Goal: Task Accomplishment & Management: Use online tool/utility

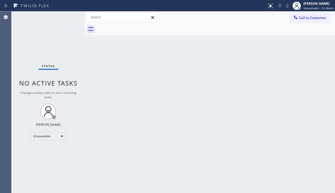
click at [310, 20] on button "Call to Customer" at bounding box center [309, 18] width 40 height 10
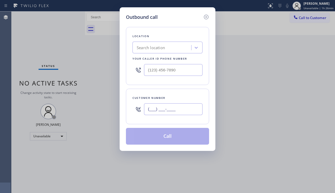
click at [158, 112] on input "(___) ___-____" at bounding box center [173, 110] width 58 height 12
paste input "818) 402-7059"
type input "[PHONE_NUMBER]"
click at [151, 47] on div "Search location" at bounding box center [151, 48] width 28 height 6
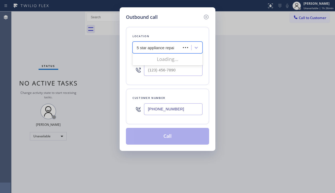
type input "5 star appliance repair"
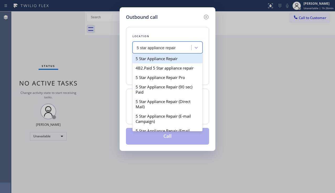
click at [153, 59] on div "5 Star Appliance Repair" at bounding box center [167, 58] width 70 height 9
type input "[PHONE_NUMBER]"
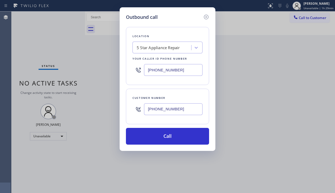
click at [47, 150] on div "Outbound call Location 5 Star Appliance Repair Your caller id phone number [PHO…" at bounding box center [167, 96] width 335 height 193
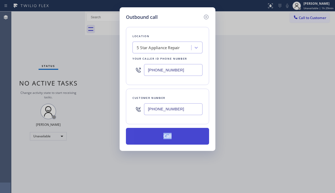
click at [174, 133] on button "Call" at bounding box center [167, 136] width 83 height 17
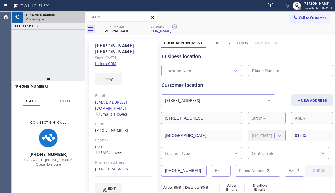
type input "[PHONE_NUMBER]"
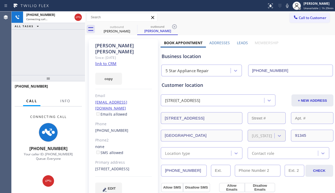
click at [237, 42] on label "Leads" at bounding box center [242, 42] width 11 height 5
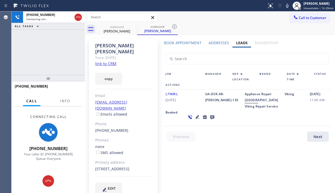
click at [194, 120] on icon at bounding box center [197, 117] width 6 height 6
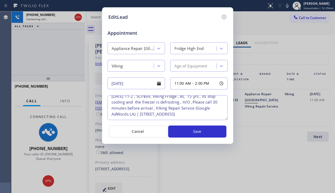
scroll to position [17, 0]
click at [223, 17] on icon at bounding box center [224, 17] width 6 height 6
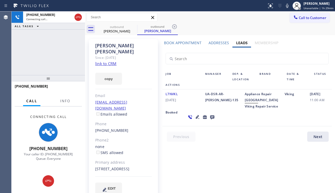
click at [210, 120] on icon at bounding box center [212, 118] width 4 height 4
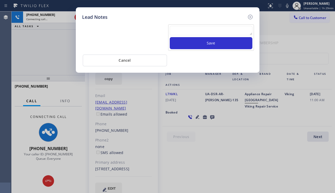
click at [181, 32] on textarea at bounding box center [211, 30] width 83 height 9
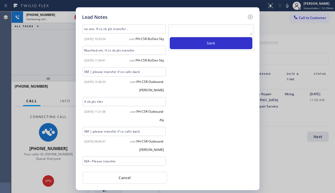
scroll to position [35, 0]
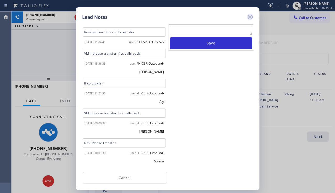
click at [250, 17] on icon at bounding box center [250, 17] width 5 height 5
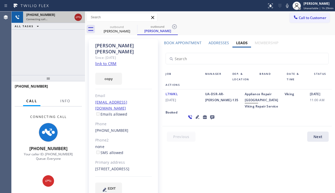
click at [76, 17] on icon at bounding box center [78, 18] width 5 height 2
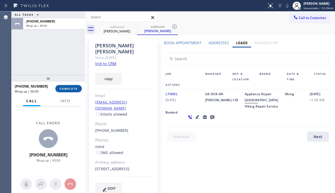
click at [74, 90] on span "COMPLETE" at bounding box center [69, 89] width 18 height 4
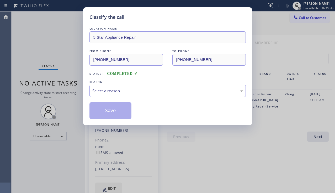
click at [136, 89] on div "Select a reason" at bounding box center [167, 91] width 150 height 6
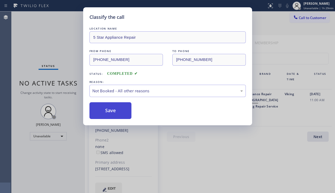
click at [117, 110] on button "Save" at bounding box center [110, 111] width 42 height 17
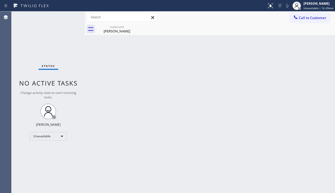
click at [302, 18] on span "Call to Customer" at bounding box center [313, 17] width 28 height 5
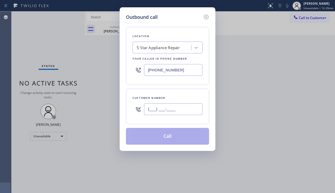
click at [149, 112] on input "(___) ___-____" at bounding box center [173, 110] width 58 height 12
paste input "206) 979-3964"
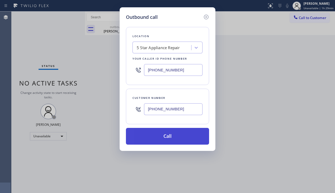
type input "[PHONE_NUMBER]"
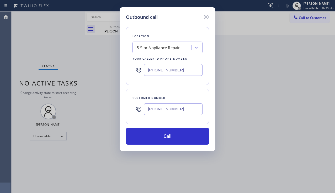
drag, startPoint x: 173, startPoint y: 139, endPoint x: 224, endPoint y: 158, distance: 54.7
click at [173, 139] on button "Call" at bounding box center [167, 136] width 83 height 17
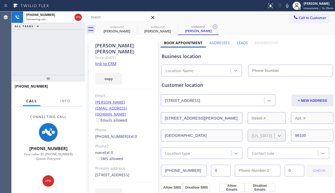
type input "[PHONE_NUMBER]"
click at [242, 43] on label "Leads" at bounding box center [242, 42] width 11 height 5
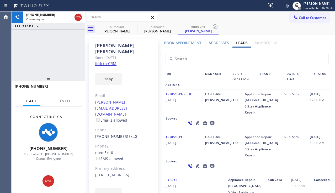
click at [55, 68] on div "[PHONE_NUMBER] Connecting call… ALL TASKS ALL TASKS ACTIVE TASKS TASKS IN WRAP …" at bounding box center [48, 44] width 73 height 64
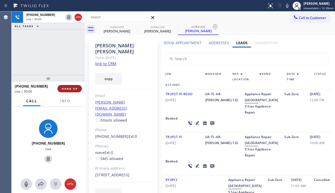
click at [76, 92] on button "HANG UP" at bounding box center [69, 88] width 24 height 7
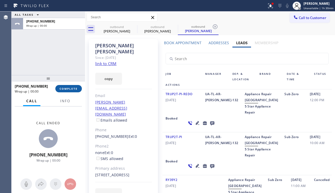
click at [76, 92] on button "COMPLETE" at bounding box center [68, 88] width 26 height 7
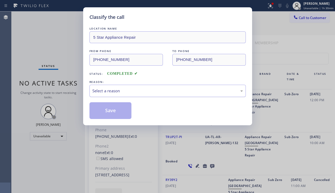
click at [137, 90] on div "Select a reason" at bounding box center [167, 91] width 150 height 6
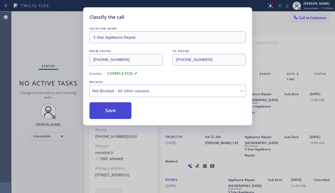
click at [98, 110] on button "Save" at bounding box center [110, 111] width 42 height 17
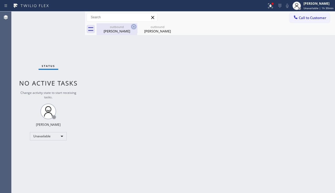
click at [135, 28] on icon at bounding box center [134, 27] width 6 height 6
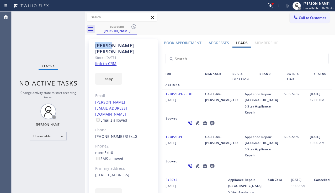
click at [135, 28] on icon at bounding box center [134, 27] width 6 height 6
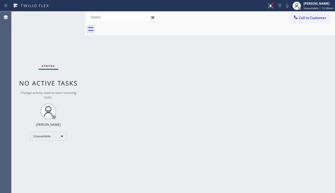
click at [135, 28] on div at bounding box center [215, 29] width 238 height 12
click at [267, 4] on icon at bounding box center [270, 6] width 6 height 6
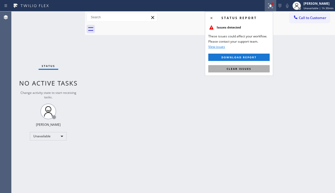
click at [230, 69] on span "Clear issues" at bounding box center [239, 69] width 25 height 4
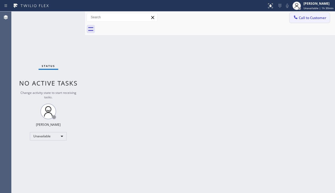
click at [296, 19] on icon at bounding box center [295, 16] width 3 height 3
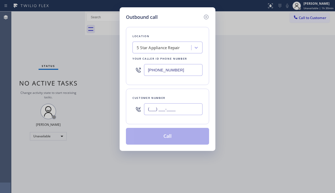
click at [164, 109] on input "(___) ___-____" at bounding box center [173, 110] width 58 height 12
paste input "646) 460-0052"
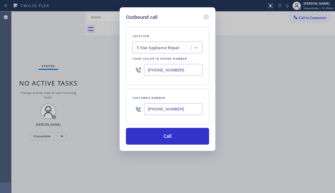
drag, startPoint x: 168, startPoint y: 133, endPoint x: 334, endPoint y: 178, distance: 171.8
click at [169, 133] on button "Call" at bounding box center [167, 136] width 83 height 17
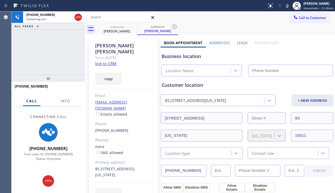
click at [241, 44] on label "Leads" at bounding box center [242, 42] width 11 height 5
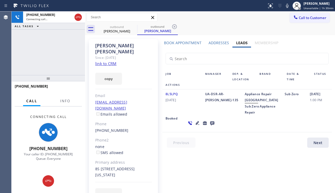
drag, startPoint x: 49, startPoint y: 68, endPoint x: 74, endPoint y: 80, distance: 27.7
click at [49, 68] on div "[PHONE_NUMBER] Connecting call… ALL TASKS ALL TASKS ACTIVE TASKS TASKS IN WRAP …" at bounding box center [48, 44] width 73 height 64
click at [57, 61] on div "[PHONE_NUMBER] Connecting call… ALL TASKS ALL TASKS ACTIVE TASKS TASKS IN WRAP …" at bounding box center [48, 44] width 73 height 64
drag, startPoint x: 191, startPoint y: 101, endPoint x: 156, endPoint y: 95, distance: 35.9
click at [156, 95] on div "[PERSON_NAME] Since: [DATE] link to CRM copy Email [EMAIL_ADDRESS][DOMAIN_NAME]…" at bounding box center [209, 122] width 247 height 173
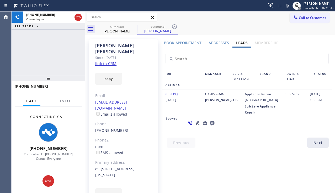
click at [190, 104] on div "8L5LPQ [DATE]" at bounding box center [182, 103] width 40 height 24
drag, startPoint x: 190, startPoint y: 104, endPoint x: 147, endPoint y: 90, distance: 44.5
click at [147, 90] on div "[PERSON_NAME] Since: [DATE] link to CRM copy Email [EMAIL_ADDRESS][DOMAIN_NAME]…" at bounding box center [209, 122] width 247 height 173
click at [190, 106] on div "8L5LPQ [DATE]" at bounding box center [182, 103] width 40 height 24
drag, startPoint x: 194, startPoint y: 109, endPoint x: 151, endPoint y: 96, distance: 45.1
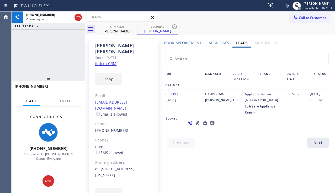
click at [151, 96] on div "[PERSON_NAME] Since: [DATE] link to CRM copy Email [EMAIL_ADDRESS][DOMAIN_NAME]…" at bounding box center [209, 122] width 247 height 173
click at [191, 101] on span "[DATE]" at bounding box center [181, 100] width 33 height 6
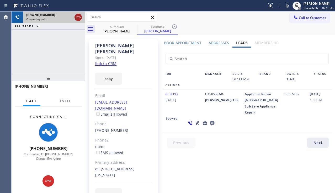
click at [80, 18] on icon at bounding box center [78, 18] width 5 height 2
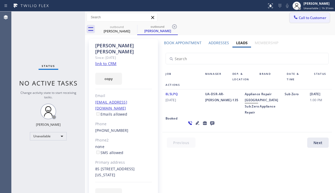
click at [303, 17] on span "Call to Customer" at bounding box center [313, 17] width 28 height 5
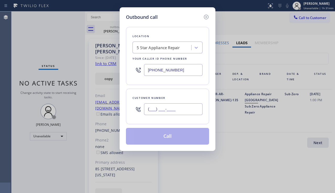
click at [168, 113] on input "(___) ___-____" at bounding box center [173, 110] width 58 height 12
paste input "954) 298-8559"
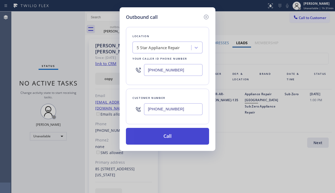
type input "[PHONE_NUMBER]"
click at [181, 137] on button "Call" at bounding box center [167, 136] width 83 height 17
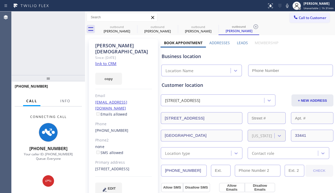
type input "[PHONE_NUMBER]"
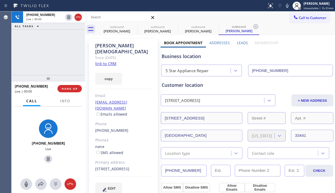
click at [43, 64] on div "[PHONE_NUMBER] Live | 00:00 ALL TASKS ALL TASKS ACTIVE TASKS TASKS IN WRAP UP" at bounding box center [48, 44] width 73 height 64
click at [71, 87] on button "HANG UP" at bounding box center [69, 88] width 24 height 7
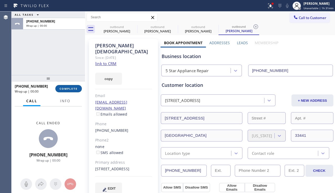
click at [71, 87] on button "COMPLETE" at bounding box center [68, 88] width 26 height 7
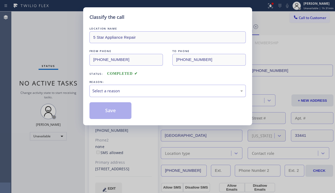
click at [142, 88] on div "Select a reason" at bounding box center [167, 91] width 150 height 6
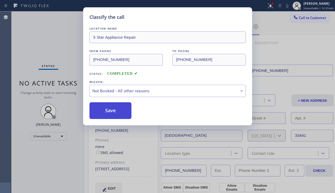
drag, startPoint x: 111, startPoint y: 109, endPoint x: 129, endPoint y: 108, distance: 18.1
click at [110, 110] on button "Save" at bounding box center [110, 111] width 42 height 17
click at [298, 18] on div "Classify the call LOCATION NAME 5 Star Appliance Repair FROM PHONE [PHONE_NUMBE…" at bounding box center [167, 96] width 335 height 193
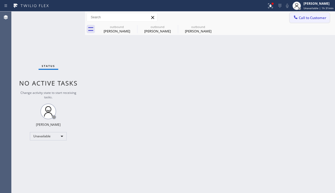
click at [304, 17] on span "Call to Customer" at bounding box center [313, 17] width 28 height 5
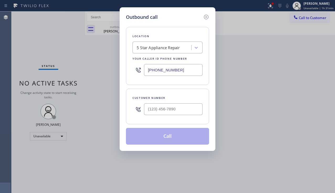
click at [158, 102] on div at bounding box center [173, 109] width 58 height 17
click at [157, 102] on div "(___) ___-____" at bounding box center [173, 109] width 58 height 17
paste input "206) 422-2299"
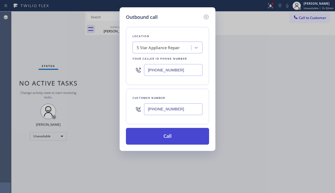
type input "[PHONE_NUMBER]"
click at [175, 139] on button "Call" at bounding box center [167, 136] width 83 height 17
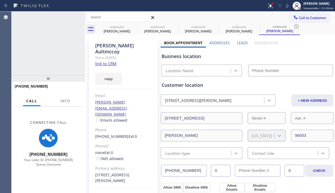
type input "[PHONE_NUMBER]"
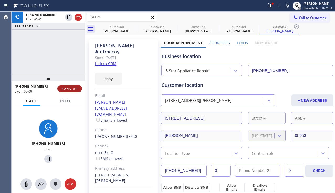
click at [73, 89] on span "HANG UP" at bounding box center [70, 89] width 16 height 4
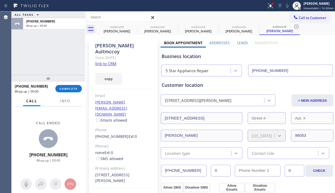
click at [72, 93] on div "[PHONE_NUMBER] Wrap up | 00:00 COMPLETE" at bounding box center [48, 89] width 67 height 14
click at [73, 91] on button "COMPLETE" at bounding box center [68, 88] width 26 height 7
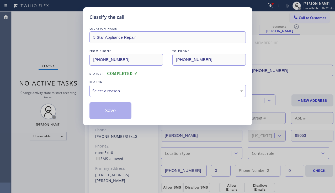
click at [126, 97] on div "Select a reason" at bounding box center [167, 91] width 156 height 12
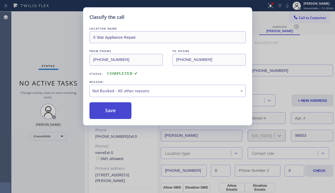
click at [112, 111] on button "Save" at bounding box center [110, 111] width 42 height 17
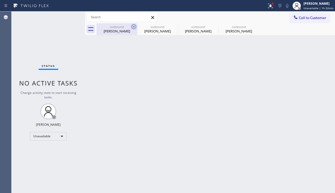
click at [132, 27] on icon at bounding box center [134, 27] width 6 height 6
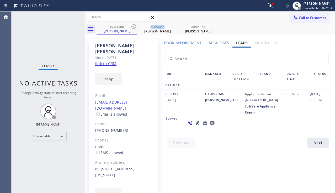
click at [132, 27] on icon at bounding box center [134, 27] width 6 height 6
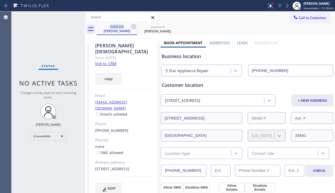
click at [132, 27] on icon at bounding box center [134, 27] width 6 height 6
click at [0, 0] on icon at bounding box center [0, 0] width 0 height 0
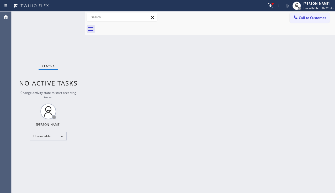
click at [300, 23] on div "Call to Customer Outbound call Location 5 Star Appliance Repair Your caller id …" at bounding box center [210, 18] width 250 height 12
click at [300, 21] on button "Call to Customer" at bounding box center [309, 18] width 40 height 10
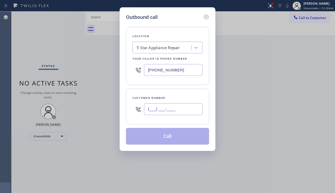
click at [159, 113] on input "(___) ___-____" at bounding box center [173, 110] width 58 height 12
paste input "205) 249-8894"
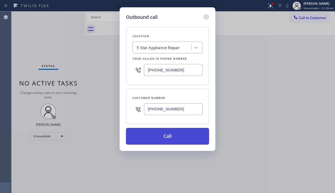
type input "[PHONE_NUMBER]"
click at [181, 137] on button "Call" at bounding box center [167, 136] width 83 height 17
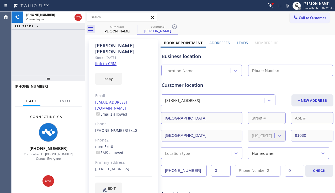
type input "[PHONE_NUMBER]"
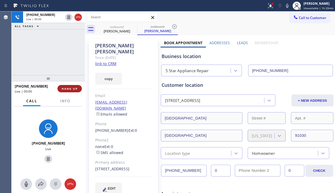
click at [78, 89] on button "HANG UP" at bounding box center [69, 88] width 24 height 7
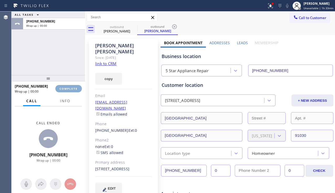
click at [78, 89] on button "COMPLETE" at bounding box center [68, 88] width 26 height 7
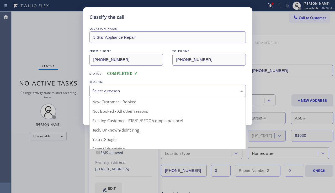
click at [129, 91] on div "Select a reason" at bounding box center [167, 91] width 150 height 6
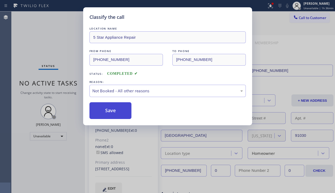
click at [109, 113] on button "Save" at bounding box center [110, 111] width 42 height 17
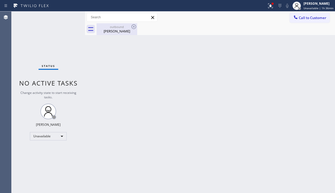
click at [120, 33] on div "[PERSON_NAME]" at bounding box center [117, 31] width 40 height 5
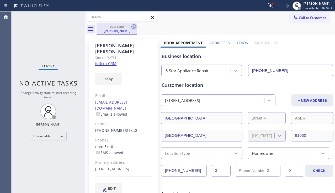
click at [133, 26] on icon at bounding box center [134, 27] width 6 height 6
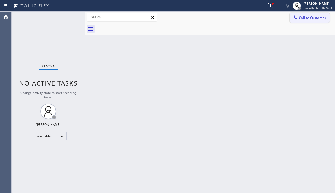
click at [299, 18] on span "Call to Customer" at bounding box center [313, 17] width 28 height 5
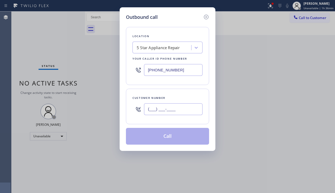
click at [166, 114] on input "(___) ___-____" at bounding box center [173, 110] width 58 height 12
paste input "310) 902-4783"
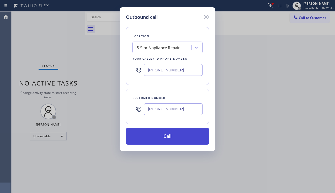
type input "[PHONE_NUMBER]"
click at [160, 132] on button "Call" at bounding box center [167, 136] width 83 height 17
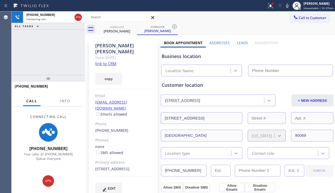
type input "[PHONE_NUMBER]"
click at [55, 71] on div "[PHONE_NUMBER] Connecting call… ALL TASKS ALL TASKS ACTIVE TASKS TASKS IN WRAP …" at bounding box center [48, 44] width 73 height 64
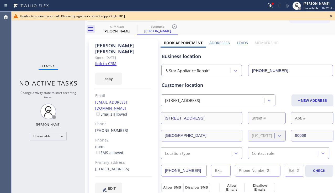
click at [330, 15] on icon at bounding box center [330, 16] width 6 height 6
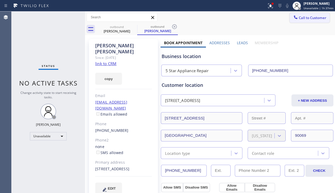
click at [317, 18] on span "Call to Customer" at bounding box center [313, 17] width 28 height 5
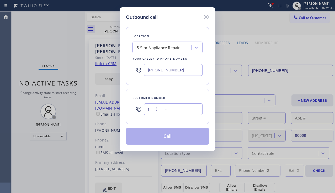
click at [157, 114] on input "(___) ___-____" at bounding box center [173, 110] width 58 height 12
paste input "786) 303-6631"
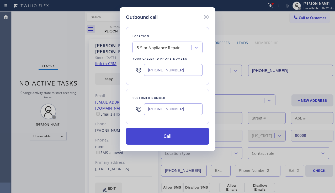
type input "[PHONE_NUMBER]"
click at [165, 137] on button "Call" at bounding box center [167, 136] width 83 height 17
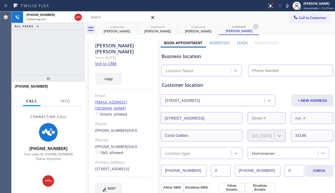
type input "[PHONE_NUMBER]"
click at [237, 42] on label "Leads" at bounding box center [242, 42] width 11 height 5
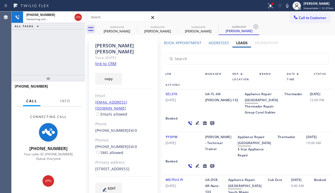
click at [213, 43] on label "Addresses" at bounding box center [218, 42] width 20 height 5
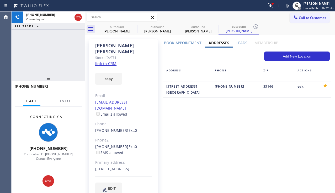
click at [189, 41] on label "Book Appointment" at bounding box center [182, 42] width 37 height 5
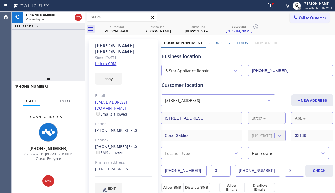
click at [237, 42] on label "Leads" at bounding box center [242, 42] width 11 height 5
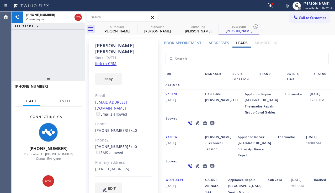
click at [194, 44] on label "Book Appointment" at bounding box center [182, 42] width 37 height 5
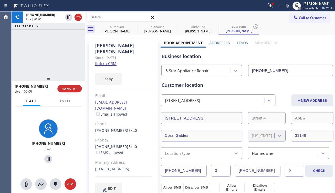
click at [27, 53] on div "[PHONE_NUMBER] Live | 00:00 ALL TASKS ALL TASKS ACTIVE TASKS TASKS IN WRAP UP" at bounding box center [48, 44] width 73 height 64
click at [243, 42] on label "Leads" at bounding box center [242, 42] width 11 height 5
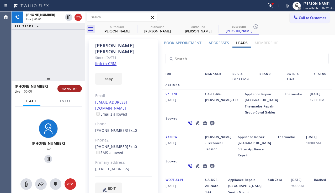
click at [70, 87] on span "HANG UP" at bounding box center [70, 89] width 16 height 4
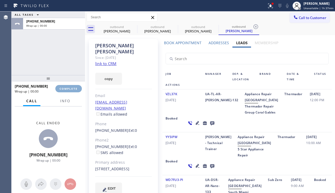
click at [70, 87] on span "COMPLETE" at bounding box center [69, 89] width 18 height 4
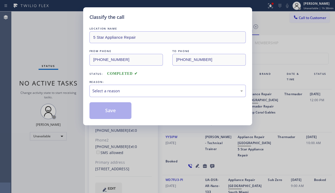
click at [137, 94] on div "Select a reason" at bounding box center [167, 91] width 150 height 6
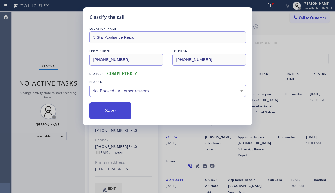
click at [111, 111] on button "Save" at bounding box center [110, 111] width 42 height 17
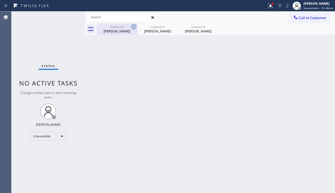
click at [133, 24] on icon at bounding box center [134, 27] width 6 height 6
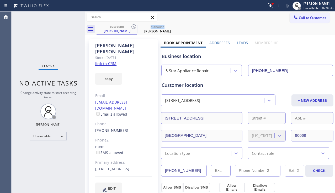
click at [133, 24] on icon at bounding box center [134, 27] width 6 height 6
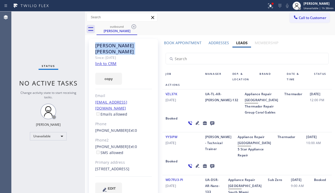
click at [133, 24] on icon at bounding box center [134, 27] width 6 height 6
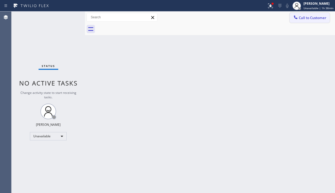
click at [305, 14] on button "Call to Customer" at bounding box center [309, 18] width 40 height 10
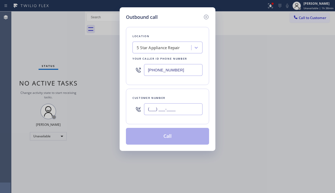
click at [154, 108] on input "(___) ___-____" at bounding box center [173, 110] width 58 height 12
paste input "305) 989-6318"
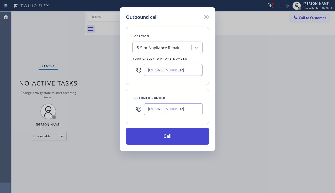
type input "[PHONE_NUMBER]"
click at [176, 134] on button "Call" at bounding box center [167, 136] width 83 height 17
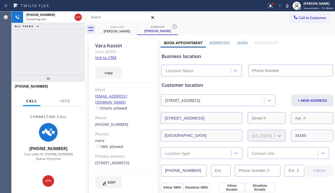
type input "[PHONE_NUMBER]"
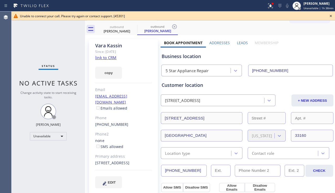
click at [42, 45] on div "Status No active tasks Change activity state to start receiving tasks. [PERSON_…" at bounding box center [48, 103] width 73 height 182
click at [331, 14] on icon at bounding box center [330, 16] width 6 height 6
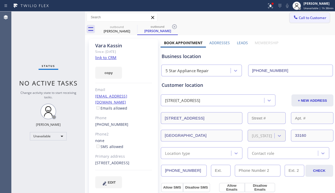
click at [316, 19] on span "Call to Customer" at bounding box center [313, 17] width 28 height 5
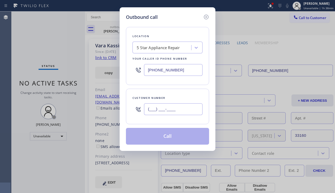
click at [159, 114] on input "(___) ___-____" at bounding box center [173, 110] width 58 height 12
paste input "714) 404-4249"
type input "[PHONE_NUMBER]"
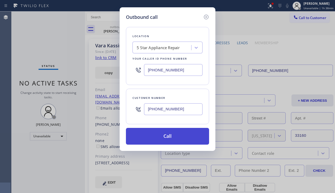
click at [163, 136] on button "Call" at bounding box center [167, 136] width 83 height 17
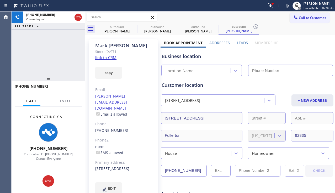
type input "[PHONE_NUMBER]"
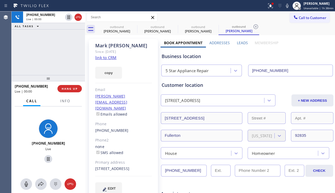
click at [36, 61] on div "[PHONE_NUMBER] Live | 00:00 ALL TASKS ALL TASKS ACTIVE TASKS TASKS IN WRAP UP" at bounding box center [48, 44] width 73 height 64
click at [68, 91] on button "HANG UP" at bounding box center [69, 88] width 24 height 7
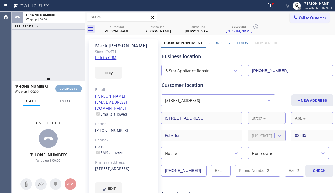
click at [68, 91] on button "COMPLETE" at bounding box center [68, 88] width 26 height 7
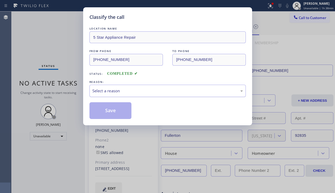
click at [129, 94] on div "Select a reason" at bounding box center [167, 91] width 150 height 6
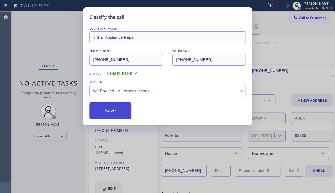
click at [113, 109] on button "Save" at bounding box center [110, 111] width 42 height 17
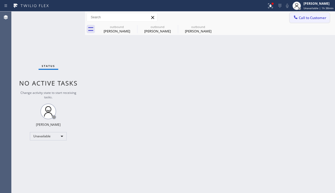
click at [301, 20] on button "Call to Customer" at bounding box center [309, 18] width 40 height 10
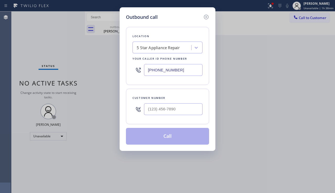
click at [167, 101] on div at bounding box center [173, 109] width 58 height 17
click at [161, 105] on input "(___) ___-____" at bounding box center [173, 110] width 58 height 12
paste input "310) 600-1947"
type input "[PHONE_NUMBER]"
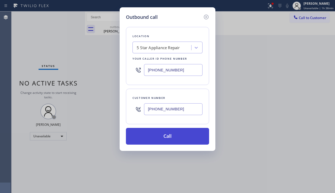
click at [192, 139] on button "Call" at bounding box center [167, 136] width 83 height 17
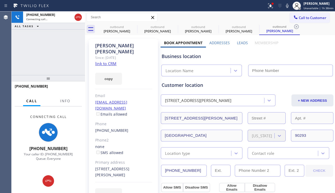
type input "[PHONE_NUMBER]"
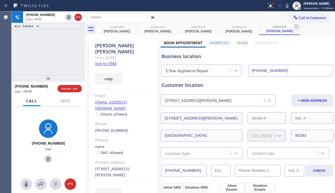
click at [38, 58] on div "[PHONE_NUMBER] Live | 00:00 ALL TASKS ALL TASKS ACTIVE TASKS TASKS IN WRAP UP" at bounding box center [48, 44] width 73 height 64
click at [67, 89] on span "HANG UP" at bounding box center [70, 89] width 16 height 4
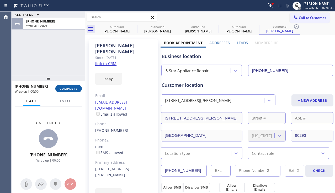
click at [67, 89] on span "COMPLETE" at bounding box center [69, 89] width 18 height 4
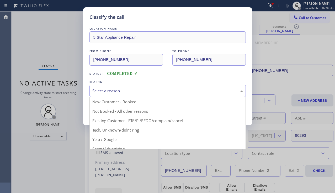
click at [146, 94] on div "Select a reason" at bounding box center [167, 91] width 150 height 6
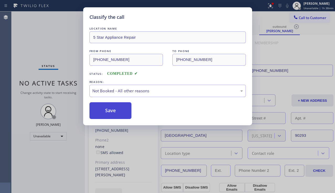
click at [110, 112] on button "Save" at bounding box center [110, 111] width 42 height 17
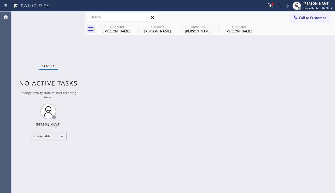
click at [138, 164] on div "Back to Dashboard Change Sender ID Customers Technicians Select a contact Outbo…" at bounding box center [210, 103] width 250 height 182
click at [313, 20] on button "Call to Customer" at bounding box center [309, 18] width 40 height 10
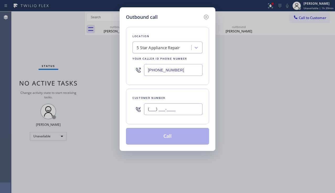
click at [162, 110] on input "(___) ___-____" at bounding box center [173, 110] width 58 height 12
paste input "949) 842-2473"
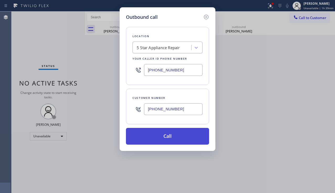
type input "[PHONE_NUMBER]"
click at [158, 137] on button "Call" at bounding box center [167, 136] width 83 height 17
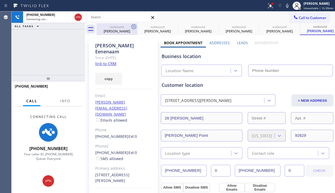
type input "[PHONE_NUMBER]"
click at [133, 28] on icon at bounding box center [134, 27] width 6 height 6
click at [0, 0] on icon at bounding box center [0, 0] width 0 height 0
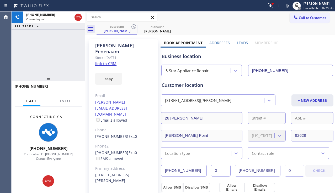
click at [133, 28] on icon at bounding box center [134, 27] width 6 height 6
click at [0, 0] on icon at bounding box center [0, 0] width 0 height 0
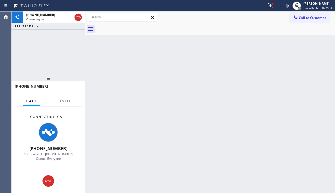
click at [133, 28] on div at bounding box center [215, 29] width 238 height 12
click at [49, 183] on icon at bounding box center [48, 181] width 6 height 6
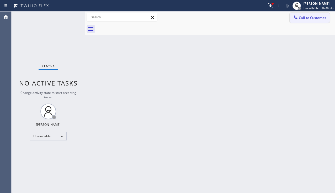
click at [309, 20] on button "Call to Customer" at bounding box center [309, 18] width 40 height 10
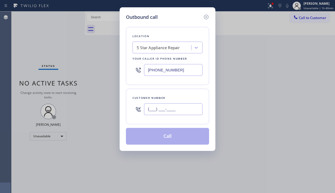
click at [165, 115] on input "(___) ___-____" at bounding box center [173, 110] width 58 height 12
paste input "561) 260-2835"
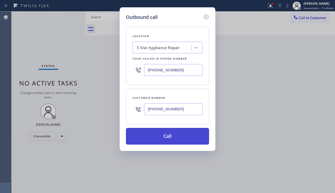
type input "[PHONE_NUMBER]"
click at [158, 136] on button "Call" at bounding box center [167, 136] width 83 height 17
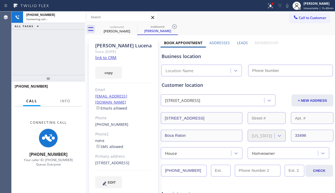
type input "[PHONE_NUMBER]"
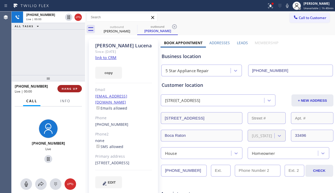
click at [69, 90] on span "HANG UP" at bounding box center [70, 89] width 16 height 4
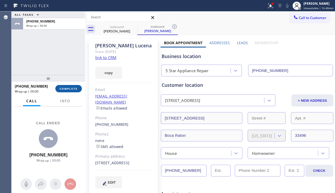
click at [69, 90] on span "COMPLETE" at bounding box center [69, 89] width 18 height 4
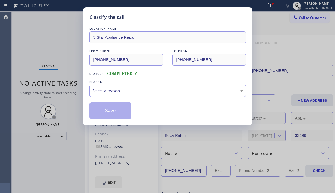
click at [144, 87] on div "Select a reason" at bounding box center [167, 91] width 156 height 12
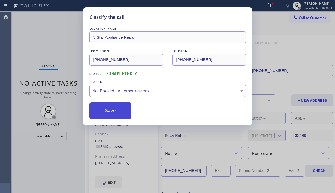
click at [115, 112] on button "Save" at bounding box center [110, 111] width 42 height 17
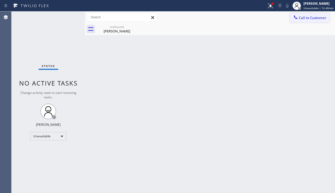
click at [299, 19] on span "Call to Customer" at bounding box center [313, 17] width 28 height 5
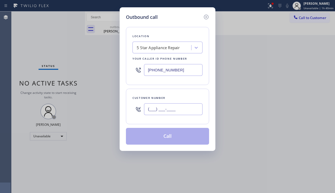
click at [175, 110] on input "(___) ___-____" at bounding box center [173, 110] width 58 height 12
paste input "937) 536-9656"
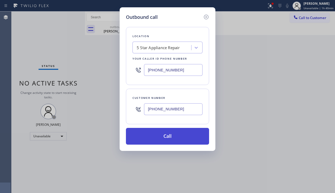
type input "[PHONE_NUMBER]"
click at [166, 139] on button "Call" at bounding box center [167, 136] width 83 height 17
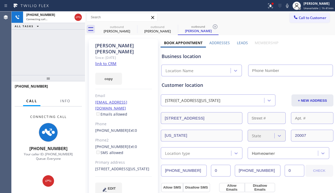
type input "[PHONE_NUMBER]"
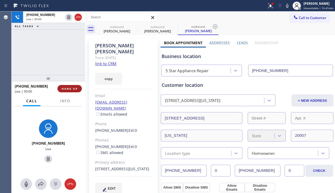
click at [73, 88] on span "HANG UP" at bounding box center [70, 89] width 16 height 4
click at [74, 88] on span "HANG UP" at bounding box center [70, 89] width 16 height 4
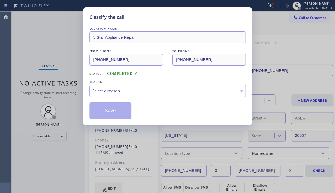
click at [153, 88] on div "Select a reason" at bounding box center [167, 91] width 150 height 6
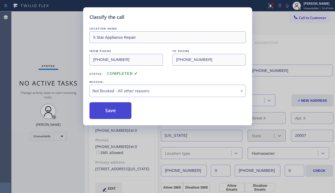
click at [117, 109] on button "Save" at bounding box center [110, 111] width 42 height 17
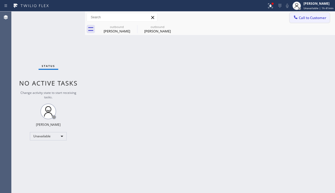
click at [311, 20] on span "Call to Customer" at bounding box center [313, 17] width 28 height 5
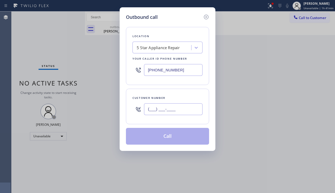
click at [167, 109] on input "(___) ___-____" at bounding box center [173, 110] width 58 height 12
paste input "519) 777-1742"
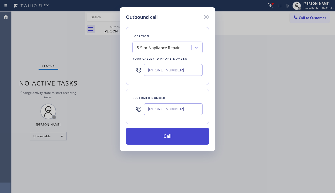
type input "[PHONE_NUMBER]"
click at [161, 138] on button "Call" at bounding box center [167, 136] width 83 height 17
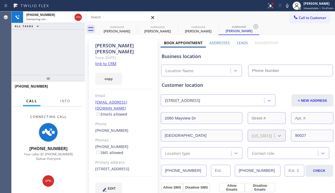
type input "[PHONE_NUMBER]"
click at [48, 179] on icon at bounding box center [48, 181] width 6 height 6
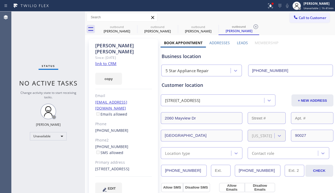
click at [302, 18] on span "Call to Customer" at bounding box center [313, 17] width 28 height 5
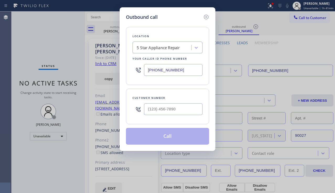
click at [172, 103] on div at bounding box center [173, 109] width 58 height 17
click at [164, 114] on input "(___) ___-____" at bounding box center [173, 110] width 58 height 12
paste input "323) 717-2774"
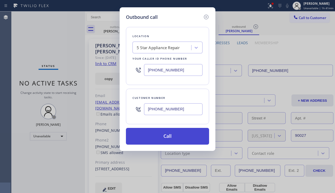
type input "[PHONE_NUMBER]"
click at [154, 137] on button "Call" at bounding box center [167, 136] width 83 height 17
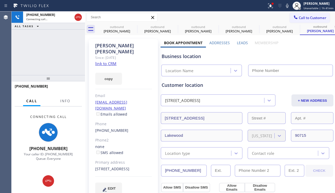
type input "[PHONE_NUMBER]"
click at [147, 68] on div "copy" at bounding box center [123, 76] width 57 height 18
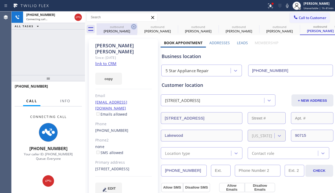
click at [134, 27] on icon at bounding box center [133, 26] width 5 height 5
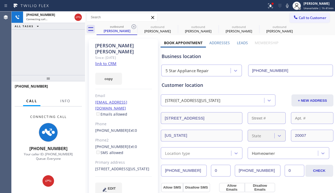
click at [134, 27] on icon at bounding box center [133, 26] width 5 height 5
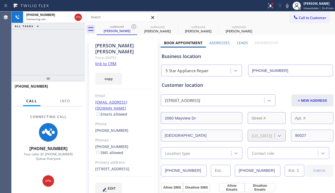
click at [134, 27] on icon at bounding box center [133, 26] width 5 height 5
click at [134, 26] on icon at bounding box center [133, 26] width 5 height 5
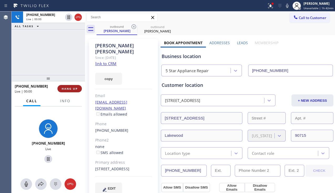
click at [81, 89] on button "HANG UP" at bounding box center [69, 88] width 24 height 7
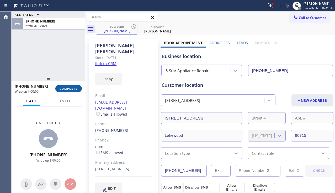
click at [70, 81] on div at bounding box center [48, 78] width 73 height 6
click at [70, 89] on span "COMPLETE" at bounding box center [69, 89] width 18 height 4
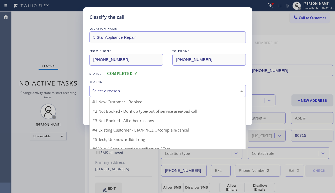
click at [115, 91] on div "Select a reason" at bounding box center [167, 91] width 150 height 6
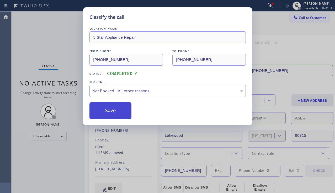
click at [112, 110] on button "Save" at bounding box center [110, 111] width 42 height 17
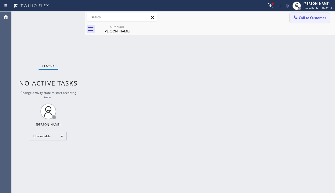
click at [308, 18] on span "Call to Customer" at bounding box center [313, 17] width 28 height 5
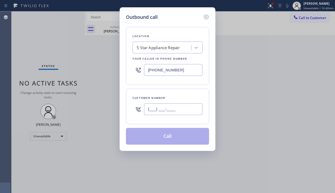
click at [180, 108] on input "(___) ___-____" at bounding box center [173, 110] width 58 height 12
paste input "480) 239-0703"
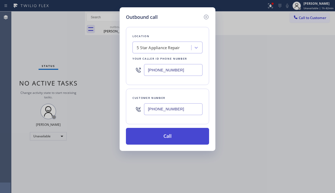
type input "[PHONE_NUMBER]"
click at [172, 138] on button "Call" at bounding box center [167, 136] width 83 height 17
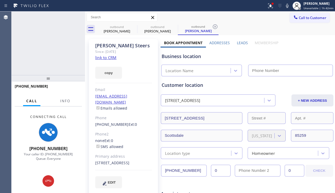
type input "[PHONE_NUMBER]"
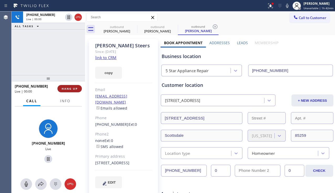
click at [68, 90] on span "HANG UP" at bounding box center [70, 89] width 16 height 4
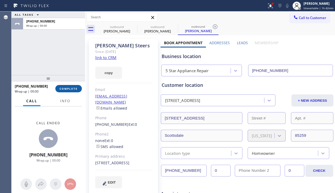
click at [68, 90] on span "COMPLETE" at bounding box center [69, 89] width 18 height 4
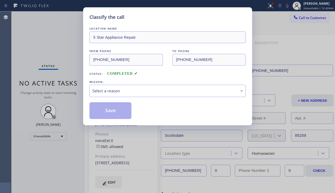
click at [67, 86] on div "Classify the call LOCATION NAME 5 Star Appliance Repair FROM PHONE [PHONE_NUMBE…" at bounding box center [167, 96] width 335 height 193
click at [106, 90] on div "Select a reason" at bounding box center [167, 91] width 150 height 6
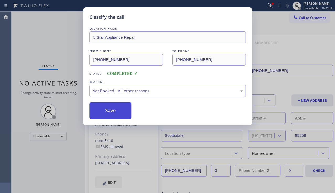
click at [102, 107] on button "Save" at bounding box center [110, 111] width 42 height 17
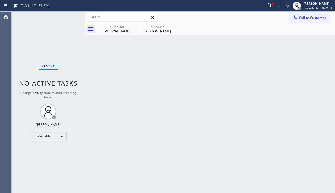
click at [294, 20] on div at bounding box center [295, 18] width 6 height 6
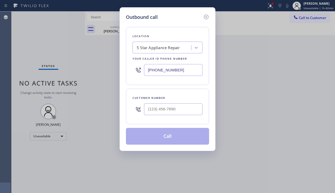
click at [173, 116] on div at bounding box center [173, 109] width 58 height 17
click at [173, 113] on input "(___) ___-____" at bounding box center [173, 110] width 58 height 12
paste input "602) 396-9031"
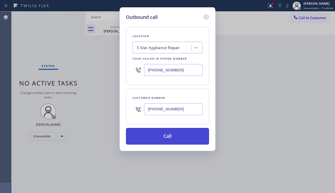
type input "[PHONE_NUMBER]"
click at [165, 136] on button "Call" at bounding box center [167, 136] width 83 height 17
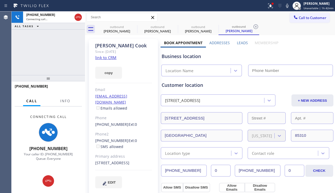
type input "[PHONE_NUMBER]"
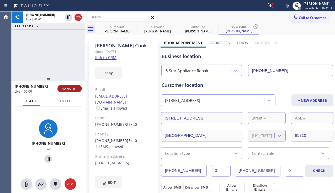
click at [78, 85] on div "[PHONE_NUMBER] Live | 00:00 HANG UP" at bounding box center [48, 89] width 67 height 14
click at [77, 86] on button "HANG UP" at bounding box center [69, 88] width 24 height 7
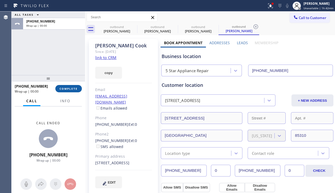
click at [77, 86] on button "COMPLETE" at bounding box center [68, 88] width 26 height 7
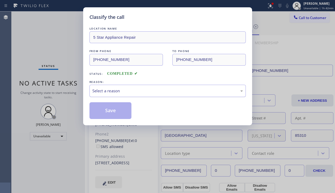
click at [107, 88] on div "Select a reason" at bounding box center [167, 91] width 150 height 6
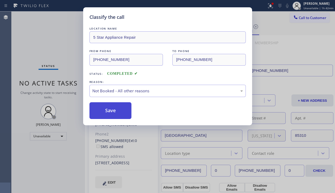
click at [107, 110] on button "Save" at bounding box center [110, 111] width 42 height 17
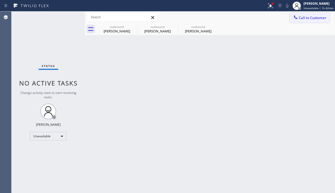
click at [300, 20] on span "Call to Customer" at bounding box center [313, 17] width 28 height 5
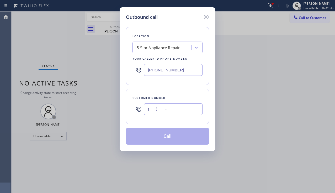
click at [163, 110] on input "(___) ___-____" at bounding box center [173, 110] width 58 height 12
paste input "818) 337-8125"
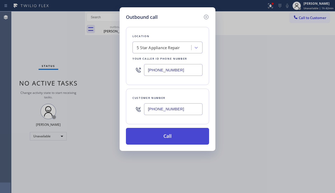
type input "[PHONE_NUMBER]"
click at [155, 137] on button "Call" at bounding box center [167, 136] width 83 height 17
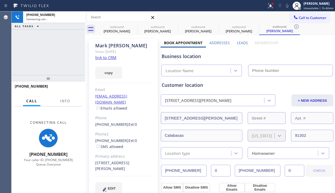
type input "[PHONE_NUMBER]"
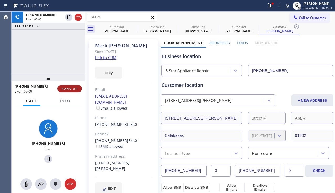
click at [64, 90] on span "HANG UP" at bounding box center [70, 89] width 16 height 4
click at [64, 89] on span "HANG UP" at bounding box center [70, 89] width 16 height 4
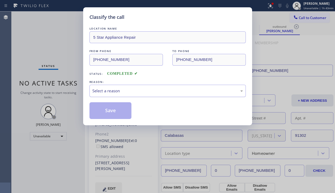
click at [112, 89] on div "Select a reason" at bounding box center [167, 91] width 150 height 6
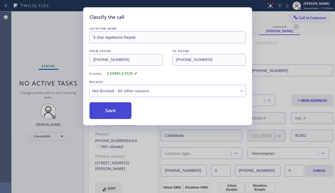
click at [103, 109] on button "Save" at bounding box center [110, 111] width 42 height 17
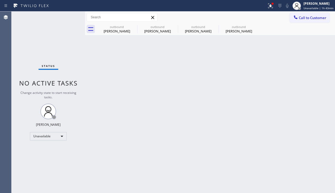
click at [311, 20] on span "Call to Customer" at bounding box center [313, 17] width 28 height 5
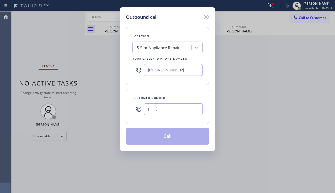
click at [177, 114] on input "(___) ___-____" at bounding box center [173, 110] width 58 height 12
paste input "415) 515-4316"
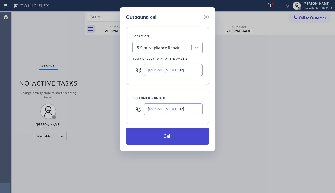
type input "[PHONE_NUMBER]"
click at [175, 135] on button "Call" at bounding box center [167, 136] width 83 height 17
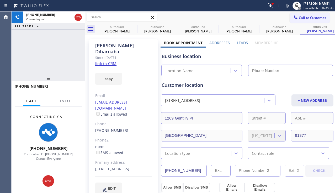
type input "[PHONE_NUMBER]"
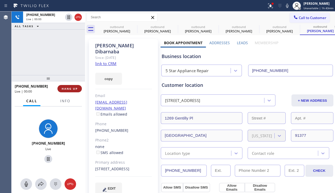
click at [71, 91] on button "HANG UP" at bounding box center [69, 88] width 24 height 7
click at [71, 90] on span "HANG UP" at bounding box center [70, 89] width 16 height 4
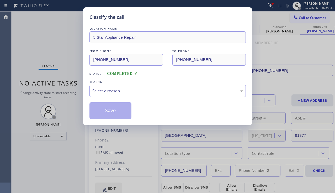
click at [115, 86] on div "Select a reason" at bounding box center [167, 91] width 156 height 12
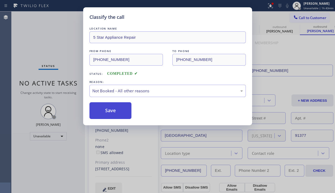
click at [110, 110] on button "Save" at bounding box center [110, 111] width 42 height 17
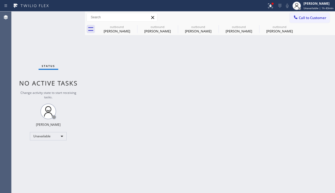
click at [297, 20] on div at bounding box center [295, 18] width 6 height 6
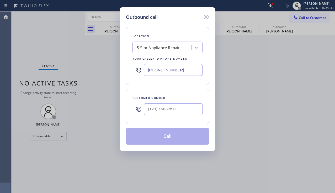
click at [166, 116] on div at bounding box center [173, 109] width 58 height 17
click at [165, 109] on input "(___) ___-____" at bounding box center [173, 110] width 58 height 12
paste input "206) 331-1699"
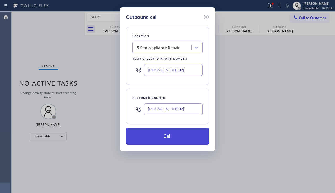
type input "[PHONE_NUMBER]"
click at [164, 137] on button "Call" at bounding box center [167, 136] width 83 height 17
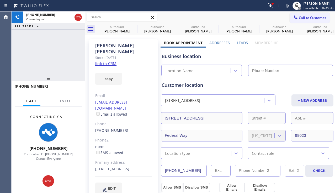
type input "[PHONE_NUMBER]"
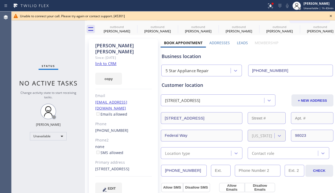
click at [330, 15] on icon at bounding box center [330, 16] width 6 height 6
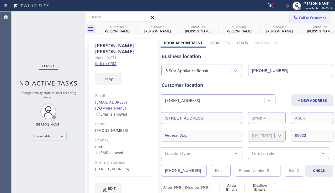
click at [307, 17] on span "Call to Customer" at bounding box center [313, 17] width 28 height 5
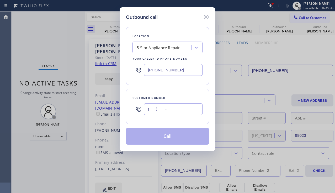
click at [178, 107] on input "(___) ___-____" at bounding box center [173, 110] width 58 height 12
paste input "504) 605-8866"
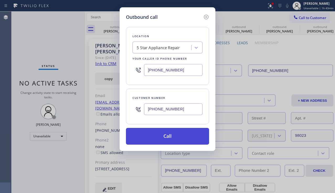
type input "[PHONE_NUMBER]"
click at [170, 138] on button "Call" at bounding box center [167, 136] width 83 height 17
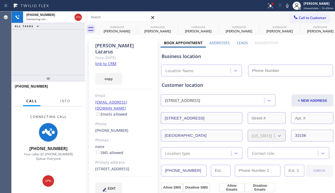
type input "[PHONE_NUMBER]"
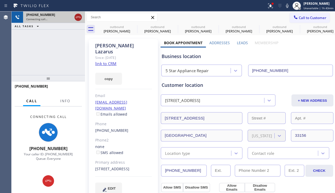
click at [79, 19] on icon at bounding box center [78, 17] width 6 height 6
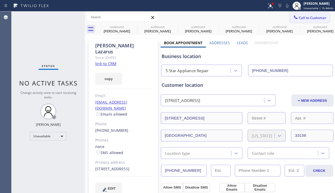
click at [293, 17] on icon at bounding box center [295, 17] width 5 height 5
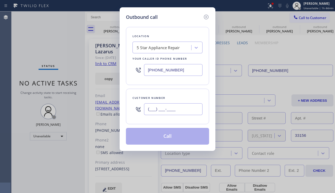
click at [169, 109] on input "(___) ___-____" at bounding box center [173, 110] width 58 height 12
paste input "917) 348-0503"
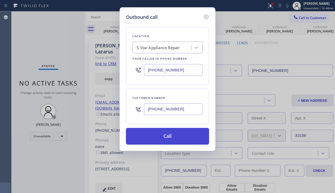
type input "[PHONE_NUMBER]"
click at [158, 139] on button "Call" at bounding box center [167, 136] width 83 height 17
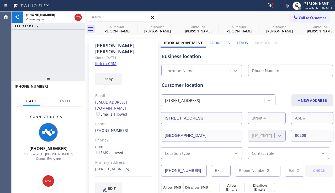
type input "[PHONE_NUMBER]"
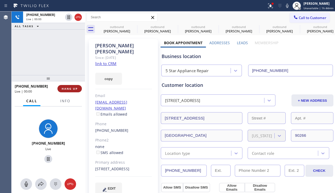
click at [72, 91] on button "HANG UP" at bounding box center [69, 88] width 24 height 7
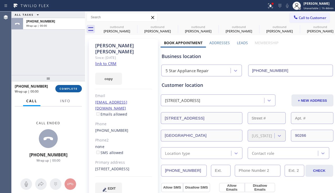
click at [72, 90] on span "COMPLETE" at bounding box center [69, 89] width 18 height 4
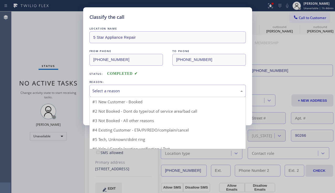
click at [115, 92] on div "Select a reason" at bounding box center [167, 91] width 150 height 6
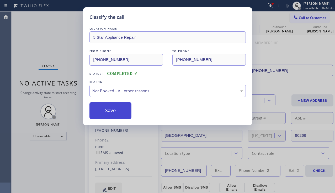
click at [111, 111] on button "Save" at bounding box center [110, 111] width 42 height 17
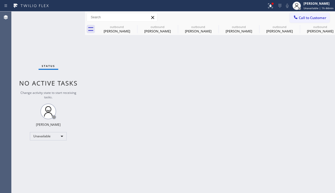
click at [298, 20] on div at bounding box center [295, 18] width 6 height 6
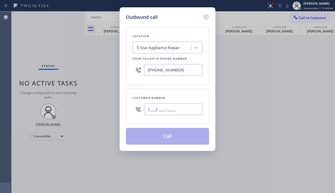
click at [170, 113] on input "(___) ___-____" at bounding box center [173, 110] width 58 height 12
paste input "818) 222-5090"
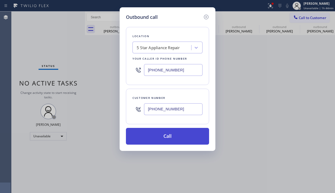
type input "[PHONE_NUMBER]"
click at [156, 137] on button "Call" at bounding box center [167, 136] width 83 height 17
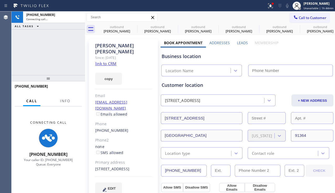
type input "[PHONE_NUMBER]"
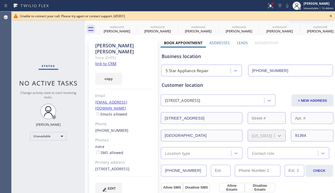
click at [330, 17] on icon at bounding box center [330, 16] width 6 height 6
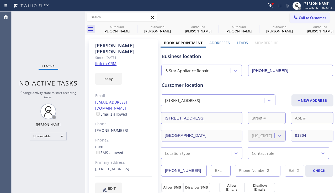
click at [296, 20] on button "Call to Customer" at bounding box center [309, 18] width 40 height 10
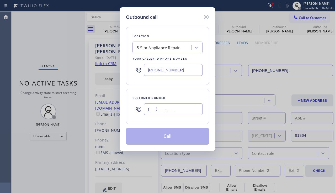
click at [178, 111] on input "(___) ___-____" at bounding box center [173, 110] width 58 height 12
paste input "310) 991-2017"
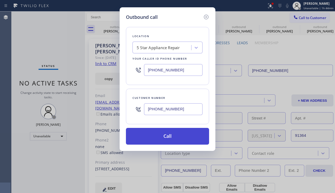
type input "[PHONE_NUMBER]"
click at [162, 136] on button "Call" at bounding box center [167, 136] width 83 height 17
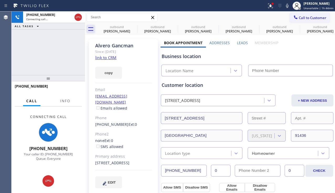
type input "[PHONE_NUMBER]"
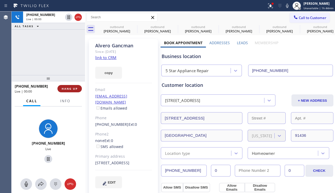
click at [73, 88] on span "HANG UP" at bounding box center [70, 89] width 16 height 4
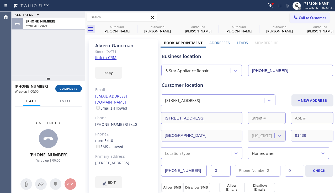
click at [73, 88] on span "COMPLETE" at bounding box center [69, 89] width 18 height 4
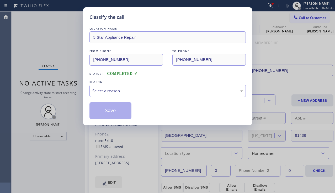
click at [112, 88] on div "Select a reason" at bounding box center [167, 91] width 150 height 6
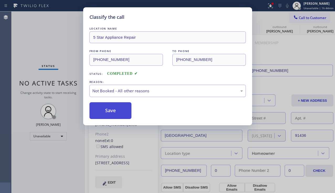
click at [107, 110] on button "Save" at bounding box center [110, 111] width 42 height 17
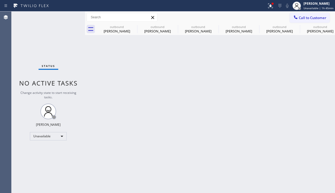
drag, startPoint x: 306, startPoint y: 16, endPoint x: 302, endPoint y: 18, distance: 4.9
click at [306, 16] on span "Call to Customer" at bounding box center [313, 17] width 28 height 5
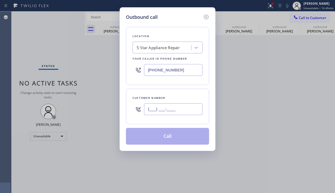
click at [161, 112] on input "(___) ___-____" at bounding box center [173, 110] width 58 height 12
paste input "206) 521-9000"
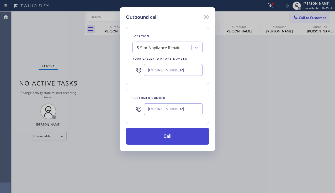
type input "[PHONE_NUMBER]"
click at [144, 139] on button "Call" at bounding box center [167, 136] width 83 height 17
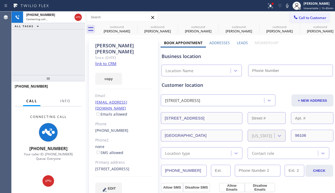
type input "[PHONE_NUMBER]"
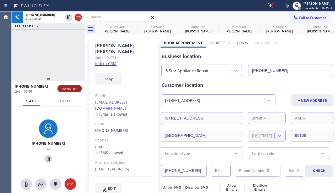
click at [62, 88] on span "HANG UP" at bounding box center [70, 89] width 16 height 4
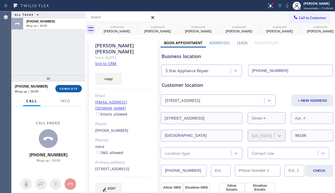
click at [63, 88] on span "COMPLETE" at bounding box center [69, 89] width 18 height 4
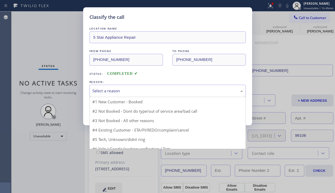
click at [133, 97] on div "Select a reason #1 New Customer - Booked #2 Not Booked - Dont do type/out of se…" at bounding box center [167, 91] width 156 height 12
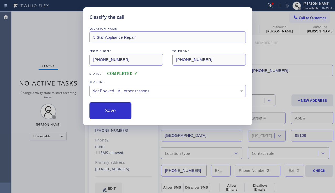
click at [116, 109] on button "Save" at bounding box center [110, 111] width 42 height 17
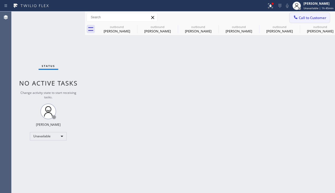
click at [298, 19] on div at bounding box center [295, 18] width 6 height 6
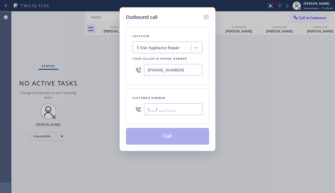
click at [158, 111] on input "(___) ___-____" at bounding box center [173, 110] width 58 height 12
paste input "305) 731-6037"
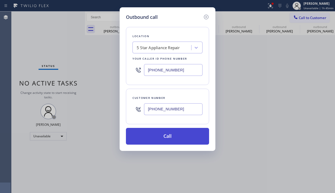
type input "[PHONE_NUMBER]"
click at [145, 141] on button "Call" at bounding box center [167, 136] width 83 height 17
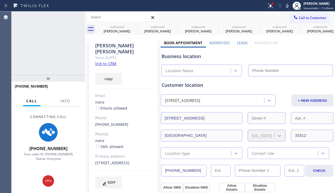
type input "[PHONE_NUMBER]"
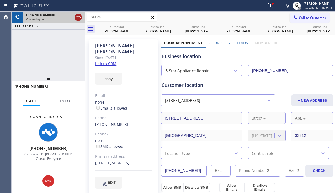
click at [80, 17] on icon at bounding box center [78, 17] width 6 height 6
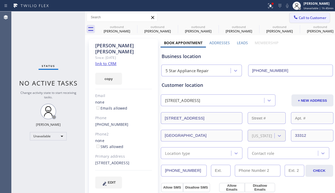
click at [293, 20] on icon at bounding box center [295, 17] width 5 height 5
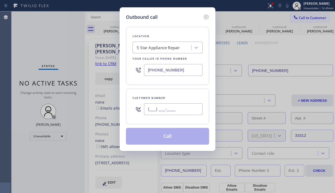
click at [173, 109] on input "(___) ___-____" at bounding box center [173, 110] width 58 height 12
paste input "206) 465-1616"
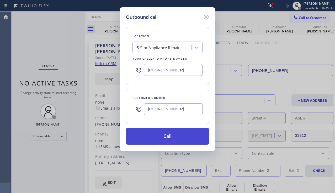
type input "[PHONE_NUMBER]"
click at [163, 138] on button "Call" at bounding box center [167, 136] width 83 height 17
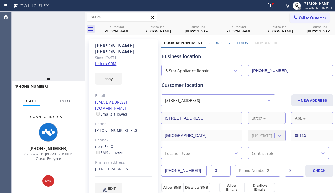
type input "[PHONE_NUMBER]"
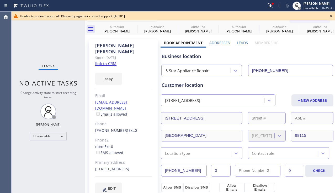
click at [330, 17] on icon at bounding box center [331, 16] width 2 height 2
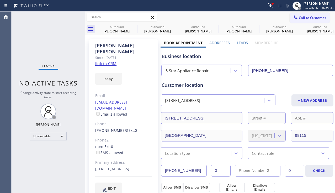
click at [316, 20] on span "Call to Customer" at bounding box center [313, 17] width 28 height 5
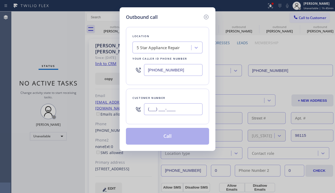
click at [164, 110] on input "(___) ___-____" at bounding box center [173, 110] width 58 height 12
paste input "310) 962-1500"
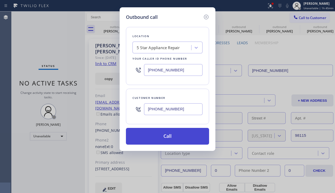
type input "[PHONE_NUMBER]"
click at [161, 137] on button "Call" at bounding box center [167, 136] width 83 height 17
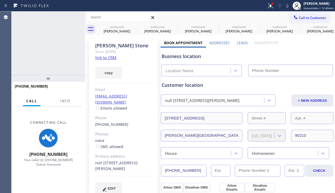
type input "[PHONE_NUMBER]"
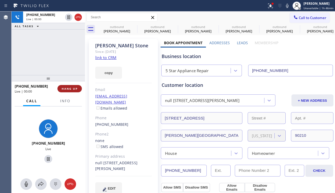
click at [67, 87] on span "HANG UP" at bounding box center [70, 89] width 16 height 4
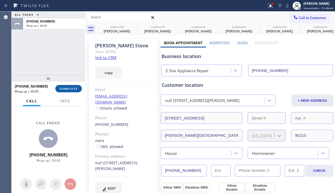
click at [69, 88] on span "COMPLETE" at bounding box center [69, 89] width 18 height 4
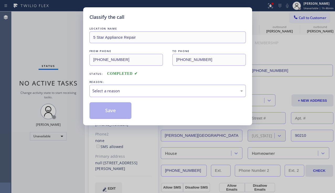
click at [163, 88] on div "Select a reason" at bounding box center [167, 91] width 156 height 12
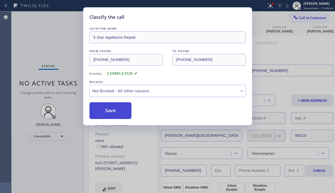
click at [111, 111] on button "Save" at bounding box center [110, 111] width 42 height 17
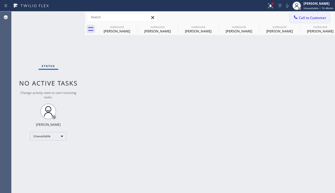
click at [301, 17] on span "Call to Customer" at bounding box center [313, 17] width 28 height 5
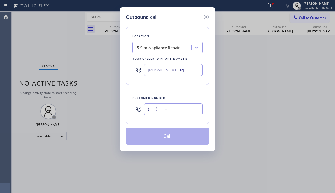
click at [170, 114] on input "(___) ___-____" at bounding box center [173, 110] width 58 height 12
paste input "251) 216-6666"
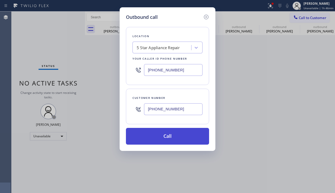
type input "[PHONE_NUMBER]"
click at [155, 136] on button "Call" at bounding box center [167, 136] width 83 height 17
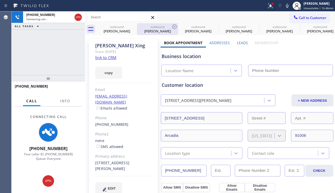
type input "[PHONE_NUMBER]"
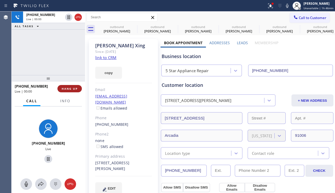
click at [73, 89] on span "HANG UP" at bounding box center [70, 89] width 16 height 4
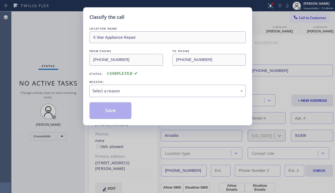
click at [133, 94] on div "Select a reason" at bounding box center [167, 91] width 150 height 6
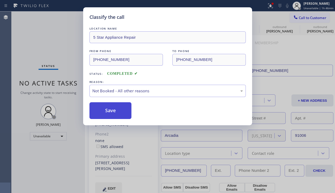
click at [113, 111] on button "Save" at bounding box center [110, 111] width 42 height 17
click at [304, 16] on span "Call to Customer" at bounding box center [313, 17] width 28 height 5
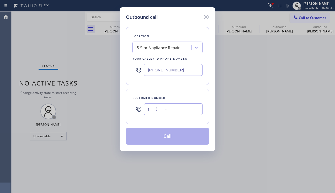
click at [172, 115] on input "(___) ___-____" at bounding box center [173, 110] width 58 height 12
paste input "310) 774-7701"
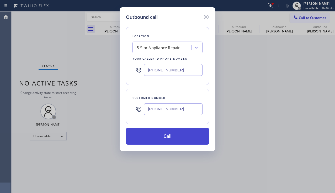
type input "[PHONE_NUMBER]"
click at [160, 136] on button "Call" at bounding box center [167, 136] width 83 height 17
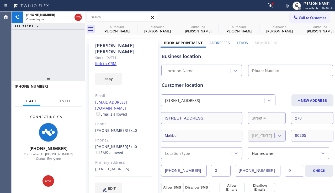
type input "[PHONE_NUMBER]"
click at [132, 28] on icon at bounding box center [134, 27] width 6 height 6
click at [0, 0] on icon at bounding box center [0, 0] width 0 height 0
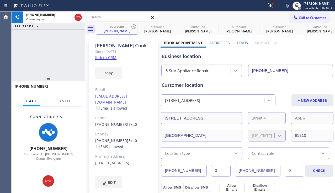
click at [132, 28] on icon at bounding box center [134, 27] width 6 height 6
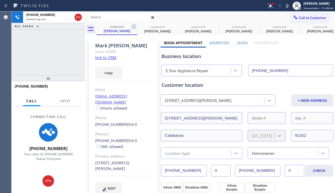
click at [132, 28] on icon at bounding box center [134, 27] width 6 height 6
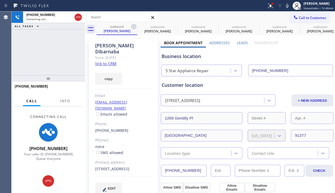
click at [132, 28] on icon at bounding box center [134, 27] width 6 height 6
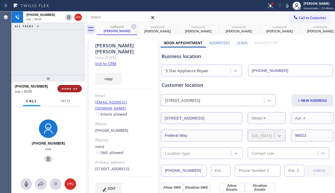
click at [81, 88] on button "HANG UP" at bounding box center [69, 88] width 24 height 7
click at [79, 88] on button "HANG UP" at bounding box center [69, 88] width 24 height 7
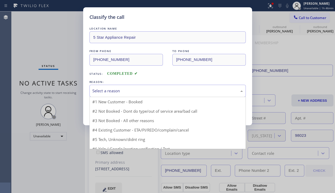
click at [128, 89] on div "Select a reason" at bounding box center [167, 91] width 150 height 6
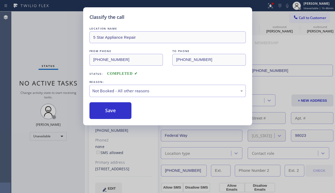
click at [117, 110] on button "Save" at bounding box center [110, 111] width 42 height 17
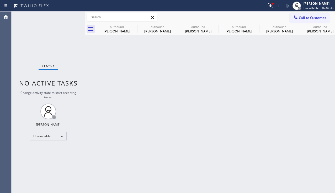
click at [297, 20] on div at bounding box center [295, 18] width 6 height 6
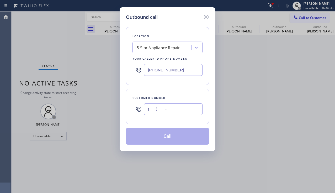
click at [187, 108] on input "(___) ___-____" at bounding box center [173, 110] width 58 height 12
paste input "860) 670-3655"
type input "[PHONE_NUMBER]"
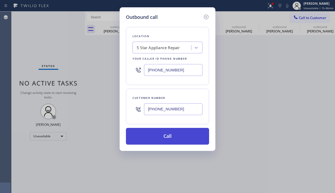
click at [168, 137] on button "Call" at bounding box center [167, 136] width 83 height 17
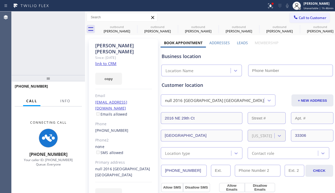
type input "[PHONE_NUMBER]"
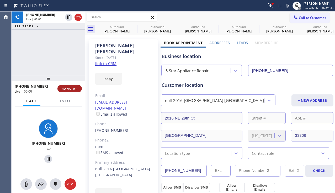
click at [76, 90] on span "HANG UP" at bounding box center [70, 89] width 16 height 4
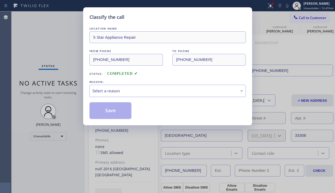
click at [132, 92] on div "Select a reason" at bounding box center [167, 91] width 150 height 6
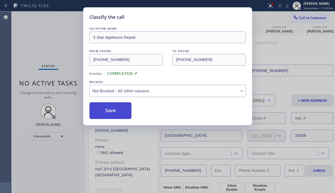
click at [105, 110] on button "Save" at bounding box center [110, 111] width 42 height 17
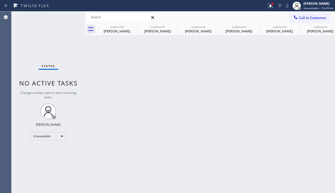
click at [304, 18] on span "Call to Customer" at bounding box center [313, 17] width 28 height 5
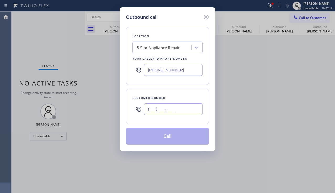
click at [170, 112] on input "(___) ___-____" at bounding box center [173, 110] width 58 height 12
paste input "305) 785-4100"
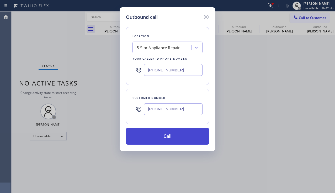
type input "[PHONE_NUMBER]"
click at [161, 137] on button "Call" at bounding box center [167, 136] width 83 height 17
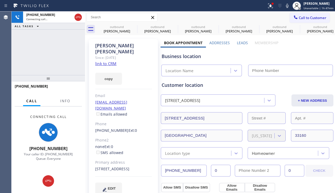
type input "[PHONE_NUMBER]"
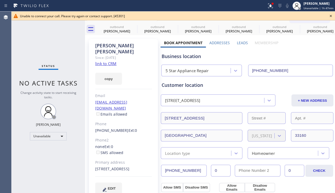
click at [329, 17] on icon at bounding box center [330, 16] width 6 height 6
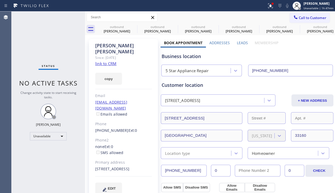
click at [310, 18] on span "Call to Customer" at bounding box center [313, 17] width 28 height 5
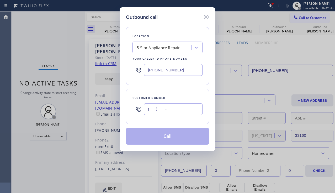
click at [182, 112] on input "(___) ___-____" at bounding box center [173, 110] width 58 height 12
paste input "text"
drag, startPoint x: 183, startPoint y: 108, endPoint x: 139, endPoint y: 111, distance: 43.9
click at [139, 111] on div "(___) ___-____" at bounding box center [167, 109] width 70 height 17
paste input "505) 884-8438"
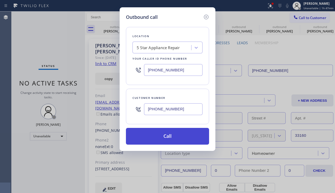
type input "[PHONE_NUMBER]"
click at [147, 136] on button "Call" at bounding box center [167, 136] width 83 height 17
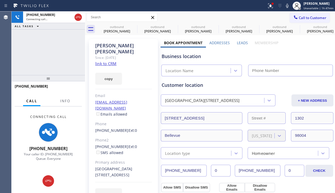
type input "[PHONE_NUMBER]"
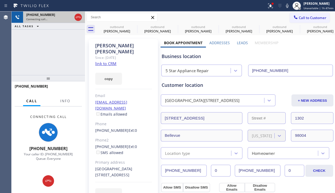
click at [74, 18] on div at bounding box center [77, 18] width 9 height 12
click at [78, 18] on icon at bounding box center [78, 17] width 6 height 6
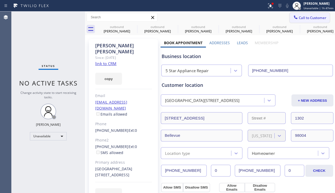
click at [299, 18] on span "Call to Customer" at bounding box center [313, 17] width 28 height 5
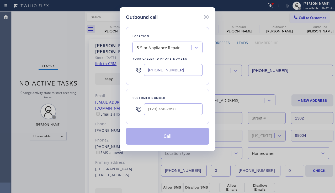
click at [160, 104] on div at bounding box center [173, 109] width 58 height 17
click at [158, 109] on input "(___) ___-____" at bounding box center [173, 110] width 58 height 12
paste input "310) 560-6360"
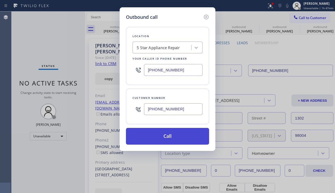
type input "[PHONE_NUMBER]"
click at [150, 139] on button "Call" at bounding box center [167, 136] width 83 height 17
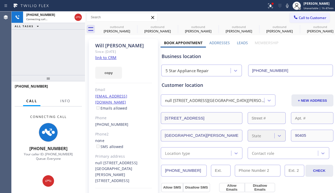
type input "[PHONE_NUMBER]"
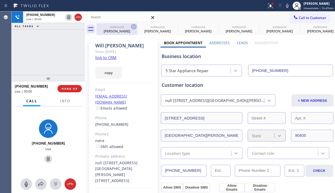
click at [132, 27] on icon at bounding box center [134, 27] width 6 height 6
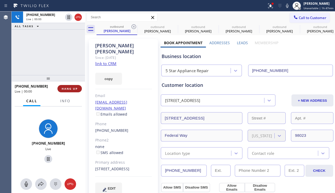
click at [69, 88] on span "HANG UP" at bounding box center [70, 89] width 16 height 4
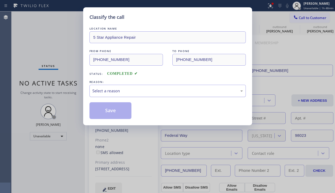
click at [129, 88] on div "Select a reason" at bounding box center [167, 91] width 150 height 6
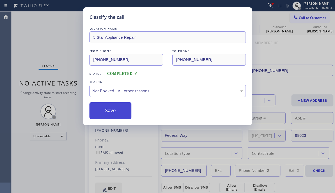
click at [118, 111] on button "Save" at bounding box center [110, 111] width 42 height 17
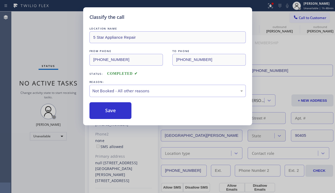
click at [308, 18] on span "Call to Customer" at bounding box center [313, 17] width 28 height 5
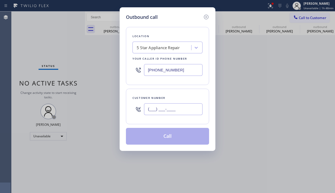
click at [172, 111] on input "(___) ___-____" at bounding box center [173, 110] width 58 height 12
paste input "310) 617-6616"
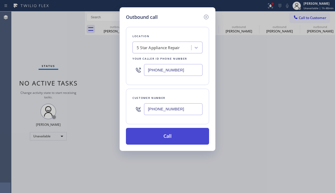
type input "[PHONE_NUMBER]"
click at [164, 135] on button "Call" at bounding box center [167, 136] width 83 height 17
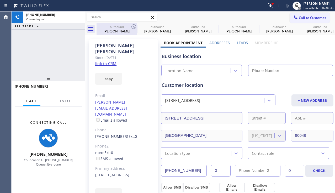
type input "[PHONE_NUMBER]"
click at [132, 27] on icon at bounding box center [134, 27] width 6 height 6
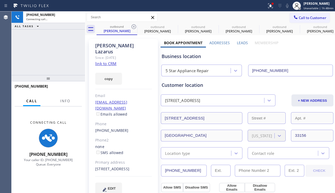
click at [132, 27] on icon at bounding box center [134, 27] width 6 height 6
click at [0, 0] on icon at bounding box center [0, 0] width 0 height 0
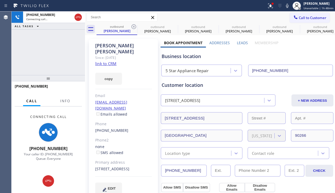
click at [132, 27] on icon at bounding box center [134, 27] width 6 height 6
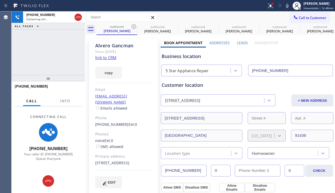
click at [132, 27] on icon at bounding box center [134, 27] width 6 height 6
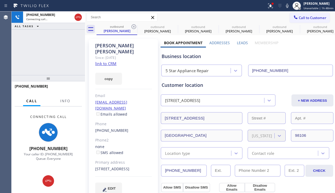
click at [132, 27] on icon at bounding box center [134, 27] width 6 height 6
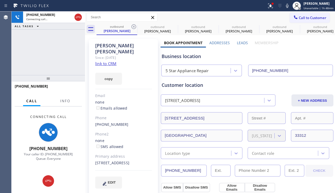
click at [132, 27] on icon at bounding box center [134, 27] width 6 height 6
click at [0, 0] on icon at bounding box center [0, 0] width 0 height 0
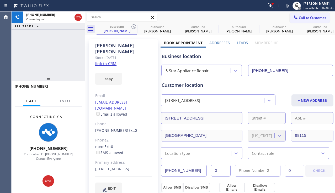
click at [132, 27] on icon at bounding box center [134, 27] width 6 height 6
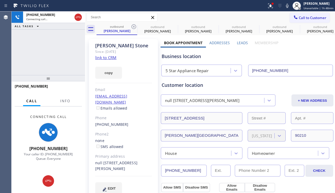
click at [132, 27] on icon at bounding box center [134, 27] width 6 height 6
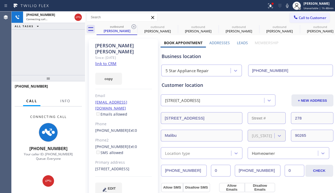
click at [132, 27] on icon at bounding box center [134, 27] width 6 height 6
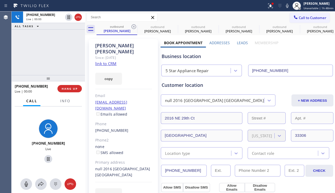
click at [69, 94] on div "[PHONE_NUMBER] Live | 00:00 HANG UP" at bounding box center [48, 89] width 67 height 14
click at [69, 87] on span "HANG UP" at bounding box center [70, 89] width 16 height 4
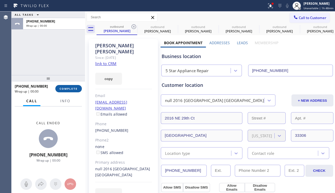
click at [71, 87] on span "COMPLETE" at bounding box center [69, 89] width 18 height 4
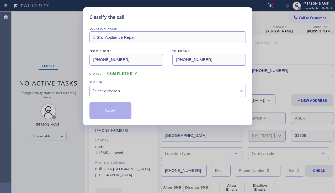
click at [115, 88] on div "Select a reason" at bounding box center [167, 91] width 150 height 6
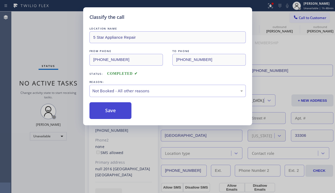
click at [105, 109] on button "Save" at bounding box center [110, 111] width 42 height 17
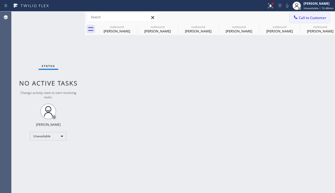
click at [294, 16] on icon at bounding box center [295, 16] width 3 height 3
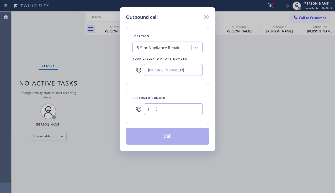
click at [165, 106] on input "(___) ___-____" at bounding box center [173, 110] width 58 height 12
paste input "949) 344-5246"
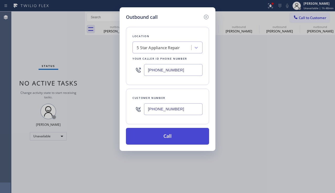
type input "[PHONE_NUMBER]"
click at [157, 140] on button "Call" at bounding box center [167, 136] width 83 height 17
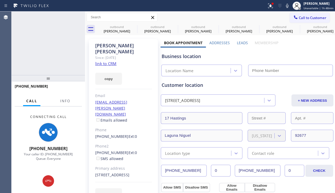
type input "[PHONE_NUMBER]"
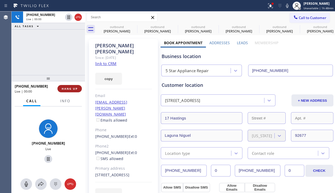
click at [69, 90] on span "HANG UP" at bounding box center [70, 89] width 16 height 4
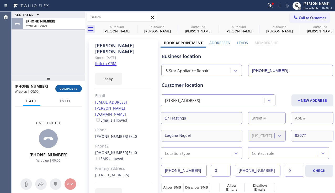
click at [69, 90] on span "COMPLETE" at bounding box center [69, 89] width 18 height 4
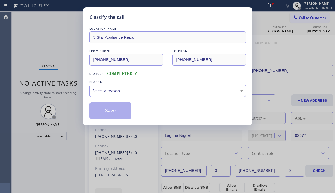
click at [135, 89] on div "Select a reason" at bounding box center [167, 91] width 150 height 6
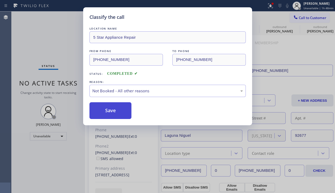
click at [110, 112] on button "Save" at bounding box center [110, 111] width 42 height 17
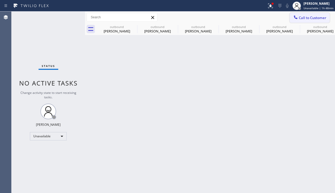
click at [295, 19] on icon at bounding box center [295, 17] width 5 height 5
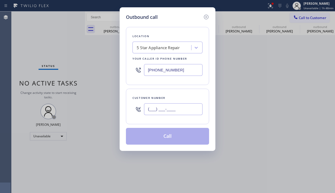
click at [164, 113] on input "(___) ___-____" at bounding box center [173, 110] width 58 height 12
paste input "310) 383-7094"
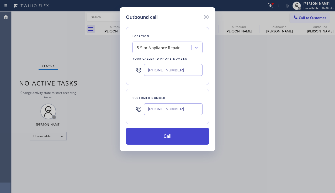
type input "[PHONE_NUMBER]"
click at [147, 137] on button "Call" at bounding box center [167, 136] width 83 height 17
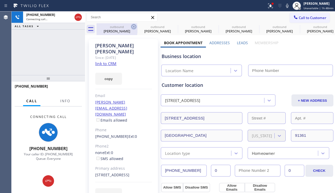
type input "[PHONE_NUMBER]"
click at [132, 28] on icon at bounding box center [134, 27] width 6 height 6
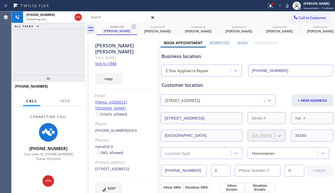
click at [132, 28] on icon at bounding box center [134, 27] width 6 height 6
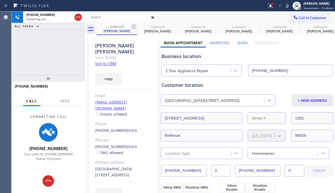
click at [132, 28] on icon at bounding box center [134, 27] width 6 height 6
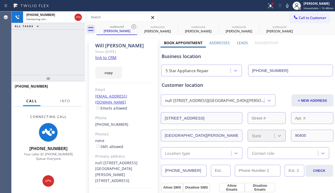
click at [132, 28] on icon at bounding box center [134, 27] width 6 height 6
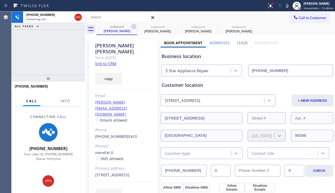
click at [132, 28] on icon at bounding box center [134, 27] width 6 height 6
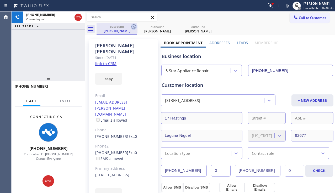
click at [133, 28] on icon at bounding box center [134, 27] width 6 height 6
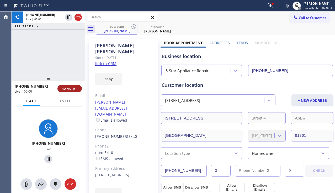
click at [68, 88] on span "HANG UP" at bounding box center [70, 89] width 16 height 4
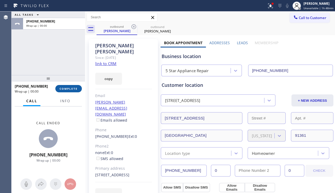
click at [68, 88] on span "COMPLETE" at bounding box center [69, 89] width 18 height 4
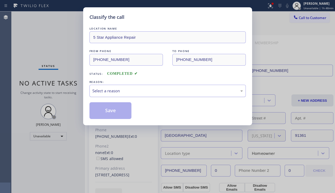
click at [118, 90] on div "Select a reason" at bounding box center [167, 91] width 150 height 6
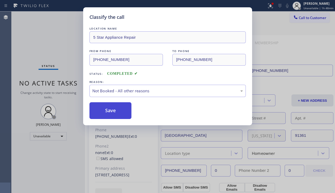
click at [107, 109] on button "Save" at bounding box center [110, 111] width 42 height 17
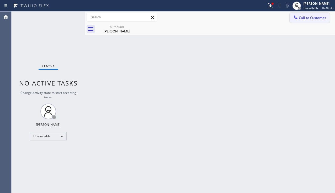
click at [300, 19] on span "Call to Customer" at bounding box center [313, 17] width 28 height 5
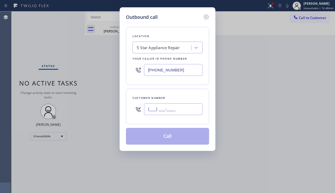
click at [166, 105] on input "(___) ___-____" at bounding box center [173, 110] width 58 height 12
paste input "310) 497-8943"
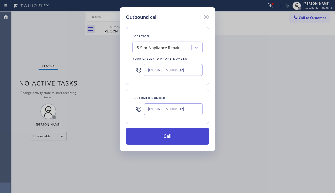
type input "[PHONE_NUMBER]"
click at [153, 138] on button "Call" at bounding box center [167, 136] width 83 height 17
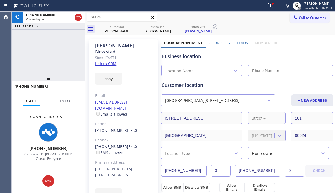
type input "[PHONE_NUMBER]"
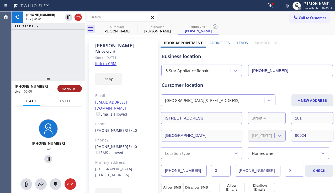
click at [68, 90] on span "HANG UP" at bounding box center [70, 89] width 16 height 4
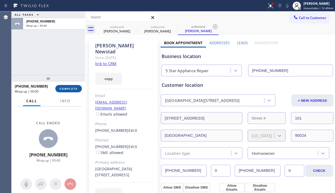
click at [68, 90] on span "COMPLETE" at bounding box center [69, 89] width 18 height 4
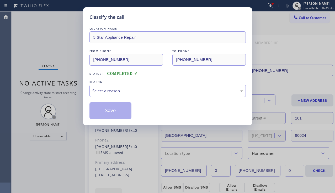
click at [125, 88] on div "Select a reason" at bounding box center [167, 91] width 150 height 6
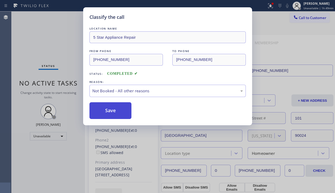
click at [110, 115] on button "Save" at bounding box center [110, 111] width 42 height 17
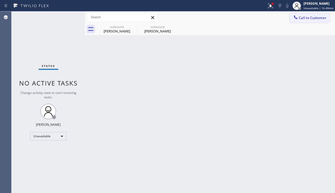
click at [298, 18] on div at bounding box center [295, 18] width 6 height 6
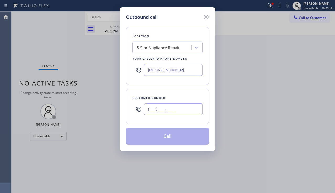
click at [147, 113] on input "(___) ___-____" at bounding box center [173, 110] width 58 height 12
paste input "917) 518-1943"
type input "[PHONE_NUMBER]"
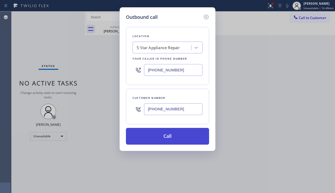
click at [156, 135] on button "Call" at bounding box center [167, 136] width 83 height 17
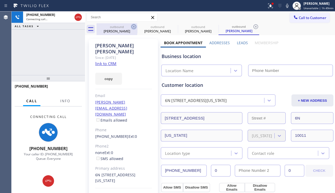
type input "[PHONE_NUMBER]"
click at [133, 27] on icon at bounding box center [134, 27] width 6 height 6
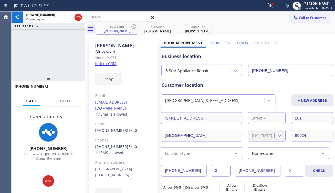
click at [133, 27] on icon at bounding box center [134, 27] width 6 height 6
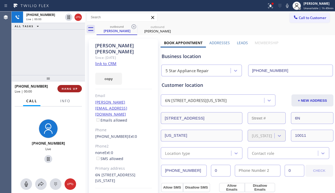
click at [73, 90] on span "HANG UP" at bounding box center [70, 89] width 16 height 4
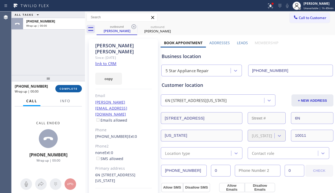
click at [73, 89] on span "COMPLETE" at bounding box center [69, 89] width 18 height 4
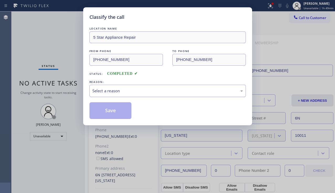
click at [195, 96] on div "Select a reason" at bounding box center [167, 91] width 156 height 12
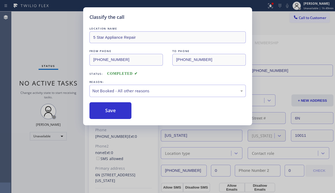
click at [133, 114] on div "Save" at bounding box center [167, 111] width 156 height 17
click at [128, 114] on button "Save" at bounding box center [110, 111] width 42 height 17
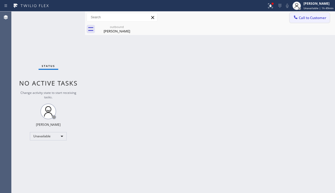
click at [301, 20] on button "Call to Customer" at bounding box center [309, 18] width 40 height 10
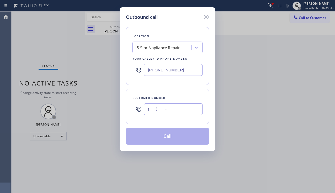
click at [176, 107] on input "(___) ___-____" at bounding box center [173, 110] width 58 height 12
paste input "310) 831-9988"
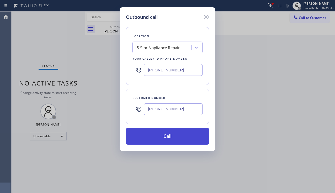
type input "[PHONE_NUMBER]"
click at [164, 139] on button "Call" at bounding box center [167, 136] width 83 height 17
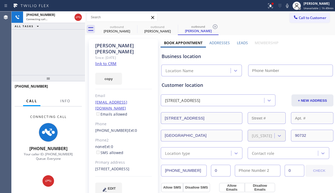
type input "[PHONE_NUMBER]"
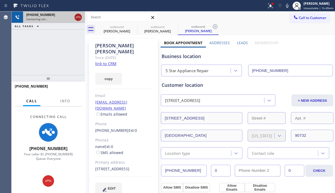
click at [77, 19] on icon at bounding box center [78, 17] width 6 height 6
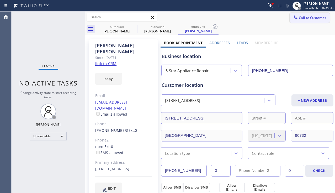
click at [299, 16] on span "Call to Customer" at bounding box center [313, 17] width 28 height 5
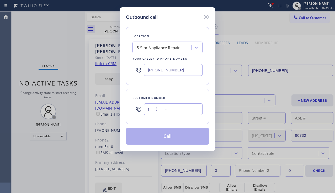
click at [163, 115] on input "(___) ___-____" at bounding box center [173, 110] width 58 height 12
paste input "310) 251-9151"
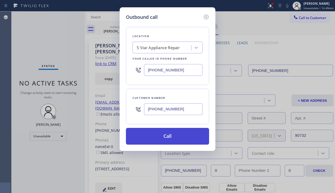
type input "[PHONE_NUMBER]"
click at [153, 137] on button "Call" at bounding box center [167, 136] width 83 height 17
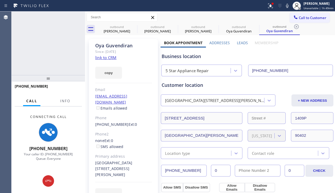
type input "[PHONE_NUMBER]"
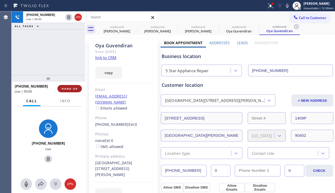
click at [72, 89] on span "HANG UP" at bounding box center [70, 89] width 16 height 4
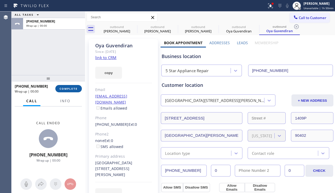
click at [72, 89] on span "COMPLETE" at bounding box center [69, 89] width 18 height 4
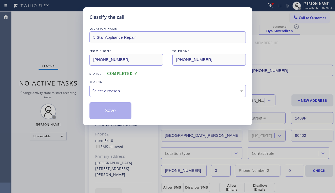
click at [137, 90] on div "Select a reason" at bounding box center [167, 91] width 150 height 6
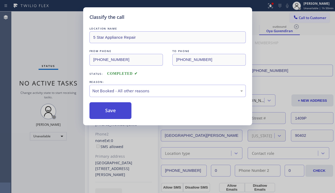
click at [116, 109] on button "Save" at bounding box center [110, 111] width 42 height 17
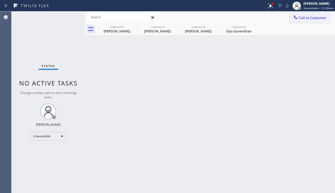
click at [299, 17] on span "Call to Customer" at bounding box center [313, 17] width 28 height 5
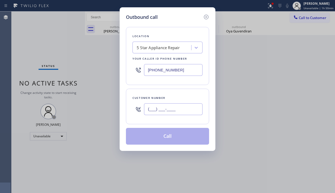
click at [169, 109] on input "(___) ___-____" at bounding box center [173, 110] width 58 height 12
paste input "310) 739-2442"
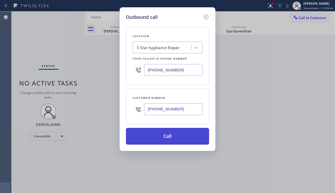
type input "[PHONE_NUMBER]"
click at [158, 134] on button "Call" at bounding box center [167, 136] width 83 height 17
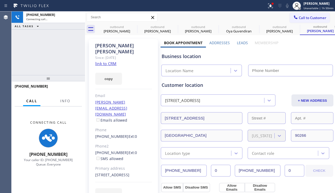
type input "[PHONE_NUMBER]"
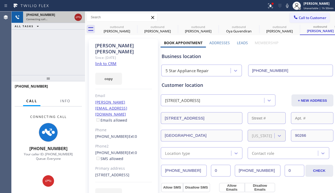
click at [78, 18] on icon at bounding box center [78, 17] width 6 height 6
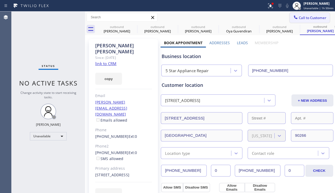
click at [314, 18] on span "Call to Customer" at bounding box center [313, 17] width 28 height 5
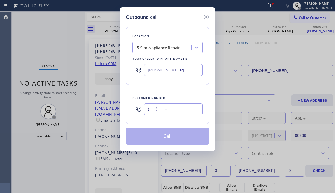
click at [175, 112] on input "(___) ___-____" at bounding box center [173, 110] width 58 height 12
paste input "310) 801-8491"
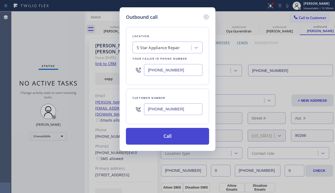
type input "[PHONE_NUMBER]"
click at [165, 138] on button "Call" at bounding box center [167, 136] width 83 height 17
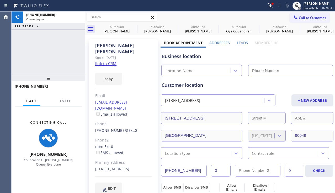
type input "[PHONE_NUMBER]"
click at [133, 26] on icon at bounding box center [133, 26] width 5 height 5
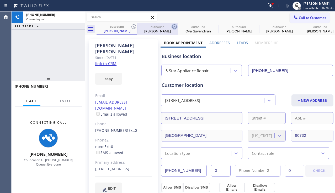
click at [133, 26] on icon at bounding box center [134, 27] width 6 height 6
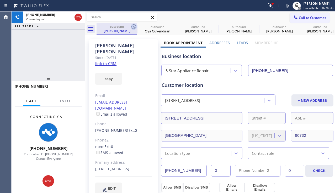
click at [132, 26] on icon at bounding box center [134, 27] width 6 height 6
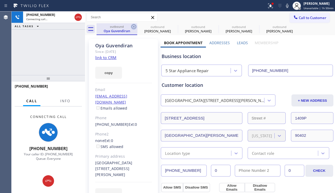
click at [132, 26] on icon at bounding box center [134, 27] width 6 height 6
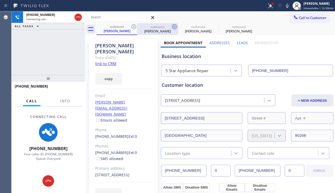
click at [132, 26] on icon at bounding box center [134, 27] width 6 height 6
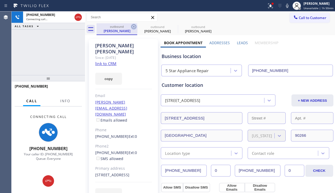
click at [132, 26] on icon at bounding box center [134, 27] width 6 height 6
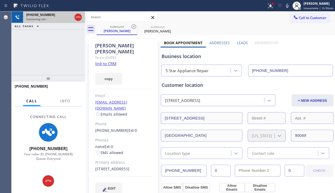
click at [80, 18] on icon at bounding box center [78, 17] width 6 height 6
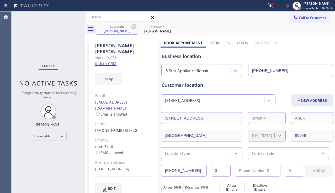
click at [311, 22] on button "Call to Customer" at bounding box center [309, 18] width 40 height 10
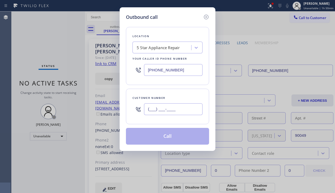
click at [181, 110] on input "(___) ___-____" at bounding box center [173, 110] width 58 height 12
paste input "310) 625-8763"
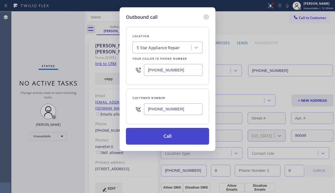
type input "[PHONE_NUMBER]"
click at [170, 135] on button "Call" at bounding box center [167, 136] width 83 height 17
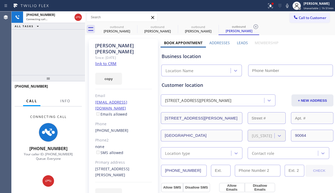
type input "[PHONE_NUMBER]"
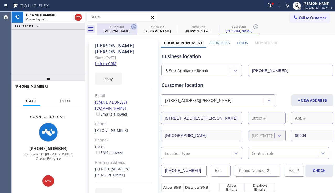
click at [133, 26] on icon at bounding box center [133, 26] width 5 height 5
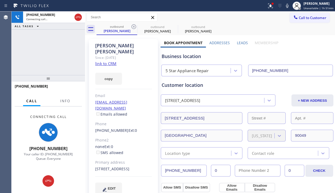
click at [133, 26] on icon at bounding box center [133, 26] width 5 height 5
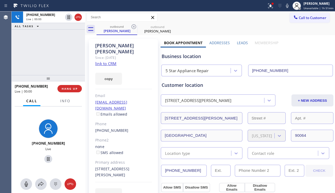
click at [79, 88] on button "HANG UP" at bounding box center [69, 88] width 24 height 7
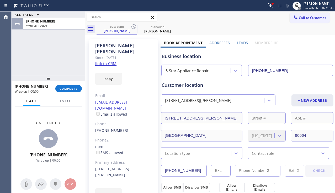
click at [79, 88] on button "COMPLETE" at bounding box center [68, 88] width 26 height 7
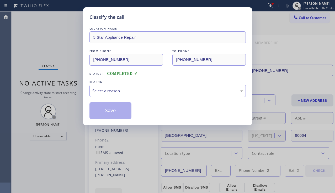
click at [161, 98] on div "LOCATION NAME 5 Star Appliance Repair FROM PHONE [PHONE_NUMBER] TO PHONE [PHONE…" at bounding box center [167, 72] width 156 height 93
click at [161, 90] on div "Select a reason" at bounding box center [167, 91] width 150 height 6
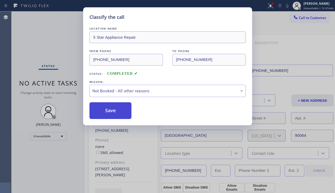
click at [111, 112] on button "Save" at bounding box center [110, 111] width 42 height 17
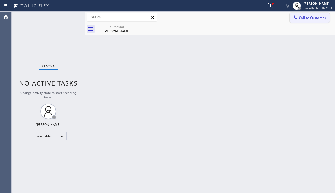
click at [317, 20] on button "Call to Customer" at bounding box center [309, 18] width 40 height 10
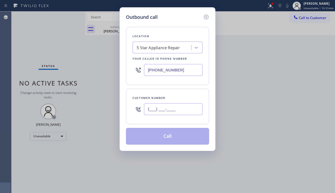
click at [157, 107] on input "(___) ___-____" at bounding box center [173, 110] width 58 height 12
paste input "773) 317-3799"
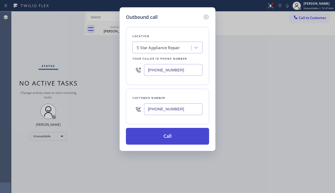
type input "[PHONE_NUMBER]"
click at [148, 139] on button "Call" at bounding box center [167, 136] width 83 height 17
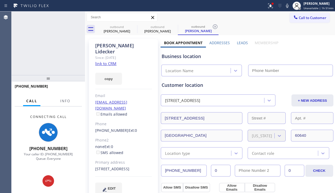
type input "[PHONE_NUMBER]"
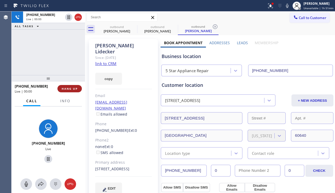
click at [74, 89] on span "HANG UP" at bounding box center [70, 89] width 16 height 4
click at [74, 88] on span "HANG UP" at bounding box center [70, 89] width 16 height 4
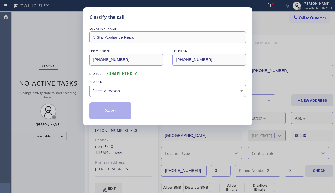
click at [130, 93] on div "Select a reason" at bounding box center [167, 91] width 150 height 6
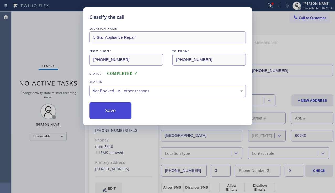
click at [102, 110] on button "Save" at bounding box center [110, 111] width 42 height 17
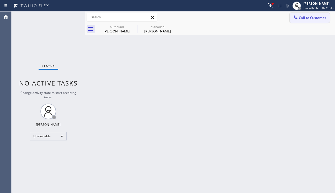
click at [298, 19] on icon at bounding box center [295, 17] width 5 height 5
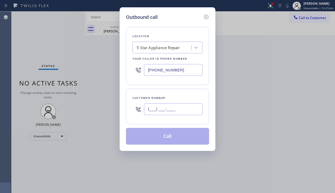
click at [159, 104] on input "(___) ___-____" at bounding box center [173, 110] width 58 height 12
paste input "310) 420-0410"
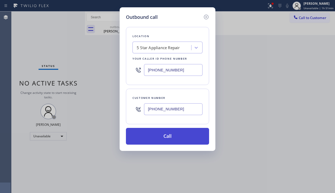
type input "[PHONE_NUMBER]"
click at [150, 137] on button "Call" at bounding box center [167, 136] width 83 height 17
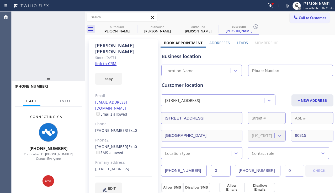
type input "[PHONE_NUMBER]"
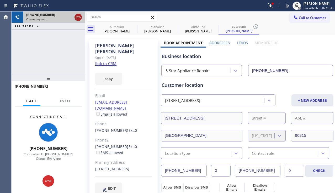
click at [77, 15] on icon at bounding box center [78, 17] width 6 height 6
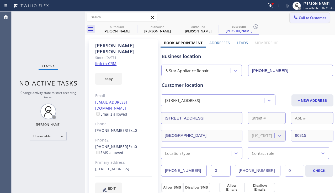
click at [291, 21] on button "Call to Customer" at bounding box center [309, 18] width 40 height 10
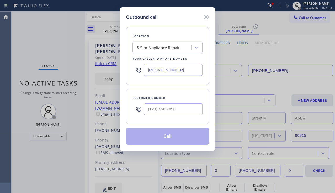
click at [157, 119] on div "Customer number" at bounding box center [167, 107] width 83 height 36
click at [161, 110] on input "(___) ___-____" at bounding box center [173, 110] width 58 height 12
paste input "310) 993-0433"
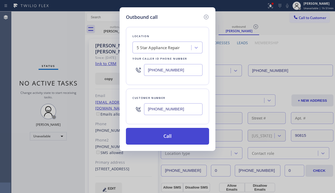
type input "[PHONE_NUMBER]"
click at [155, 138] on button "Call" at bounding box center [167, 136] width 83 height 17
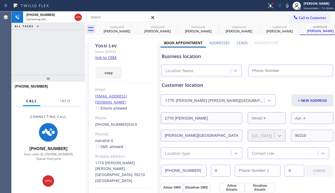
type input "[PHONE_NUMBER]"
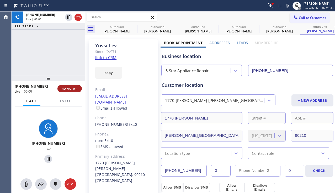
click at [79, 89] on button "HANG UP" at bounding box center [69, 88] width 24 height 7
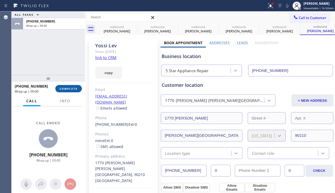
click at [79, 89] on button "COMPLETE" at bounding box center [68, 88] width 26 height 7
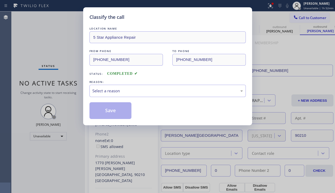
click at [117, 90] on div "Select a reason" at bounding box center [167, 91] width 150 height 6
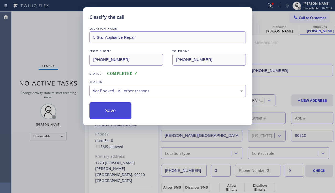
click at [104, 111] on button "Save" at bounding box center [110, 111] width 42 height 17
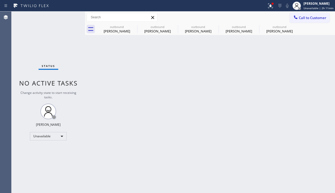
click at [108, 141] on div "Back to Dashboard Change Sender ID Customers Technicians Select a contact Outbo…" at bounding box center [210, 103] width 250 height 182
click at [38, 165] on div "Status No active tasks Change activity state to start receiving tasks. [PERSON_…" at bounding box center [48, 103] width 73 height 182
click at [186, 105] on div "Back to Dashboard Change Sender ID Customers Technicians Select a contact Outbo…" at bounding box center [210, 103] width 250 height 182
click at [132, 27] on icon at bounding box center [134, 27] width 6 height 6
click at [0, 0] on icon at bounding box center [0, 0] width 0 height 0
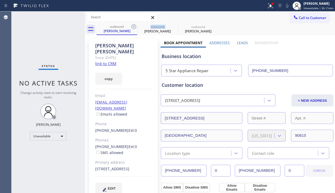
click at [132, 27] on icon at bounding box center [134, 27] width 6 height 6
click at [0, 0] on icon at bounding box center [0, 0] width 0 height 0
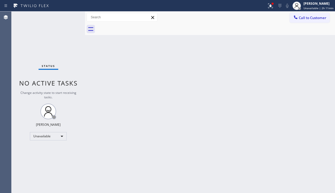
click at [132, 27] on div at bounding box center [215, 29] width 238 height 12
click at [268, 6] on icon at bounding box center [270, 6] width 6 height 6
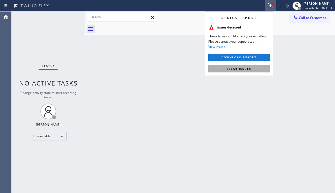
click at [244, 69] on span "Clear issues" at bounding box center [239, 69] width 25 height 4
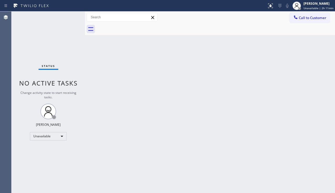
click at [233, 79] on div "Back to Dashboard Change Sender ID Customers Technicians Select a contact Outbo…" at bounding box center [210, 103] width 250 height 182
click at [317, 141] on div "Back to Dashboard Change Sender ID Customers Technicians Select a contact Outbo…" at bounding box center [210, 103] width 250 height 182
click at [156, 124] on div "Back to Dashboard Change Sender ID Customers Technicians Select a contact Outbo…" at bounding box center [210, 103] width 250 height 182
click at [45, 158] on div "Status No active tasks Change activity state to start receiving tasks. [PERSON_…" at bounding box center [48, 103] width 73 height 182
click at [168, 77] on div "Back to Dashboard Change Sender ID Customers Technicians Select a contact Outbo…" at bounding box center [210, 103] width 250 height 182
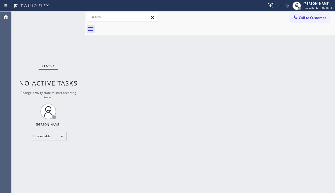
click at [111, 177] on div "Back to Dashboard Change Sender ID Customers Technicians Select a contact Outbo…" at bounding box center [210, 103] width 250 height 182
click at [55, 166] on div "Status No active tasks Change activity state to start receiving tasks. [PERSON_…" at bounding box center [48, 103] width 73 height 182
click at [196, 88] on div "Back to Dashboard Change Sender ID Customers Technicians Select a contact Outbo…" at bounding box center [210, 103] width 250 height 182
click at [327, 131] on div "Back to Dashboard Change Sender ID Customers Technicians Select a contact Outbo…" at bounding box center [210, 103] width 250 height 182
click at [322, 96] on div "Back to Dashboard Change Sender ID Customers Technicians Select a contact Outbo…" at bounding box center [210, 103] width 250 height 182
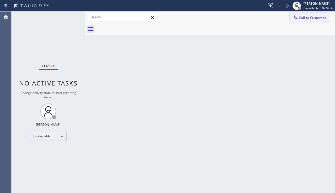
click at [299, 19] on span "Call to Customer" at bounding box center [313, 17] width 28 height 5
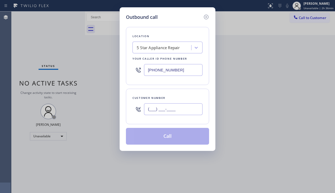
click at [161, 107] on input "(___) ___-____" at bounding box center [173, 110] width 58 height 12
paste input "917) 355-2977"
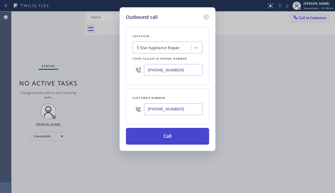
type input "[PHONE_NUMBER]"
click at [181, 138] on button "Call" at bounding box center [167, 136] width 83 height 17
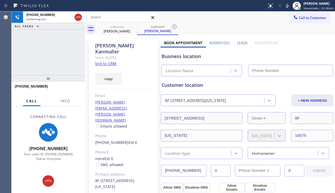
type input "[PHONE_NUMBER]"
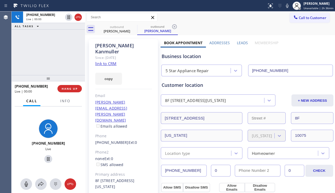
click at [38, 52] on div "[PHONE_NUMBER] Live | 00:00 ALL TASKS ALL TASKS ACTIVE TASKS TASKS IN WRAP UP" at bounding box center [48, 44] width 73 height 64
click at [71, 90] on span "HANG UP" at bounding box center [70, 89] width 16 height 4
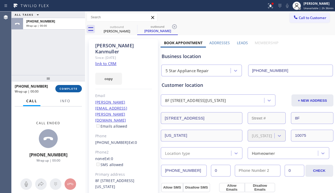
click at [71, 90] on span "COMPLETE" at bounding box center [69, 89] width 18 height 4
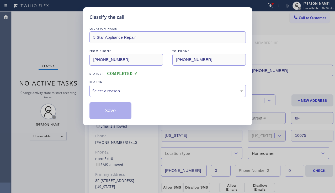
click at [120, 89] on div "Select a reason" at bounding box center [167, 91] width 150 height 6
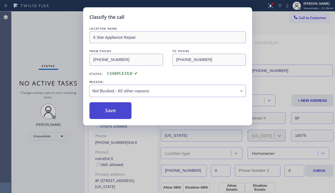
click at [107, 112] on button "Save" at bounding box center [110, 111] width 42 height 17
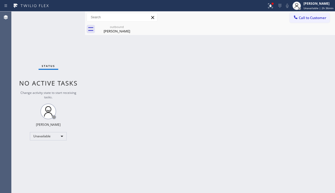
drag, startPoint x: 334, startPoint y: 119, endPoint x: 331, endPoint y: 118, distance: 3.0
click at [334, 119] on div "Back to Dashboard Change Sender ID Customers Technicians Select a contact Outbo…" at bounding box center [210, 103] width 250 height 182
click at [265, 10] on button at bounding box center [271, 6] width 12 height 12
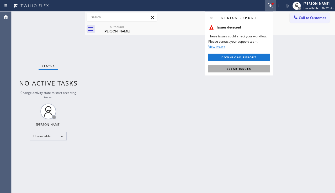
click at [244, 67] on span "Clear issues" at bounding box center [239, 69] width 25 height 4
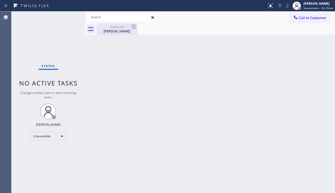
click at [125, 34] on div "outbound [PERSON_NAME]" at bounding box center [117, 29] width 40 height 12
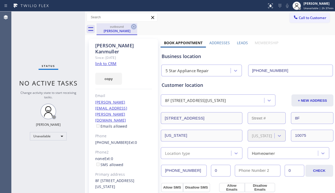
click at [135, 27] on icon at bounding box center [134, 27] width 6 height 6
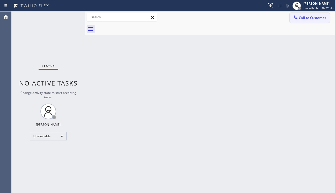
click at [300, 18] on span "Call to Customer" at bounding box center [313, 17] width 28 height 5
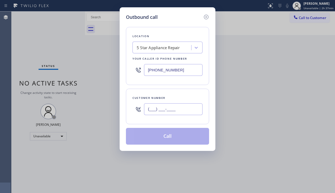
click at [153, 112] on input "(___) ___-____" at bounding box center [173, 110] width 58 height 12
paste input "310) 890-2980"
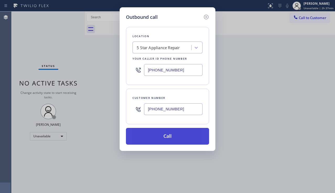
type input "[PHONE_NUMBER]"
click at [160, 134] on button "Call" at bounding box center [167, 136] width 83 height 17
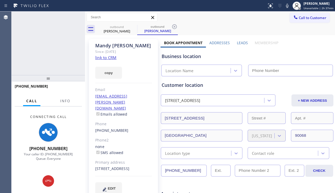
type input "[PHONE_NUMBER]"
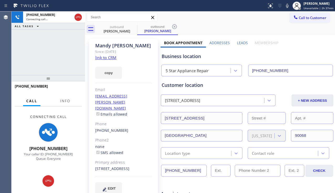
click at [241, 42] on label "Leads" at bounding box center [242, 42] width 11 height 5
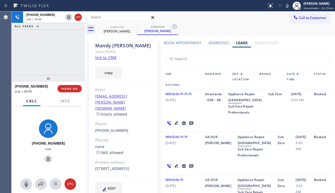
click at [173, 126] on icon at bounding box center [176, 123] width 6 height 6
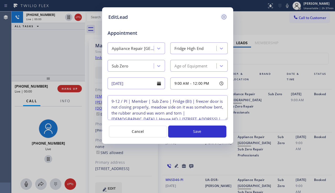
click at [221, 17] on icon at bounding box center [224, 17] width 6 height 6
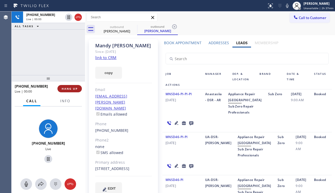
click at [71, 86] on button "HANG UP" at bounding box center [69, 88] width 24 height 7
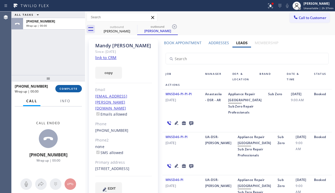
click at [71, 86] on button "COMPLETE" at bounding box center [68, 88] width 26 height 7
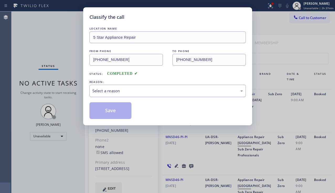
click at [116, 88] on div "Select a reason" at bounding box center [167, 91] width 150 height 6
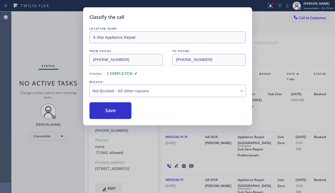
click at [107, 115] on button "Save" at bounding box center [110, 111] width 42 height 17
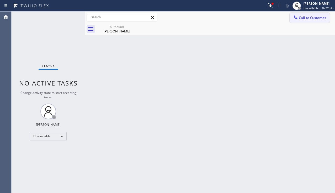
click at [313, 18] on span "Call to Customer" at bounding box center [313, 17] width 28 height 5
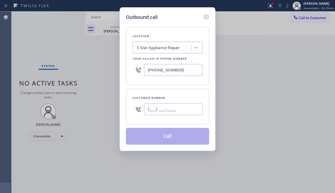
click at [159, 112] on input "(___) ___-____" at bounding box center [173, 110] width 58 height 12
paste input "760) 547-3737"
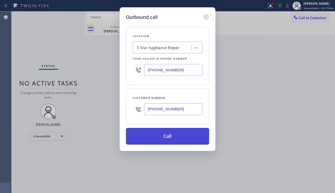
type input "[PHONE_NUMBER]"
click at [162, 135] on button "Call" at bounding box center [167, 136] width 83 height 17
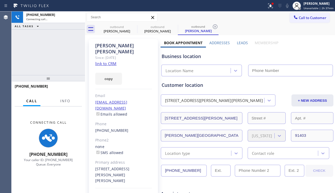
type input "[PHONE_NUMBER]"
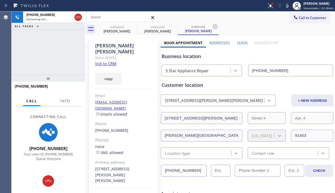
drag, startPoint x: 52, startPoint y: 62, endPoint x: 173, endPoint y: 142, distance: 144.6
click at [52, 62] on div "[PHONE_NUMBER] Connecting call… ALL TASKS ALL TASKS ACTIVE TASKS TASKS IN WRAP …" at bounding box center [48, 44] width 73 height 64
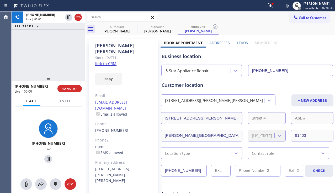
click at [239, 41] on label "Leads" at bounding box center [242, 42] width 11 height 5
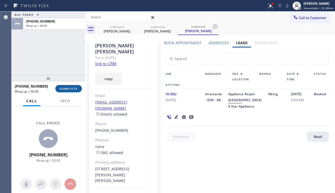
click at [72, 87] on span "COMPLETE" at bounding box center [69, 89] width 18 height 4
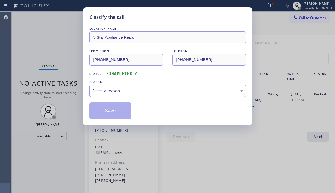
click at [127, 85] on div "Select a reason" at bounding box center [167, 91] width 156 height 12
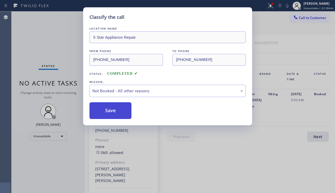
click at [113, 110] on button "Save" at bounding box center [110, 111] width 42 height 17
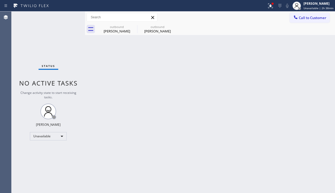
click at [148, 132] on div "Back to Dashboard Change Sender ID Customers Technicians Select a contact Outbo…" at bounding box center [210, 103] width 250 height 182
drag, startPoint x: 324, startPoint y: 129, endPoint x: 322, endPoint y: 125, distance: 4.1
click at [324, 128] on div "Back to Dashboard Change Sender ID Customers Technicians Select a contact Outbo…" at bounding box center [210, 103] width 250 height 182
click at [269, 9] on button at bounding box center [271, 6] width 12 height 12
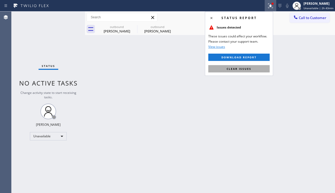
click at [241, 70] on span "Clear issues" at bounding box center [239, 69] width 25 height 4
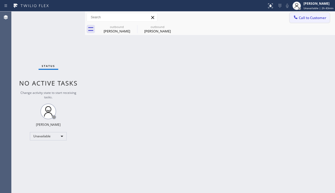
click at [306, 18] on span "Call to Customer" at bounding box center [313, 17] width 28 height 5
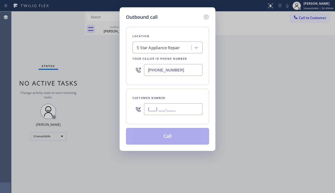
click at [152, 111] on input "(___) ___-____" at bounding box center [173, 110] width 58 height 12
paste input "760) 547-3737"
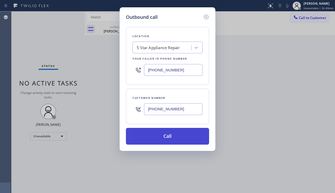
type input "[PHONE_NUMBER]"
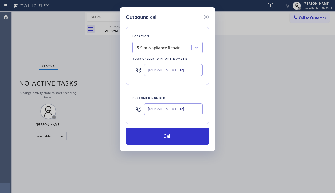
drag, startPoint x: 174, startPoint y: 135, endPoint x: 132, endPoint y: 100, distance: 53.6
click at [173, 135] on button "Call" at bounding box center [167, 136] width 83 height 17
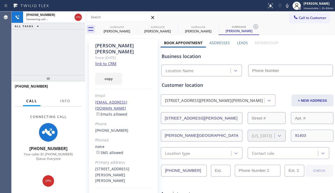
type input "[PHONE_NUMBER]"
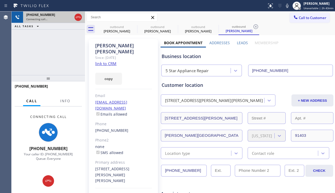
click at [74, 17] on div at bounding box center [77, 18] width 9 height 12
click at [76, 17] on icon at bounding box center [78, 17] width 6 height 6
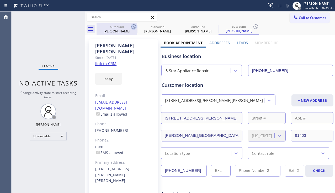
click at [132, 26] on icon at bounding box center [133, 26] width 5 height 5
click at [0, 0] on icon at bounding box center [0, 0] width 0 height 0
click at [253, 26] on icon at bounding box center [255, 26] width 5 height 5
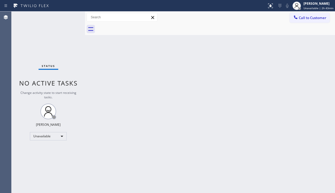
click at [132, 26] on div at bounding box center [215, 29] width 238 height 12
click at [293, 19] on div at bounding box center [295, 18] width 6 height 6
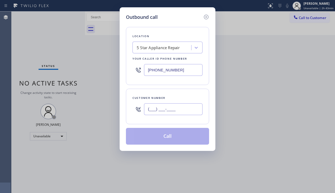
click at [148, 105] on input "(___) ___-____" at bounding box center [173, 110] width 58 height 12
paste input "786) 547-4966"
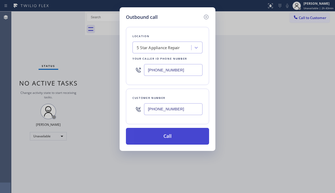
type input "[PHONE_NUMBER]"
click at [160, 137] on button "Call" at bounding box center [167, 136] width 83 height 17
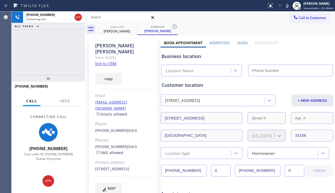
type input "[PHONE_NUMBER]"
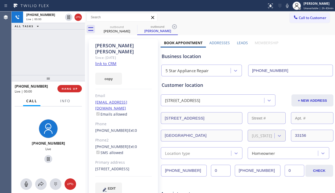
drag, startPoint x: 48, startPoint y: 65, endPoint x: 60, endPoint y: 70, distance: 13.1
click at [48, 65] on div "[PHONE_NUMBER] Live | 00:00 ALL TASKS ALL TASKS ACTIVE TASKS TASKS IN WRAP UP" at bounding box center [48, 44] width 73 height 64
click at [73, 87] on span "HANG UP" at bounding box center [70, 89] width 16 height 4
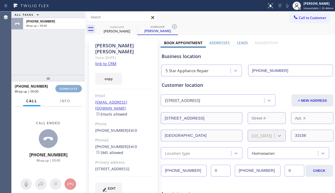
click at [73, 87] on span "COMPLETE" at bounding box center [69, 89] width 18 height 4
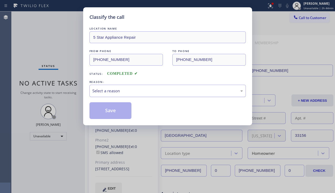
click at [127, 93] on div "Select a reason" at bounding box center [167, 91] width 150 height 6
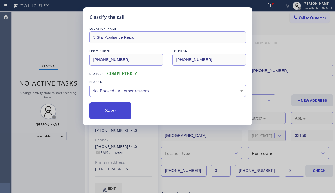
click at [111, 111] on button "Save" at bounding box center [110, 111] width 42 height 17
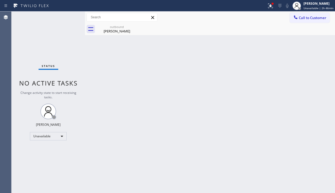
drag, startPoint x: 34, startPoint y: 157, endPoint x: 40, endPoint y: 148, distance: 10.4
click at [34, 157] on div "Status No active tasks Change activity state to start receiving tasks. [PERSON_…" at bounding box center [48, 103] width 73 height 182
click at [126, 26] on div "outbound" at bounding box center [117, 27] width 40 height 4
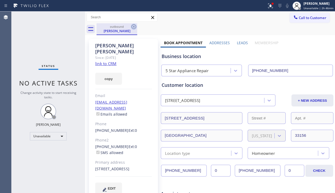
click at [131, 25] on icon at bounding box center [134, 27] width 6 height 6
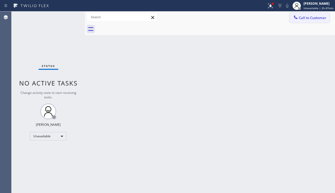
click at [303, 17] on span "Call to Customer" at bounding box center [313, 17] width 28 height 5
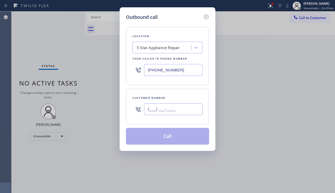
click at [156, 104] on input "(___) ___-____" at bounding box center [173, 110] width 58 height 12
paste input "347) 502-4896"
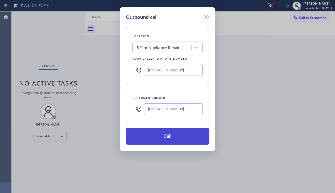
type input "[PHONE_NUMBER]"
click at [164, 135] on button "Call" at bounding box center [167, 136] width 83 height 17
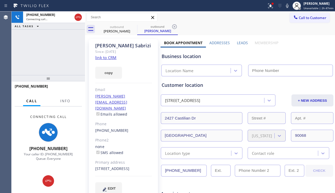
type input "[PHONE_NUMBER]"
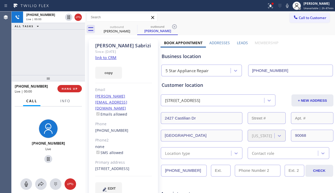
click at [240, 44] on label "Leads" at bounding box center [242, 42] width 11 height 5
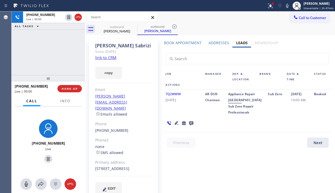
click at [175, 126] on icon at bounding box center [176, 123] width 6 height 6
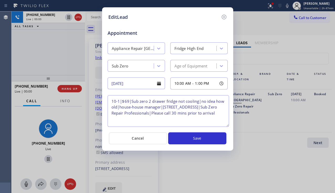
drag, startPoint x: 225, startPoint y: 118, endPoint x: 226, endPoint y: 125, distance: 6.9
click at [226, 125] on textarea "10-1|$69|Sub zero 2 drawer fridge not cooling|no idea how old|house-house manag…" at bounding box center [167, 111] width 121 height 32
click at [164, 107] on textarea "10-1|$69|Sub zero 2 drawer fridge not cooling|no idea how old|house-house manag…" at bounding box center [167, 111] width 121 height 32
click at [158, 119] on textarea "10-1|$69|Sub zero 2 drawer fridge not cooling|no idea how old|house-house manag…" at bounding box center [167, 111] width 121 height 32
click at [225, 17] on icon at bounding box center [224, 17] width 6 height 6
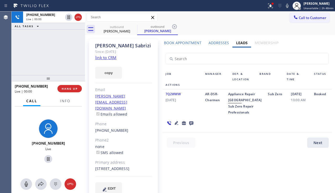
click at [192, 126] on icon at bounding box center [191, 124] width 4 height 4
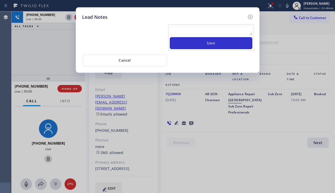
click at [190, 34] on textarea at bounding box center [211, 30] width 83 height 9
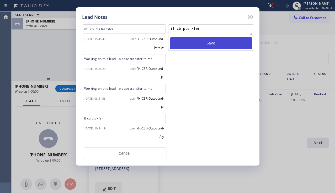
type textarea "if cb pls xfer"
click at [200, 42] on button "Save" at bounding box center [211, 43] width 83 height 12
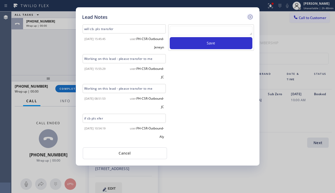
click at [252, 16] on icon at bounding box center [250, 17] width 6 height 6
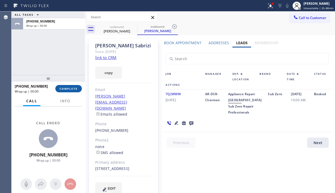
click at [69, 87] on span "COMPLETE" at bounding box center [69, 89] width 18 height 4
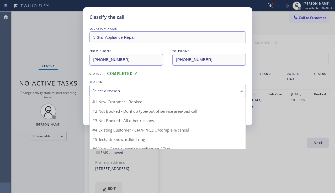
click at [128, 92] on div "Select a reason" at bounding box center [167, 91] width 150 height 6
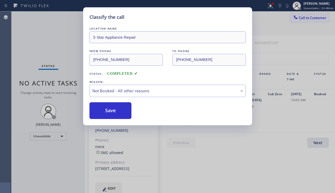
drag, startPoint x: 94, startPoint y: 114, endPoint x: 135, endPoint y: 121, distance: 41.0
click at [115, 112] on button "Save" at bounding box center [110, 111] width 42 height 17
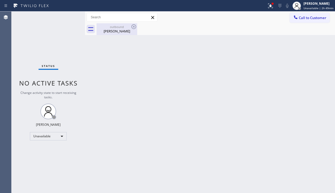
click at [107, 31] on div "[PERSON_NAME]" at bounding box center [117, 31] width 40 height 5
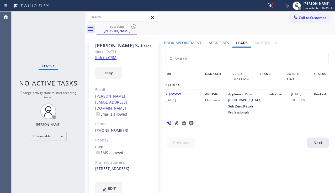
click at [182, 44] on label "Book Appointment" at bounding box center [182, 42] width 37 height 5
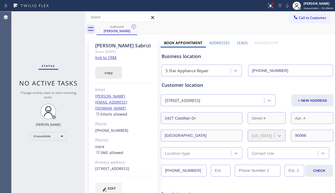
click at [110, 73] on button "copy" at bounding box center [108, 73] width 27 height 12
drag, startPoint x: 133, startPoint y: 26, endPoint x: 130, endPoint y: 26, distance: 2.7
click at [133, 26] on icon at bounding box center [134, 27] width 6 height 6
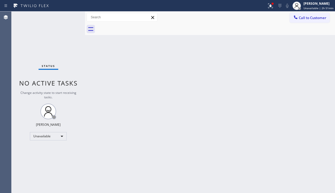
click at [304, 23] on div "Call to Customer Outbound call Location 5 Star Appliance Repair Your caller id …" at bounding box center [210, 18] width 250 height 12
click at [304, 20] on span "Call to Customer" at bounding box center [313, 17] width 28 height 5
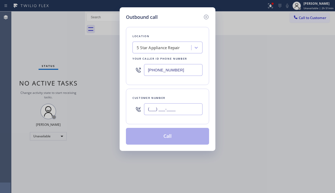
click at [157, 106] on input "(___) ___-____" at bounding box center [173, 110] width 58 height 12
paste input "206) 310-7782"
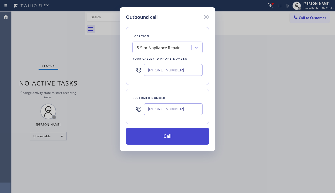
type input "[PHONE_NUMBER]"
click at [167, 133] on button "Call" at bounding box center [167, 136] width 83 height 17
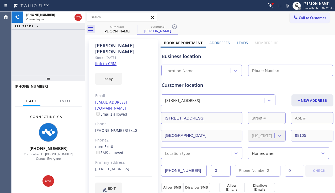
click at [44, 59] on div "[PHONE_NUMBER] Connecting call… ALL TASKS ALL TASKS ACTIVE TASKS TASKS IN WRAP …" at bounding box center [48, 44] width 73 height 64
type input "[PHONE_NUMBER]"
click at [237, 41] on label "Leads" at bounding box center [242, 42] width 11 height 5
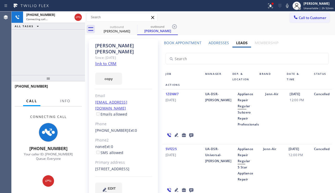
click at [175, 134] on icon at bounding box center [177, 135] width 4 height 4
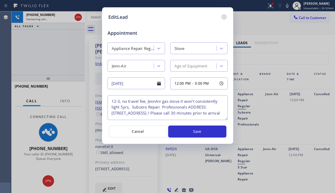
scroll to position [5, 0]
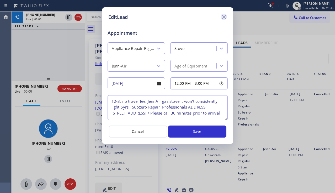
click at [225, 19] on icon at bounding box center [224, 17] width 6 height 6
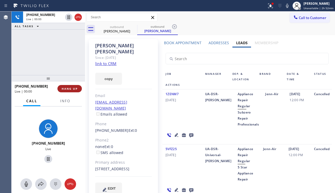
click at [68, 89] on span "HANG UP" at bounding box center [70, 89] width 16 height 4
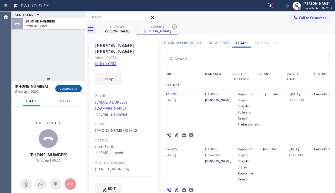
click at [68, 89] on span "COMPLETE" at bounding box center [69, 89] width 18 height 4
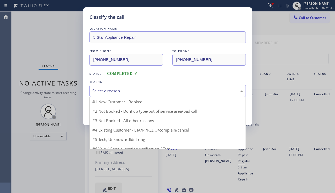
click at [138, 89] on div "Select a reason" at bounding box center [167, 91] width 150 height 6
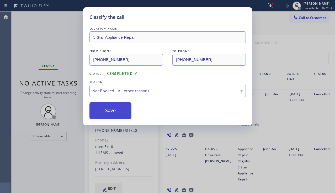
click at [112, 110] on button "Save" at bounding box center [110, 111] width 42 height 17
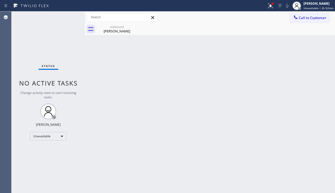
click at [295, 18] on icon at bounding box center [295, 16] width 3 height 3
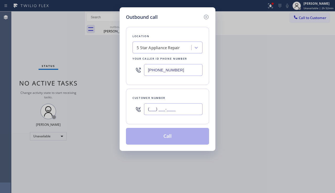
click at [154, 114] on input "(___) ___-____" at bounding box center [173, 110] width 58 height 12
paste input "206) 310-7782"
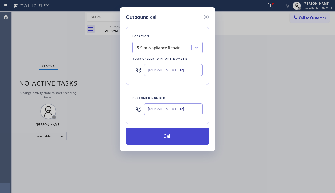
type input "[PHONE_NUMBER]"
click at [176, 133] on button "Call" at bounding box center [167, 136] width 83 height 17
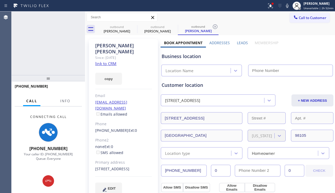
type input "[PHONE_NUMBER]"
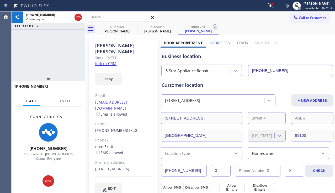
drag, startPoint x: 38, startPoint y: 68, endPoint x: 51, endPoint y: 77, distance: 15.4
click at [38, 68] on div "[PHONE_NUMBER] Connecting call… ALL TASKS ALL TASKS ACTIVE TASKS TASKS IN WRAP …" at bounding box center [48, 44] width 73 height 64
click at [239, 44] on label "Leads" at bounding box center [242, 42] width 11 height 5
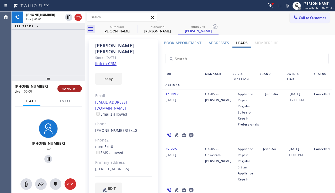
click at [70, 90] on span "HANG UP" at bounding box center [70, 89] width 16 height 4
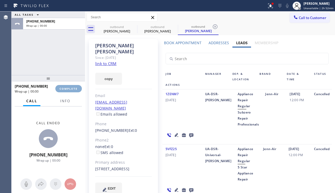
click at [70, 90] on span "COMPLETE" at bounding box center [69, 89] width 18 height 4
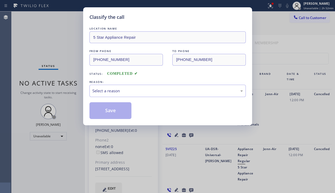
click at [146, 87] on div "Select a reason" at bounding box center [167, 91] width 156 height 12
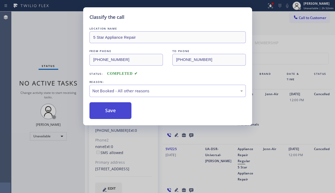
click at [111, 108] on button "Save" at bounding box center [110, 111] width 42 height 17
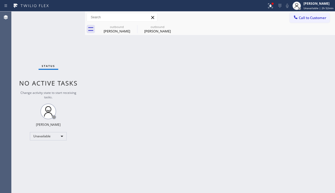
click at [301, 18] on span "Call to Customer" at bounding box center [313, 17] width 28 height 5
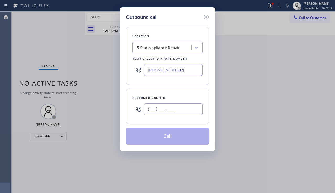
click at [162, 109] on input "(___) ___-____" at bounding box center [173, 110] width 58 height 12
paste input "408) 691-0006"
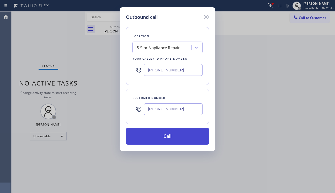
type input "[PHONE_NUMBER]"
click at [166, 134] on button "Call" at bounding box center [167, 136] width 83 height 17
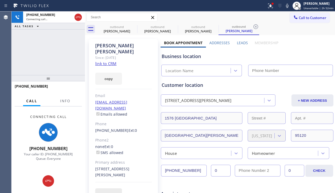
type input "[PHONE_NUMBER]"
click at [61, 55] on div "[PHONE_NUMBER] Connecting call… ALL TASKS ALL TASKS ACTIVE TASKS TASKS IN WRAP …" at bounding box center [48, 44] width 73 height 64
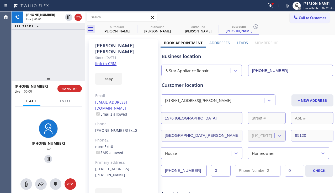
click at [238, 44] on label "Leads" at bounding box center [242, 42] width 11 height 5
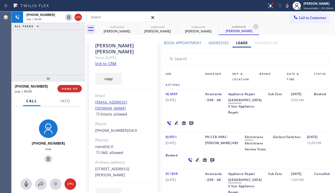
click at [173, 126] on icon at bounding box center [176, 123] width 6 height 6
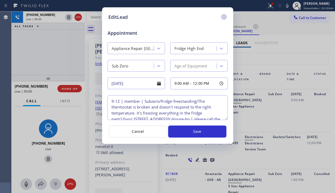
click at [226, 17] on icon at bounding box center [223, 17] width 5 height 5
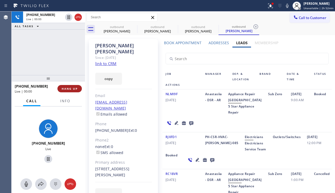
click at [73, 89] on span "HANG UP" at bounding box center [70, 89] width 16 height 4
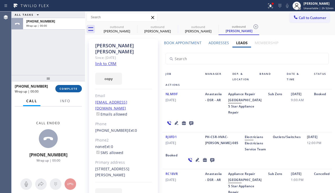
click at [73, 89] on span "COMPLETE" at bounding box center [69, 89] width 18 height 4
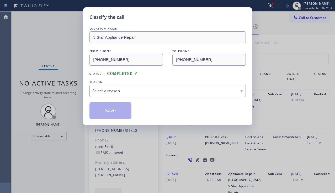
click at [152, 90] on div "Select a reason" at bounding box center [167, 91] width 150 height 6
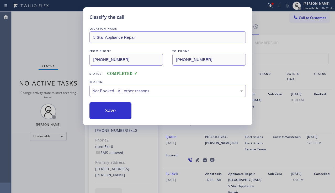
click at [112, 114] on button "Save" at bounding box center [110, 111] width 42 height 17
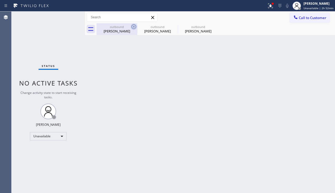
click at [136, 27] on icon at bounding box center [133, 26] width 5 height 5
click at [0, 0] on icon at bounding box center [0, 0] width 0 height 0
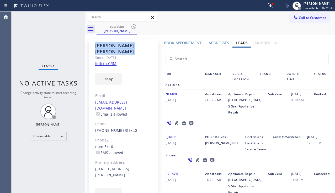
click at [136, 27] on icon at bounding box center [133, 26] width 5 height 5
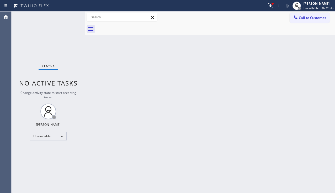
click at [297, 24] on div at bounding box center [215, 29] width 238 height 12
click at [297, 22] on button "Call to Customer" at bounding box center [309, 18] width 40 height 10
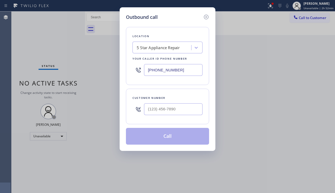
click at [176, 117] on div at bounding box center [173, 109] width 58 height 17
click at [176, 112] on input "(___) ___-____" at bounding box center [173, 110] width 58 height 12
paste input "310) 801-5403"
type input "[PHONE_NUMBER]"
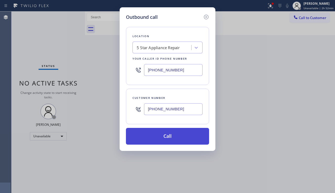
click at [177, 138] on button "Call" at bounding box center [167, 136] width 83 height 17
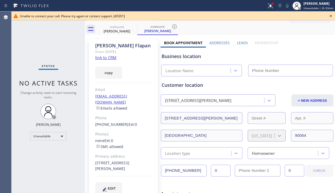
type input "[PHONE_NUMBER]"
click at [329, 15] on icon at bounding box center [330, 16] width 6 height 6
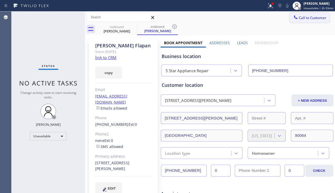
click at [316, 17] on span "Call to Customer" at bounding box center [313, 17] width 28 height 5
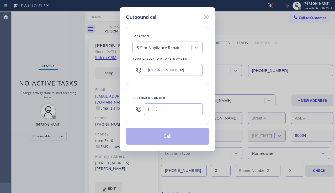
click at [169, 108] on input "(___) ___-____" at bounding box center [173, 110] width 58 height 12
paste input "212) 721-1020"
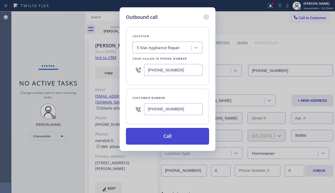
type input "[PHONE_NUMBER]"
click at [166, 139] on button "Call" at bounding box center [167, 136] width 83 height 17
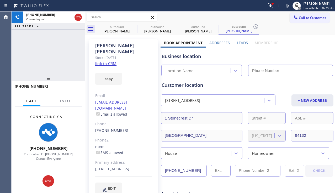
type input "[PHONE_NUMBER]"
click at [237, 44] on label "Leads" at bounding box center [242, 42] width 11 height 5
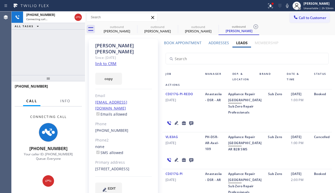
click at [173, 126] on icon at bounding box center [176, 123] width 6 height 6
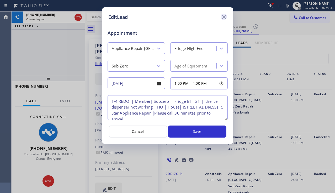
click at [225, 15] on icon at bounding box center [224, 17] width 6 height 6
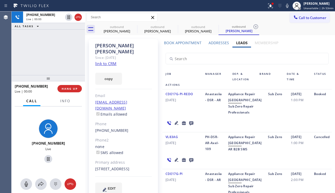
click at [44, 65] on div "[PHONE_NUMBER] Live | 00:00 ALL TASKS ALL TASKS ACTIVE TASKS TASKS IN WRAP UP" at bounding box center [48, 44] width 73 height 64
click at [74, 87] on span "HANG UP" at bounding box center [70, 89] width 16 height 4
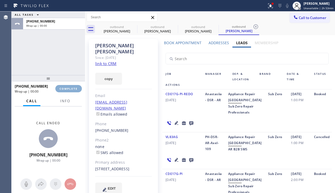
click at [74, 87] on span "COMPLETE" at bounding box center [69, 89] width 18 height 4
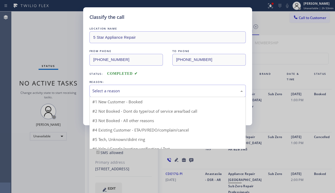
click at [125, 90] on div "Select a reason" at bounding box center [167, 91] width 150 height 6
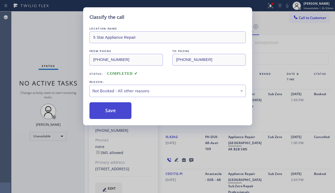
click at [107, 111] on button "Save" at bounding box center [110, 111] width 42 height 17
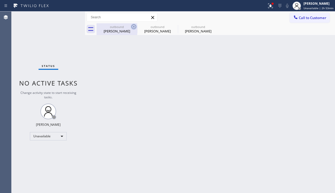
click at [133, 27] on icon at bounding box center [134, 27] width 6 height 6
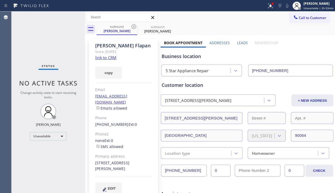
click at [133, 27] on icon at bounding box center [134, 27] width 6 height 6
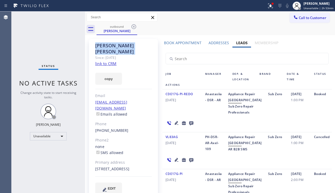
click at [133, 27] on icon at bounding box center [134, 27] width 6 height 6
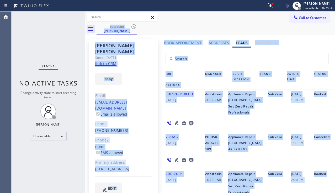
click at [133, 27] on div "outbound [PERSON_NAME]" at bounding box center [215, 29] width 238 height 12
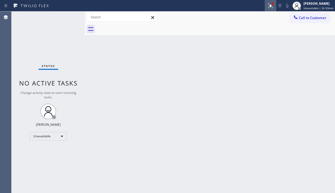
click at [267, 8] on icon at bounding box center [270, 6] width 6 height 6
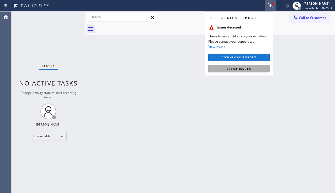
click at [230, 66] on button "Clear issues" at bounding box center [238, 68] width 61 height 7
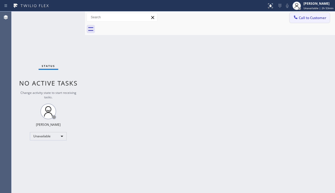
click at [303, 19] on span "Call to Customer" at bounding box center [313, 17] width 28 height 5
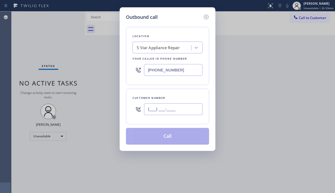
click at [170, 112] on input "(___) ___-____" at bounding box center [173, 110] width 58 height 12
paste input "818) 399-8984"
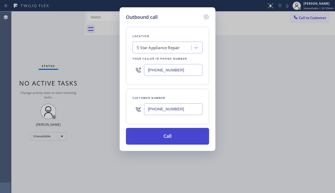
type input "[PHONE_NUMBER]"
click at [166, 140] on button "Call" at bounding box center [167, 136] width 83 height 17
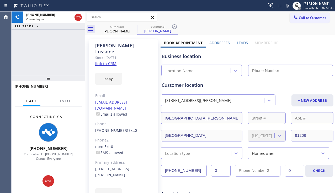
type input "[PHONE_NUMBER]"
click at [34, 67] on div "[PHONE_NUMBER] Connecting call… ALL TASKS ALL TASKS ACTIVE TASKS TASKS IN WRAP …" at bounding box center [48, 44] width 73 height 64
click at [239, 43] on label "Leads" at bounding box center [242, 42] width 11 height 5
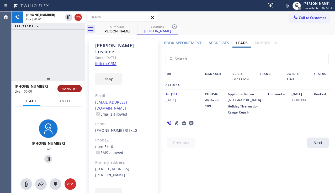
click at [72, 89] on span "HANG UP" at bounding box center [70, 89] width 16 height 4
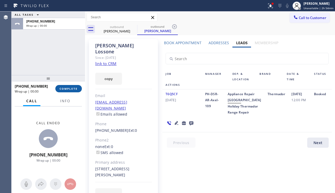
click at [72, 89] on span "COMPLETE" at bounding box center [69, 89] width 18 height 4
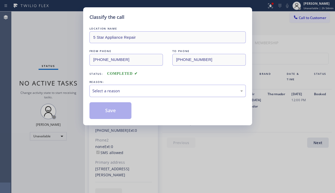
drag, startPoint x: 150, startPoint y: 92, endPoint x: 127, endPoint y: 95, distance: 23.6
click at [127, 92] on div "Select a reason" at bounding box center [167, 91] width 150 height 6
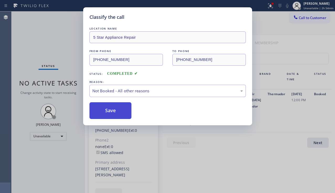
click at [114, 110] on button "Save" at bounding box center [110, 111] width 42 height 17
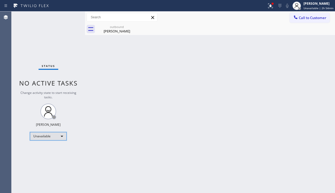
click at [50, 139] on div "Unavailable" at bounding box center [48, 136] width 37 height 8
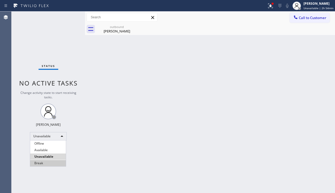
click at [46, 161] on li "Break" at bounding box center [48, 163] width 36 height 6
click at [117, 168] on div "Back to Dashboard Change Sender ID Customers Technicians Select a contact Outbo…" at bounding box center [210, 103] width 250 height 182
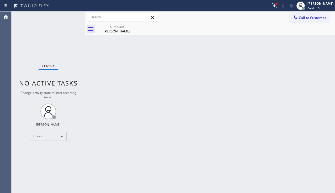
click at [332, 129] on div "Back to Dashboard Change Sender ID Customers Technicians Select a contact Outbo…" at bounding box center [210, 103] width 250 height 182
click at [59, 133] on div "Break" at bounding box center [48, 136] width 37 height 8
click at [50, 156] on li "Unavailable" at bounding box center [48, 157] width 36 height 6
click at [97, 154] on div "Back to Dashboard Change Sender ID Customers Technicians Select a contact Outbo…" at bounding box center [210, 103] width 250 height 182
click at [104, 193] on div "Back to Dashboard Change Sender ID Customers Technicians Select a contact Outbo…" at bounding box center [210, 103] width 250 height 182
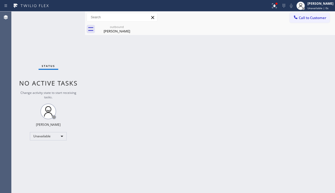
drag, startPoint x: 51, startPoint y: 171, endPoint x: 84, endPoint y: 183, distance: 34.4
click at [51, 171] on div "Status No active tasks Change activity state to start receiving tasks. [PERSON_…" at bounding box center [48, 103] width 73 height 182
click at [193, 95] on div "Back to Dashboard Change Sender ID Customers Technicians Select a contact Outbo…" at bounding box center [210, 103] width 250 height 182
click at [118, 31] on div "[PERSON_NAME]" at bounding box center [117, 31] width 40 height 5
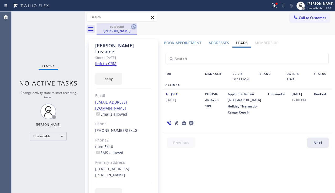
click at [131, 27] on icon at bounding box center [133, 26] width 5 height 5
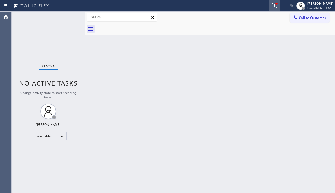
click at [271, 9] on icon at bounding box center [274, 6] width 6 height 6
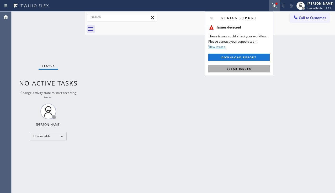
click at [232, 68] on span "Clear issues" at bounding box center [239, 69] width 25 height 4
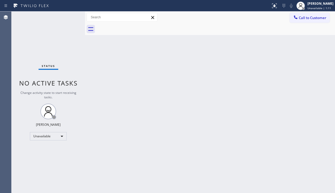
click at [219, 75] on div "Back to Dashboard Change Sender ID Customers Technicians Select a contact Outbo…" at bounding box center [210, 103] width 250 height 182
click at [44, 36] on div "Status No active tasks Change activity state to start receiving tasks. [PERSON_…" at bounding box center [48, 103] width 73 height 182
click at [301, 14] on button "Call to Customer" at bounding box center [309, 18] width 40 height 10
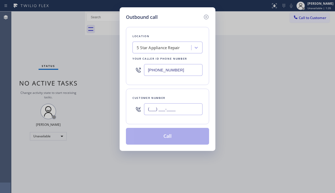
click at [146, 109] on input "(___) ___-____" at bounding box center [173, 110] width 58 height 12
paste input "909) 993-3875"
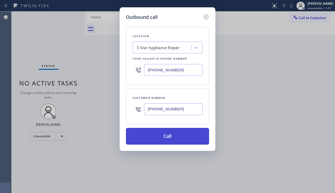
type input "[PHONE_NUMBER]"
click at [168, 137] on button "Call" at bounding box center [167, 136] width 83 height 17
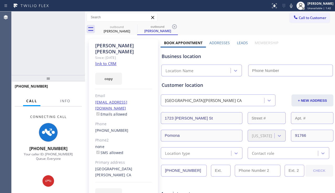
type input "[PHONE_NUMBER]"
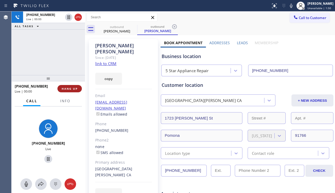
click at [67, 87] on span "HANG UP" at bounding box center [70, 89] width 16 height 4
click at [68, 87] on span "HANG UP" at bounding box center [70, 89] width 16 height 4
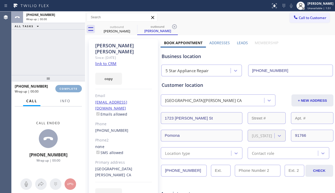
click at [68, 87] on span "COMPLETE" at bounding box center [69, 89] width 18 height 4
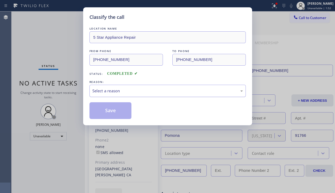
click at [140, 91] on div "Select a reason" at bounding box center [167, 91] width 150 height 6
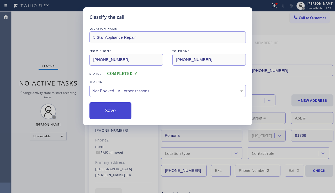
click at [116, 112] on button "Save" at bounding box center [110, 111] width 42 height 17
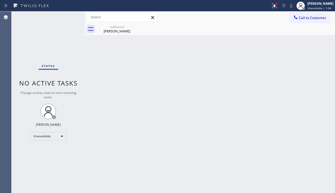
click at [300, 19] on span "Call to Customer" at bounding box center [313, 17] width 28 height 5
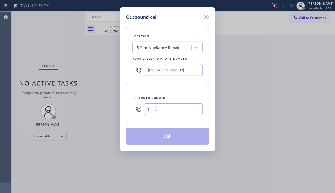
click at [170, 108] on input "(___) ___-____" at bounding box center [173, 110] width 58 height 12
paste input "818) 822-2210"
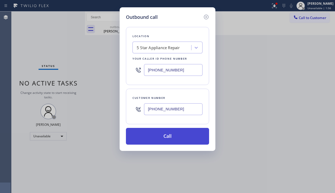
type input "[PHONE_NUMBER]"
click at [180, 140] on button "Call" at bounding box center [167, 136] width 83 height 17
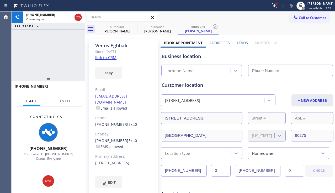
type input "[PHONE_NUMBER]"
click at [57, 72] on div "[PHONE_NUMBER] Connecting call… ALL TASKS ALL TASKS ACTIVE TASKS TASKS IN WRAP …" at bounding box center [48, 44] width 73 height 64
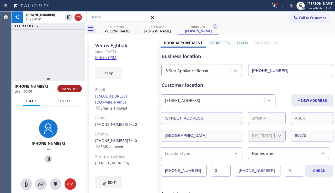
click at [73, 87] on span "HANG UP" at bounding box center [70, 89] width 16 height 4
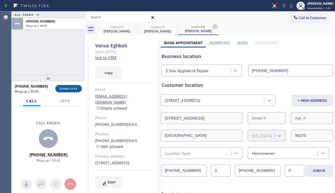
click at [73, 87] on span "COMPLETE" at bounding box center [69, 89] width 18 height 4
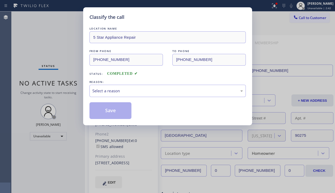
click at [136, 98] on div "LOCATION NAME 5 Star Appliance Repair FROM PHONE [PHONE_NUMBER] TO PHONE [PHONE…" at bounding box center [167, 72] width 156 height 93
click at [137, 94] on div "Select a reason" at bounding box center [167, 91] width 156 height 12
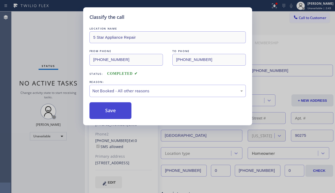
drag, startPoint x: 118, startPoint y: 110, endPoint x: 163, endPoint y: 102, distance: 45.3
click at [118, 110] on button "Save" at bounding box center [110, 111] width 42 height 17
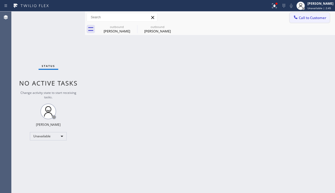
click at [297, 18] on icon at bounding box center [295, 17] width 5 height 5
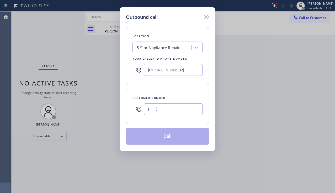
click at [170, 110] on input "(___) ___-____" at bounding box center [173, 110] width 58 height 12
paste input "646) 750-3991"
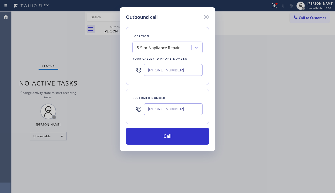
type input "[PHONE_NUMBER]"
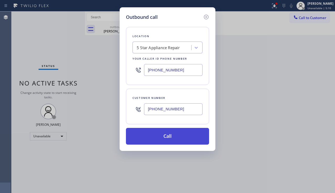
click at [171, 137] on button "Call" at bounding box center [167, 136] width 83 height 17
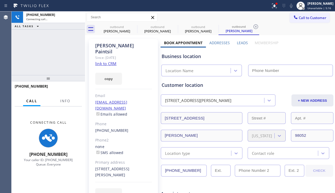
type input "[PHONE_NUMBER]"
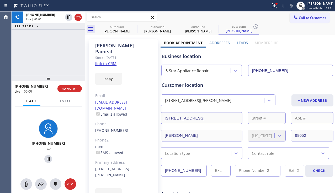
click at [41, 60] on div "[PHONE_NUMBER] Live | 00:00 ALL TASKS ALL TASKS ACTIVE TASKS TASKS IN WRAP UP" at bounding box center [48, 44] width 73 height 64
drag, startPoint x: 196, startPoint y: 170, endPoint x: 156, endPoint y: 170, distance: 39.3
click at [71, 89] on span "HANG UP" at bounding box center [70, 89] width 16 height 4
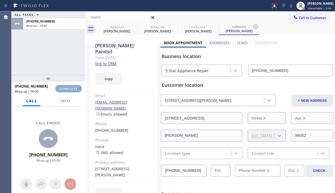
click at [71, 89] on span "COMPLETE" at bounding box center [69, 89] width 18 height 4
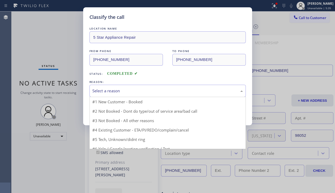
click at [149, 90] on div "Select a reason" at bounding box center [167, 91] width 150 height 6
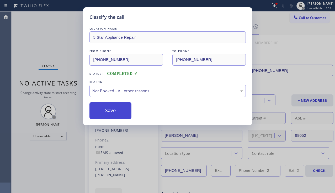
click at [113, 112] on button "Save" at bounding box center [110, 111] width 42 height 17
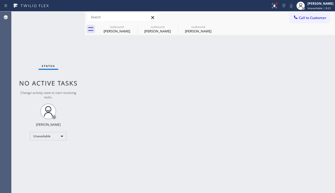
click at [291, 18] on button "Call to Customer" at bounding box center [309, 18] width 40 height 10
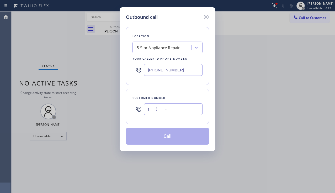
click at [178, 105] on input "(___) ___-____" at bounding box center [173, 110] width 58 height 12
paste input "516) 643-0310"
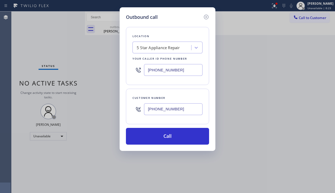
type input "[PHONE_NUMBER]"
drag, startPoint x: 319, startPoint y: 115, endPoint x: 257, endPoint y: 89, distance: 68.1
click at [319, 115] on div "Outbound call Location 5 Star Appliance Repair Your caller id phone number [PHO…" at bounding box center [167, 96] width 335 height 193
click at [161, 50] on div "5 Star Appliance Repair" at bounding box center [158, 48] width 43 height 6
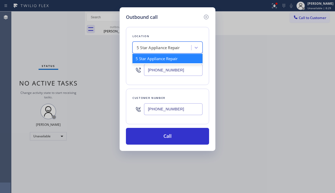
paste input "Alliance HVAC Bushwick"
type input "Alliance HVAC Bushwick"
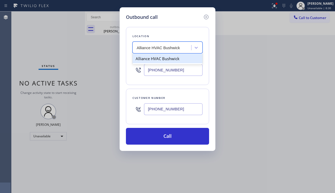
click at [158, 59] on div "Alliance HVAC Bushwick" at bounding box center [167, 58] width 70 height 9
type input "[PHONE_NUMBER]"
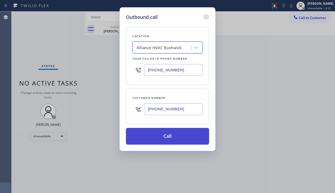
click at [159, 135] on button "Call" at bounding box center [167, 136] width 83 height 17
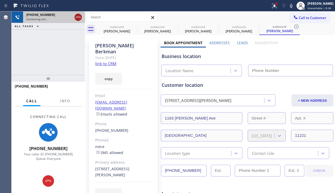
click at [79, 17] on icon at bounding box center [78, 18] width 5 height 2
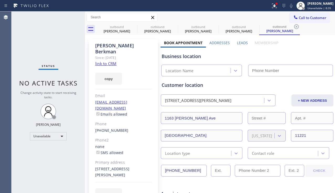
click at [237, 42] on label "Leads" at bounding box center [242, 42] width 11 height 5
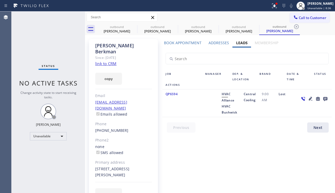
click at [323, 99] on icon at bounding box center [325, 99] width 4 height 4
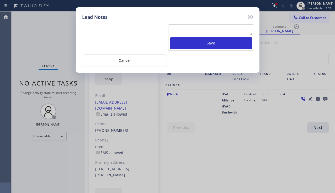
click at [202, 31] on textarea at bounding box center [211, 30] width 83 height 9
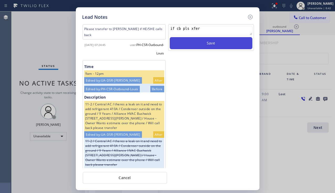
type textarea "if cb pls xfer"
click at [202, 44] on button "Save" at bounding box center [211, 43] width 83 height 12
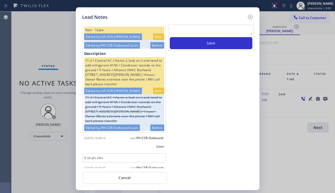
scroll to position [53, 0]
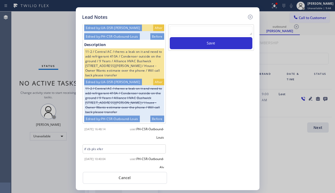
click at [317, 143] on div "Lead Notes Please transfer to [PERSON_NAME] if HE/SHE calls back [DATE] 07:24:4…" at bounding box center [167, 96] width 335 height 193
drag, startPoint x: 100, startPoint y: 60, endPoint x: 94, endPoint y: 64, distance: 7.2
click at [94, 64] on div "11-2 / Central AC / theres a leak on it and need to add refrigerant 410A / Cond…" at bounding box center [124, 64] width 80 height 30
copy div "[STREET_ADDRESS][PERSON_NAME]"
click at [322, 142] on div "Lead Notes Please transfer to [PERSON_NAME] if HE/SHE calls back [DATE] 07:24:4…" at bounding box center [167, 96] width 335 height 193
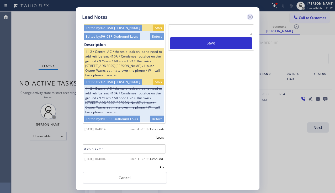
click at [251, 17] on icon at bounding box center [250, 17] width 6 height 6
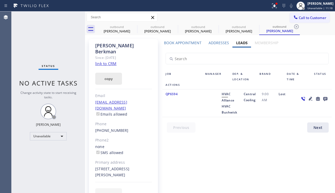
click at [103, 77] on button "copy" at bounding box center [108, 79] width 27 height 12
click at [46, 141] on div "Unavailable" at bounding box center [48, 136] width 37 height 8
click at [81, 134] on div at bounding box center [167, 96] width 335 height 193
click at [309, 98] on icon at bounding box center [311, 99] width 4 height 4
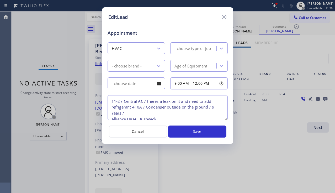
type textarea "11-2 / Central AC / theres a leak on it and need to add refrigerant 410A / Cond…"
drag, startPoint x: 123, startPoint y: 103, endPoint x: 134, endPoint y: 111, distance: 13.5
click at [134, 111] on textarea "11-2 / Central AC / theres a leak on it and need to add refrigerant 410A / Cond…" at bounding box center [167, 107] width 120 height 25
click at [226, 16] on icon at bounding box center [224, 17] width 6 height 6
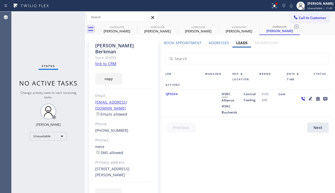
click at [323, 98] on icon at bounding box center [325, 99] width 4 height 4
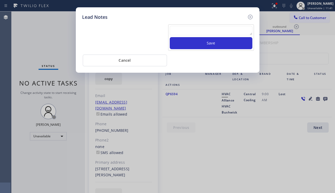
click at [181, 33] on textarea at bounding box center [211, 30] width 83 height 9
click at [175, 31] on textarea at bounding box center [211, 30] width 83 height 9
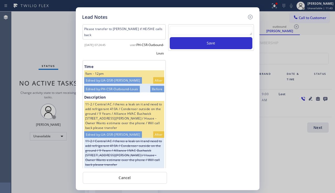
click at [175, 31] on textarea at bounding box center [211, 30] width 83 height 9
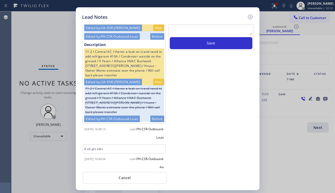
click at [322, 138] on div "Lead Notes Please transfer to [PERSON_NAME] if HE/SHE calls back [DATE] 07:24:4…" at bounding box center [167, 96] width 335 height 193
drag, startPoint x: 100, startPoint y: 60, endPoint x: 95, endPoint y: 64, distance: 6.7
click at [95, 64] on div "11-2 / Central AC / theres a leak on it and need to add refrigerant 410A / Cond…" at bounding box center [124, 64] width 80 height 30
copy div "[STREET_ADDRESS][PERSON_NAME]"
click at [318, 145] on div "Lead Notes Please transfer to [PERSON_NAME] if HE/SHE calls back [DATE] 07:24:4…" at bounding box center [167, 96] width 335 height 193
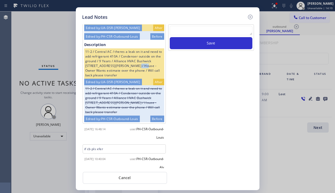
drag, startPoint x: 94, startPoint y: 64, endPoint x: 77, endPoint y: 65, distance: 17.3
click at [77, 65] on div "Lead Notes Please transfer to [PERSON_NAME] if HE/SHE calls back [DATE] 07:24:4…" at bounding box center [168, 98] width 184 height 183
copy div "11221"
click at [319, 149] on div "Lead Notes Please transfer to [PERSON_NAME] if HE/SHE calls back [DATE] 07:24:4…" at bounding box center [167, 96] width 335 height 193
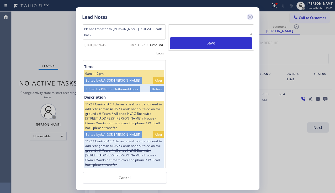
click at [251, 17] on icon at bounding box center [250, 17] width 6 height 6
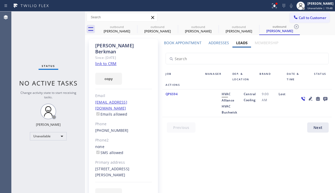
click at [307, 99] on icon at bounding box center [310, 99] width 6 height 6
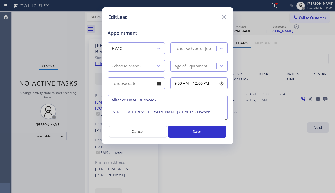
type textarea "11-2 / Central AC / theres a leak on it and need to add refrigerant 410A / Cond…"
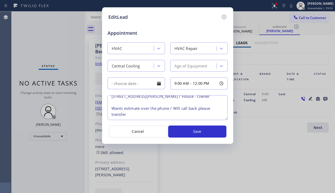
scroll to position [41, 0]
click at [55, 168] on div "EditLead Appointment HVAC HVAC Repair Central Cooling Age of Equipment 9:00 AM …" at bounding box center [167, 96] width 335 height 193
click at [223, 18] on icon at bounding box center [224, 17] width 6 height 6
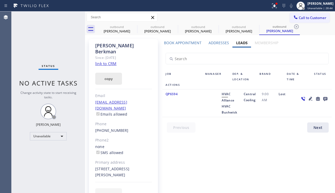
click at [109, 73] on button "copy" at bounding box center [108, 79] width 27 height 12
click at [102, 61] on link "link to CRM" at bounding box center [105, 63] width 21 height 5
click at [133, 26] on icon at bounding box center [134, 27] width 6 height 6
click at [0, 0] on icon at bounding box center [0, 0] width 0 height 0
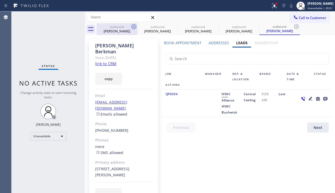
click at [0, 0] on icon at bounding box center [0, 0] width 0 height 0
click at [293, 26] on icon at bounding box center [296, 27] width 6 height 6
click at [133, 26] on div "outbound [PERSON_NAME] outbound [PERSON_NAME] outbound [PERSON_NAME] outbound […" at bounding box center [215, 29] width 238 height 12
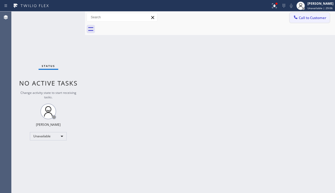
click at [293, 15] on div at bounding box center [295, 18] width 6 height 6
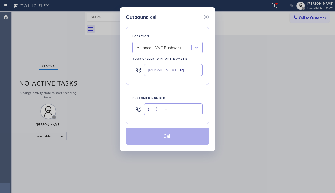
click at [187, 104] on input "(___) ___-____" at bounding box center [173, 110] width 58 height 12
paste input "281) 697-0891"
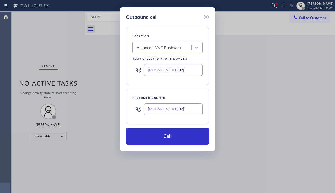
drag, startPoint x: 181, startPoint y: 108, endPoint x: 125, endPoint y: 108, distance: 56.1
click at [125, 108] on div "Outbound call Location Alliance HVAC [GEOGRAPHIC_DATA] Your caller id phone num…" at bounding box center [168, 79] width 96 height 144
paste input "text"
type input "[PHONE_NUMBER]"
drag, startPoint x: 179, startPoint y: 67, endPoint x: 131, endPoint y: 70, distance: 48.1
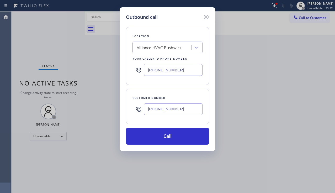
click at [131, 70] on div "Location Alliance HVAC [GEOGRAPHIC_DATA] Your caller id phone number [PHONE_NUM…" at bounding box center [167, 56] width 83 height 58
paste input "4) 463-1800"
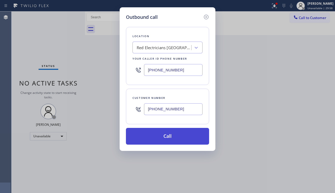
type input "[PHONE_NUMBER]"
click at [177, 138] on button "Call" at bounding box center [167, 136] width 83 height 17
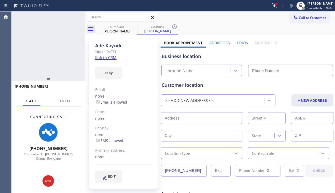
type input "[PHONE_NUMBER]"
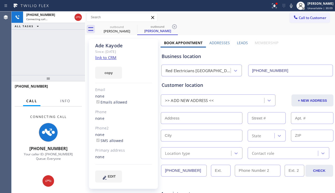
click at [239, 43] on label "Leads" at bounding box center [242, 42] width 11 height 5
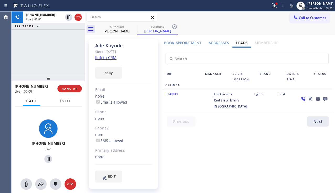
click at [327, 153] on div "Book Appointment Addresses Leads Membership Business location [GEOGRAPHIC_DATA]…" at bounding box center [246, 116] width 173 height 152
click at [309, 99] on icon at bounding box center [311, 99] width 4 height 4
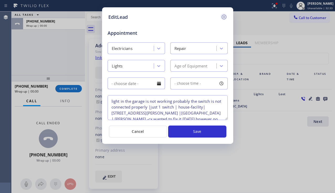
click at [225, 18] on icon at bounding box center [224, 17] width 6 height 6
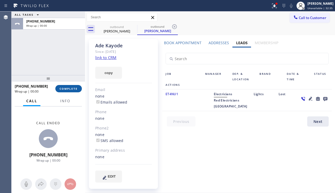
click at [77, 90] on span "COMPLETE" at bounding box center [69, 89] width 18 height 4
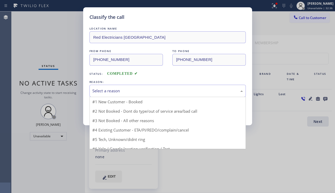
click at [131, 94] on div "Select a reason" at bounding box center [167, 91] width 156 height 12
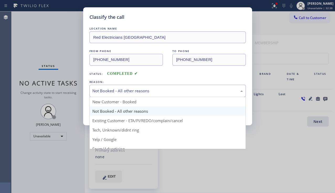
click at [121, 94] on div "Not Booked - All other reasons" at bounding box center [167, 91] width 156 height 12
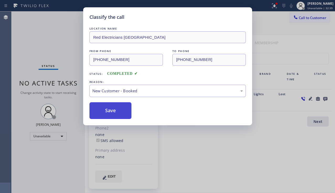
click at [111, 110] on button "Save" at bounding box center [110, 111] width 42 height 17
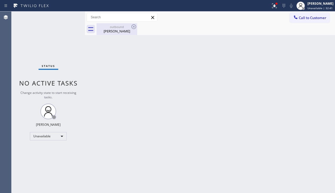
click at [116, 31] on div "[PERSON_NAME]" at bounding box center [117, 31] width 40 height 5
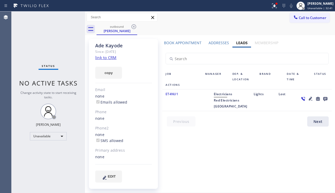
click at [107, 57] on link "link to CRM" at bounding box center [105, 57] width 21 height 5
click at [111, 72] on button "copy" at bounding box center [108, 73] width 27 height 12
click at [38, 167] on div "Status No active tasks Change activity state to start receiving tasks. [PERSON_…" at bounding box center [48, 103] width 73 height 182
click at [193, 43] on label "Book Appointment" at bounding box center [182, 42] width 37 height 5
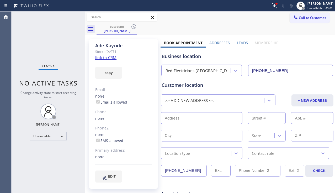
drag, startPoint x: 192, startPoint y: 171, endPoint x: 146, endPoint y: 171, distance: 46.7
drag, startPoint x: 154, startPoint y: 33, endPoint x: 149, endPoint y: 31, distance: 4.6
click at [154, 33] on div "outbound [PERSON_NAME]" at bounding box center [215, 29] width 238 height 12
click at [134, 25] on icon at bounding box center [134, 27] width 6 height 6
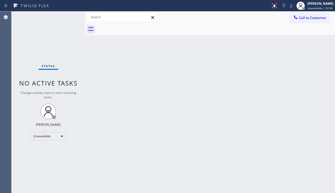
click at [148, 61] on div "Back to Dashboard Change Sender ID Customers Technicians Select a contact Outbo…" at bounding box center [210, 103] width 250 height 182
click at [275, 4] on div at bounding box center [276, 4] width 2 height 2
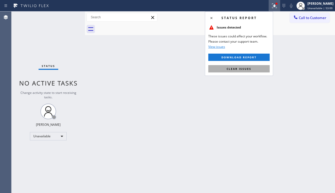
click at [235, 67] on span "Clear issues" at bounding box center [239, 69] width 25 height 4
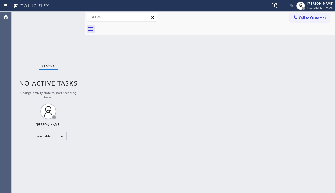
click at [199, 83] on div "Back to Dashboard Change Sender ID Customers Technicians Select a contact Outbo…" at bounding box center [210, 103] width 250 height 182
click at [320, 148] on div "Back to Dashboard Change Sender ID Customers Technicians Select a contact Outbo…" at bounding box center [210, 103] width 250 height 182
click at [311, 21] on button "Call to Customer" at bounding box center [309, 18] width 40 height 10
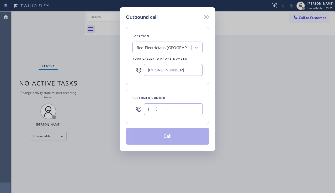
click at [154, 110] on input "(___) ___-____" at bounding box center [173, 110] width 58 height 12
paste input "646) 750-3991"
type input "[PHONE_NUMBER]"
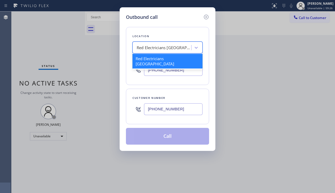
click at [160, 47] on div "Red Electricians [GEOGRAPHIC_DATA]" at bounding box center [164, 48] width 55 height 6
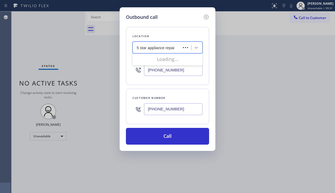
type input "5 star appliance repair"
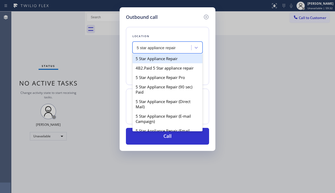
click at [162, 57] on div "5 Star Appliance Repair" at bounding box center [167, 58] width 70 height 9
type input "[PHONE_NUMBER]"
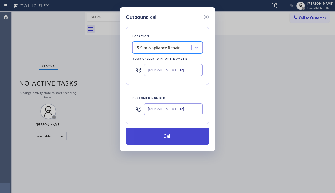
click at [159, 137] on button "Call" at bounding box center [167, 136] width 83 height 17
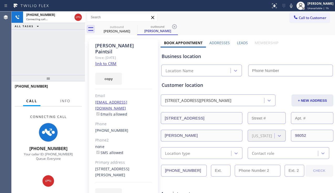
type input "[PHONE_NUMBER]"
click at [243, 44] on label "Leads" at bounding box center [242, 42] width 11 height 5
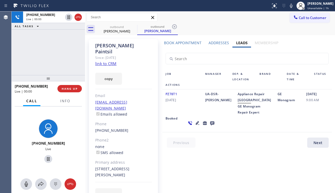
click at [45, 53] on div "[PHONE_NUMBER] Live | 00:00 ALL TASKS ALL TASKS ACTIVE TASKS TASKS IN WRAP UP" at bounding box center [48, 44] width 73 height 64
click at [72, 90] on span "HANG UP" at bounding box center [70, 89] width 16 height 4
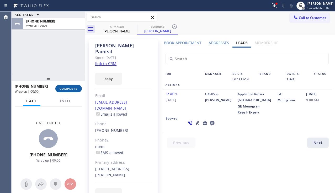
click at [72, 90] on span "COMPLETE" at bounding box center [69, 89] width 18 height 4
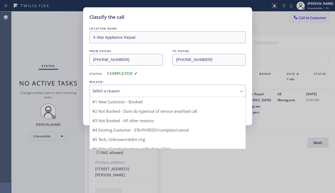
click at [117, 91] on div "Select a reason" at bounding box center [167, 91] width 150 height 6
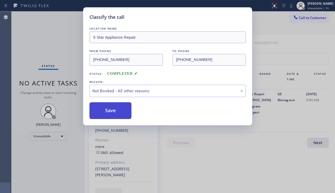
click at [105, 112] on button "Save" at bounding box center [110, 111] width 42 height 17
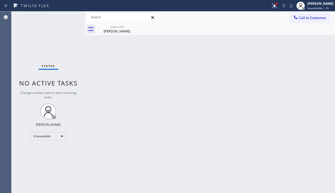
click at [302, 18] on span "Call to Customer" at bounding box center [313, 17] width 28 height 5
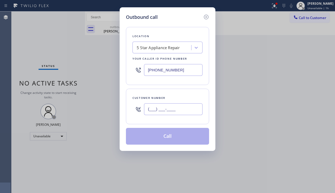
click at [166, 112] on input "(___) ___-____" at bounding box center [173, 110] width 58 height 12
paste input "425) 445-8684"
type input "(425) 445-8684"
click at [154, 137] on button "Call" at bounding box center [167, 136] width 83 height 17
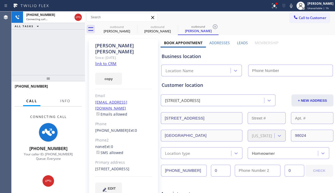
type input "[PHONE_NUMBER]"
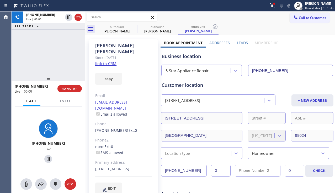
click at [38, 75] on div at bounding box center [48, 78] width 73 height 6
click at [67, 89] on span "HANG UP" at bounding box center [70, 89] width 16 height 4
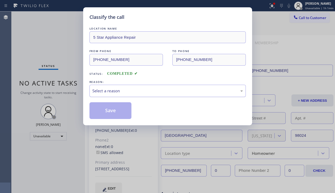
click at [130, 89] on div "Select a reason" at bounding box center [167, 91] width 150 height 6
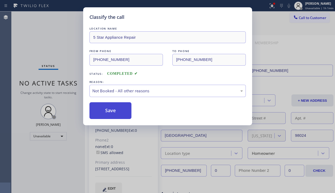
click at [110, 112] on button "Save" at bounding box center [110, 111] width 42 height 17
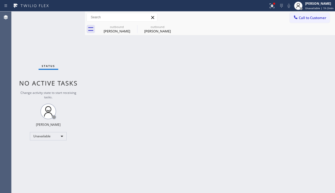
click at [326, 114] on div "Back to Dashboard Change Sender ID Customers Technicians Select a contact Outbo…" at bounding box center [210, 103] width 250 height 182
click at [270, 7] on icon at bounding box center [272, 5] width 5 height 5
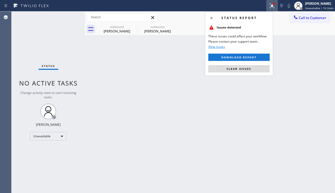
drag, startPoint x: 240, startPoint y: 66, endPoint x: 233, endPoint y: 66, distance: 7.6
click at [240, 66] on button "Clear issues" at bounding box center [238, 68] width 61 height 7
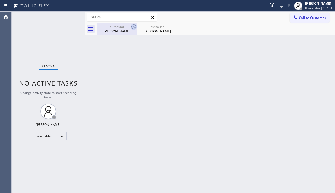
click at [133, 26] on icon at bounding box center [133, 26] width 5 height 5
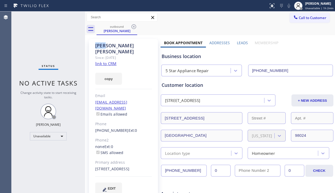
click at [133, 26] on icon at bounding box center [133, 26] width 5 height 5
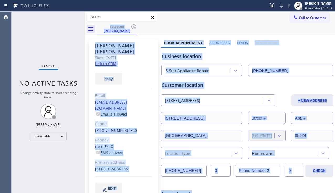
click at [133, 26] on div "outbound Dan Clemens" at bounding box center [215, 29] width 238 height 12
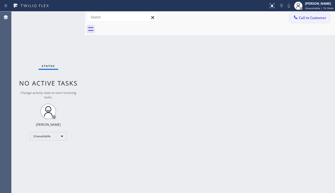
click at [300, 18] on span "Call to Customer" at bounding box center [313, 17] width 28 height 5
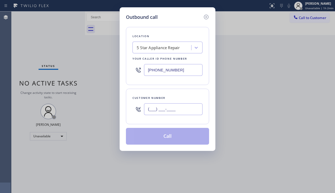
click at [157, 111] on input "(___) ___-____" at bounding box center [173, 110] width 58 height 12
paste input "484) 326-1716"
type input "(484) 326-1716"
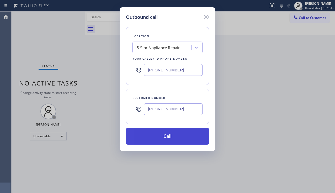
click at [170, 139] on button "Call" at bounding box center [167, 136] width 83 height 17
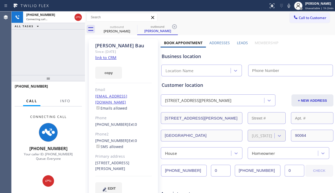
type input "[PHONE_NUMBER]"
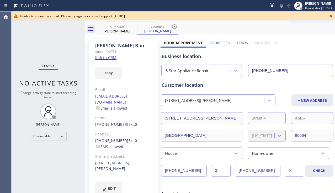
click at [319, 56] on div "Business location" at bounding box center [247, 56] width 171 height 7
click at [330, 14] on icon at bounding box center [330, 16] width 6 height 6
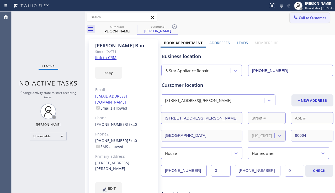
click at [299, 19] on span "Call to Customer" at bounding box center [313, 17] width 28 height 5
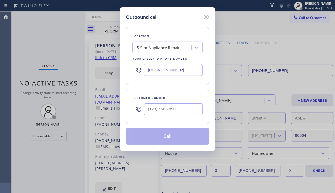
drag, startPoint x: 160, startPoint y: 117, endPoint x: 163, endPoint y: 116, distance: 2.7
click at [162, 116] on div at bounding box center [173, 109] width 58 height 17
click at [164, 114] on input "(___) ___-____" at bounding box center [173, 110] width 58 height 12
paste input "201) 314-6521"
type input "(201) 314-6521"
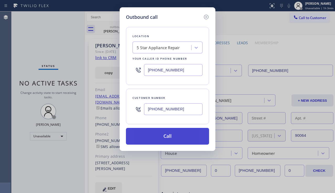
click at [162, 137] on button "Call" at bounding box center [167, 136] width 83 height 17
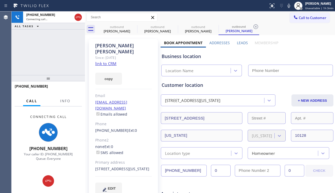
type input "[PHONE_NUMBER]"
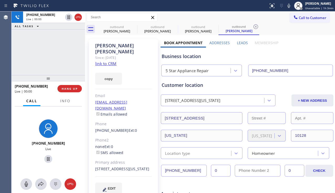
click at [319, 54] on div "Business location" at bounding box center [247, 56] width 171 height 7
click at [72, 87] on button "HANG UP" at bounding box center [69, 88] width 24 height 7
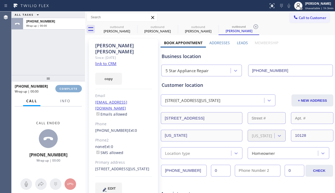
click at [72, 87] on button "COMPLETE" at bounding box center [68, 88] width 26 height 7
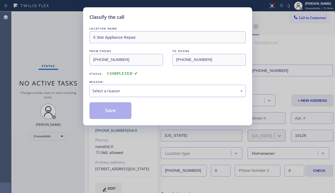
click at [129, 89] on div "Select a reason" at bounding box center [167, 91] width 150 height 6
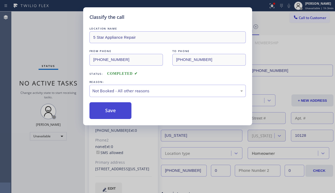
click at [114, 112] on button "Save" at bounding box center [110, 111] width 42 height 17
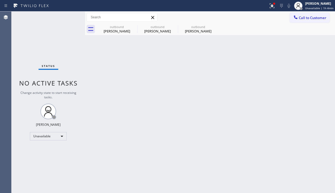
drag, startPoint x: 321, startPoint y: 121, endPoint x: 311, endPoint y: 110, distance: 15.4
click at [321, 121] on div "Back to Dashboard Change Sender ID Customers Technicians Select a contact Outbo…" at bounding box center [210, 103] width 250 height 182
click at [135, 26] on icon at bounding box center [134, 27] width 6 height 6
click at [0, 0] on icon at bounding box center [0, 0] width 0 height 0
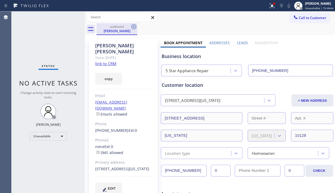
click at [135, 27] on icon at bounding box center [134, 27] width 6 height 6
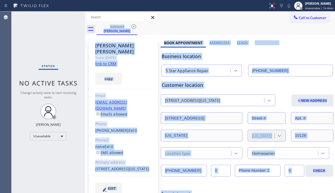
click at [134, 27] on div "outbound Larry Noe" at bounding box center [215, 29] width 238 height 12
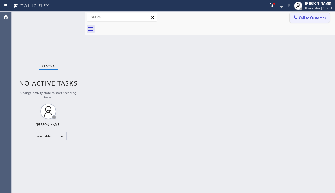
click at [299, 15] on button "Call to Customer" at bounding box center [309, 18] width 40 height 10
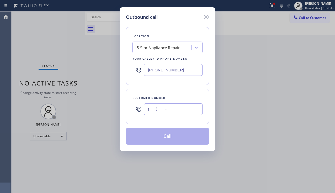
click at [160, 107] on input "(___) ___-____" at bounding box center [173, 110] width 58 height 12
paste input "626) 922-4688"
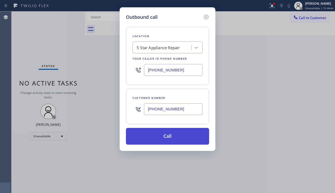
type input "(626) 922-4688"
click at [156, 135] on button "Call" at bounding box center [167, 136] width 83 height 17
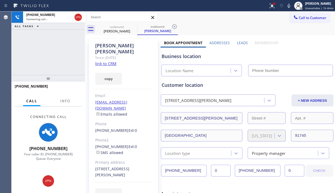
type input "[PHONE_NUMBER]"
click at [53, 64] on div "+16269224688 Connecting call… ALL TASKS ALL TASKS ACTIVE TASKS TASKS IN WRAP UP" at bounding box center [48, 44] width 73 height 64
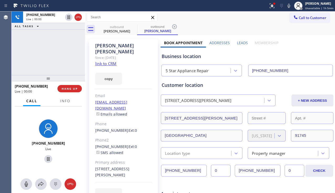
click at [65, 68] on div "+16269224688 Live | 00:00 ALL TASKS ALL TASKS ACTIVE TASKS TASKS IN WRAP UP" at bounding box center [48, 44] width 73 height 64
click at [70, 89] on span "HANG UP" at bounding box center [70, 89] width 16 height 4
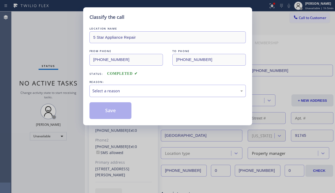
click at [123, 91] on div "Select a reason" at bounding box center [167, 91] width 150 height 6
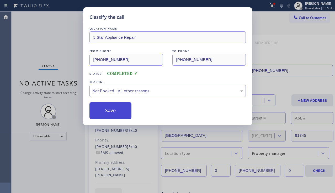
click at [105, 114] on button "Save" at bounding box center [110, 111] width 42 height 17
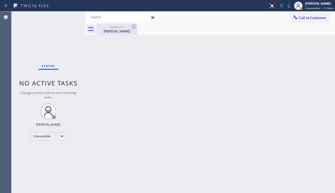
click at [119, 32] on div "Wilson Chang" at bounding box center [117, 31] width 40 height 5
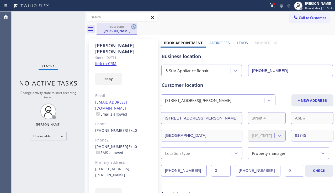
click at [135, 27] on icon at bounding box center [134, 27] width 6 height 6
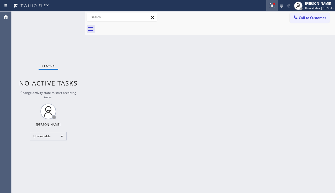
click at [269, 8] on icon at bounding box center [272, 6] width 6 height 6
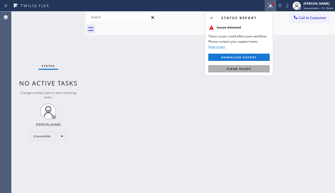
click at [238, 67] on button "Clear issues" at bounding box center [238, 68] width 61 height 7
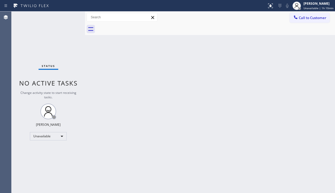
click at [194, 109] on div "Back to Dashboard Change Sender ID Customers Technicians Select a contact Outbo…" at bounding box center [210, 103] width 250 height 182
drag, startPoint x: 32, startPoint y: 168, endPoint x: 37, endPoint y: 167, distance: 4.7
click at [32, 168] on div "Status No active tasks Change activity state to start receiving tasks. [PERSON_…" at bounding box center [48, 103] width 73 height 182
click at [61, 158] on div "Status No active tasks Change activity state to start receiving tasks. [PERSON_…" at bounding box center [48, 103] width 73 height 182
click at [113, 156] on div "Back to Dashboard Change Sender ID Customers Technicians Select a contact Outbo…" at bounding box center [210, 103] width 250 height 182
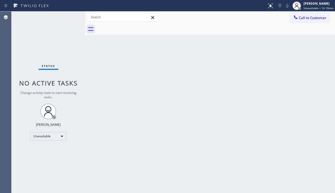
click at [53, 154] on div "Status No active tasks Change activity state to start receiving tasks. [PERSON_…" at bounding box center [48, 103] width 73 height 182
click at [55, 137] on div "Unavailable" at bounding box center [48, 136] width 37 height 8
click at [40, 163] on li "Break" at bounding box center [48, 163] width 36 height 6
click at [95, 166] on div "Back to Dashboard Change Sender ID Customers Technicians Select a contact Outbo…" at bounding box center [210, 103] width 250 height 182
click at [53, 159] on div "Status No active tasks Change activity state to start receiving tasks. Alynna M…" at bounding box center [48, 103] width 73 height 182
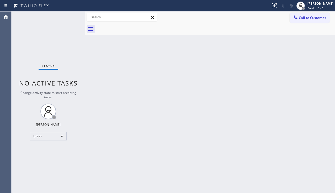
drag, startPoint x: 39, startPoint y: 147, endPoint x: 42, endPoint y: 147, distance: 3.7
click at [39, 147] on div "Status No active tasks Change activity state to start receiving tasks. Alynna M…" at bounding box center [48, 103] width 73 height 182
